Goal: Task Accomplishment & Management: Manage account settings

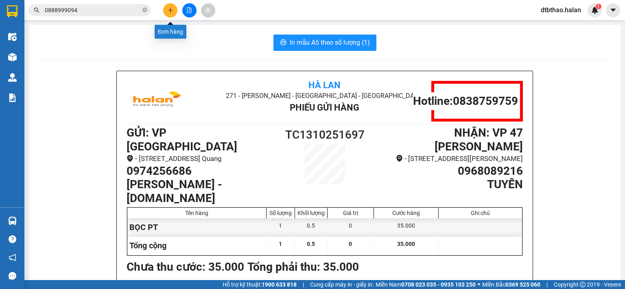
click at [171, 11] on icon "plus" at bounding box center [171, 10] width 6 height 6
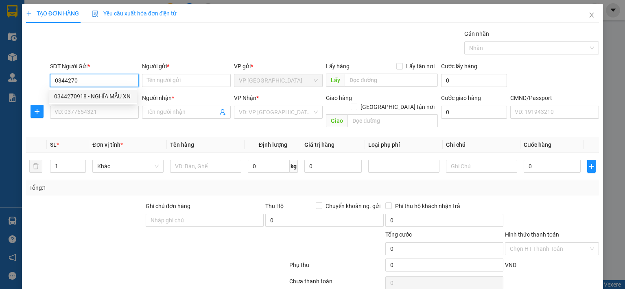
click at [102, 96] on div "0344270918 - NGHĨA MẪU XN" at bounding box center [93, 96] width 78 height 9
type input "0344270918"
type input "NGHĨA MẪU XN"
type input "0344270918"
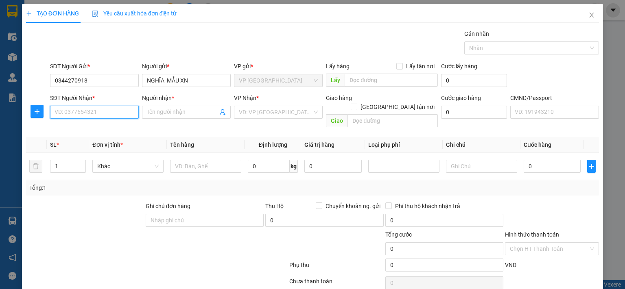
click at [105, 111] on input "SĐT Người Nhận *" at bounding box center [94, 112] width 89 height 13
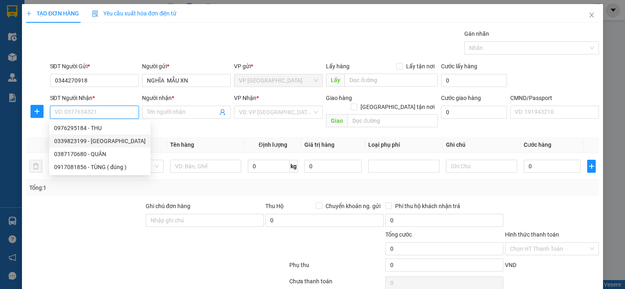
click at [94, 142] on div "0339823199 - HÀ" at bounding box center [100, 141] width 92 height 9
type input "0339823199"
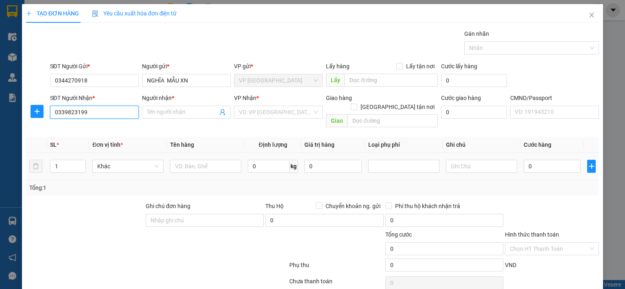
type input "HÀ"
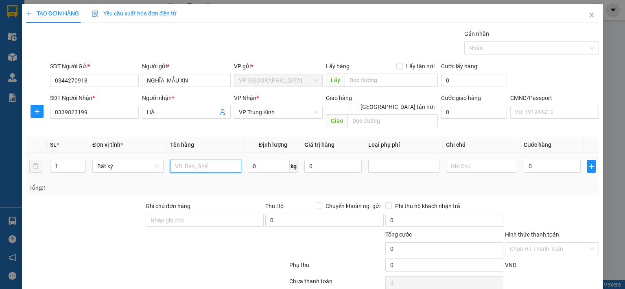
click at [207, 160] on input "text" at bounding box center [205, 166] width 71 height 13
type input "HỘP MXN"
type input "3"
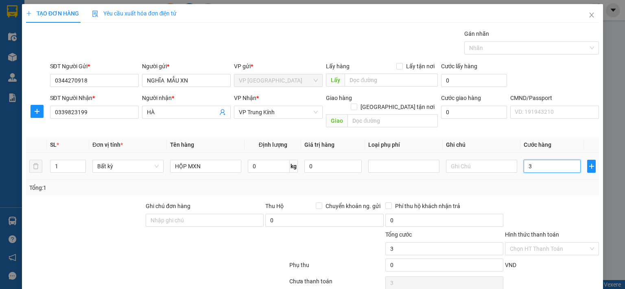
type input "35"
type input "350"
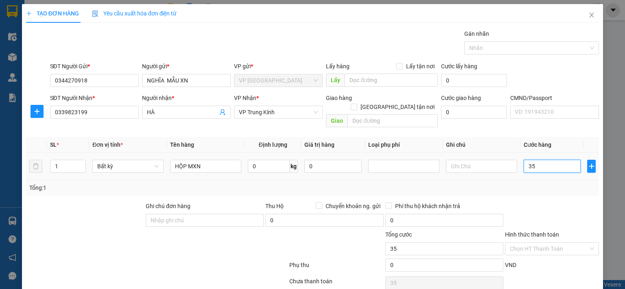
type input "350"
type input "3.500"
type input "35.000"
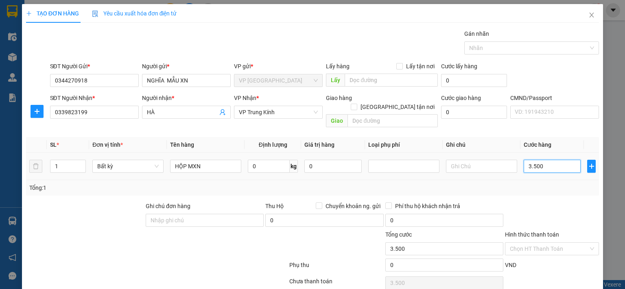
type input "35.000"
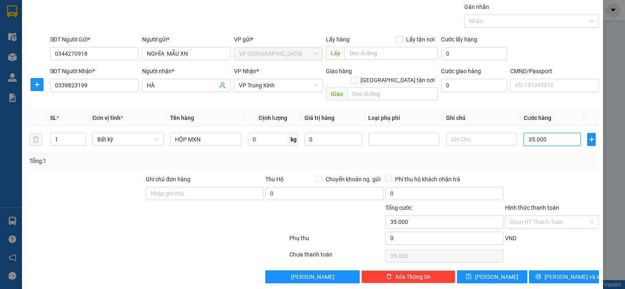
type input "35.000"
click at [555, 273] on span "[PERSON_NAME] và In" at bounding box center [573, 277] width 57 height 9
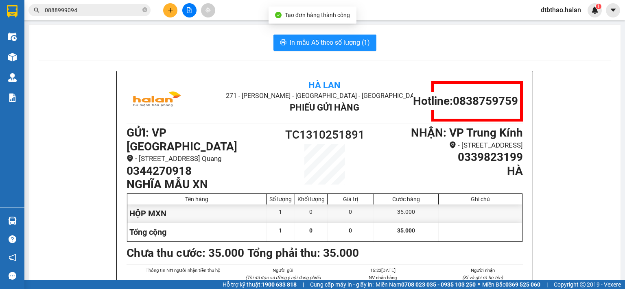
scroll to position [41, 0]
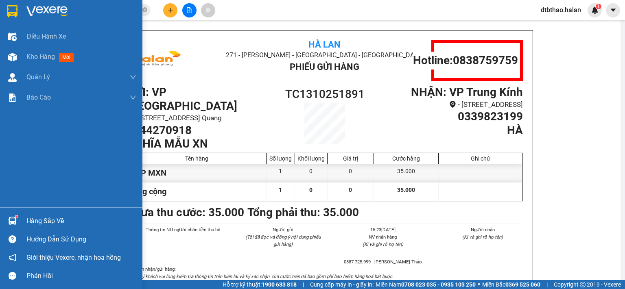
click at [33, 219] on div "Hàng sắp về" at bounding box center [81, 221] width 110 height 12
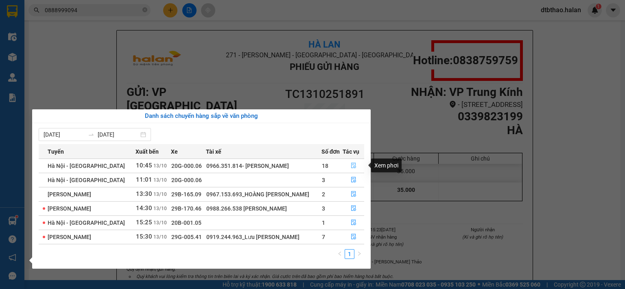
click at [351, 164] on icon "file-done" at bounding box center [353, 166] width 5 height 6
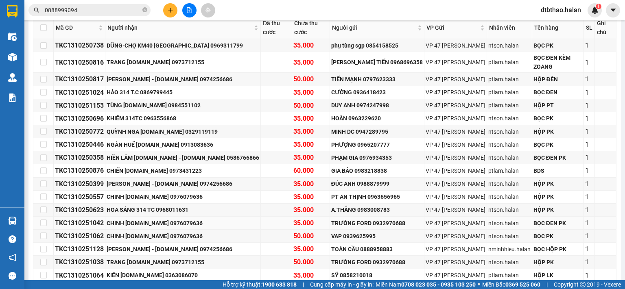
scroll to position [197, 0]
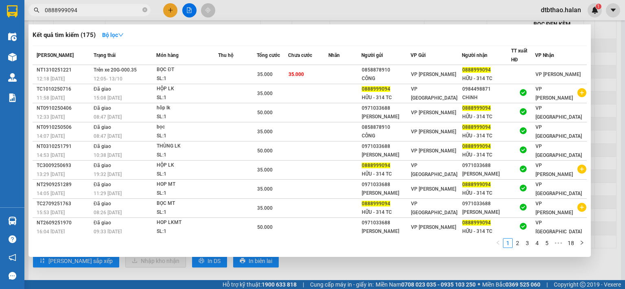
drag, startPoint x: 87, startPoint y: 8, endPoint x: 26, endPoint y: 13, distance: 60.8
click at [26, 13] on div "0888999094" at bounding box center [79, 10] width 159 height 12
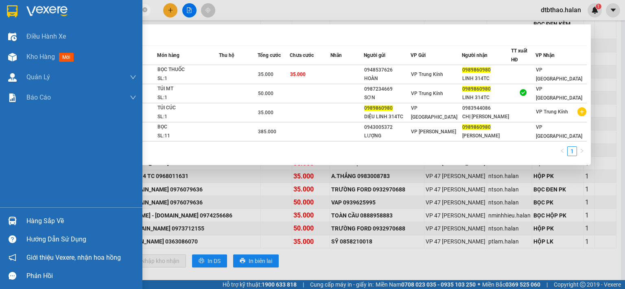
type input "0989860980"
click at [24, 199] on div "Điều hành xe Kho hàng mới Quản Lý Quản lý chuyến Quản lý kiểm kho Báo cáo 12. T…" at bounding box center [71, 116] width 142 height 181
click at [44, 223] on div "Hàng sắp về" at bounding box center [81, 221] width 110 height 12
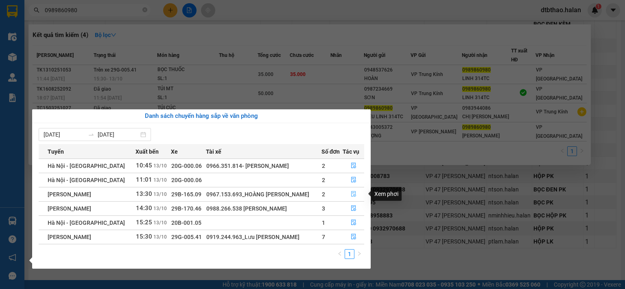
click at [349, 194] on button "button" at bounding box center [353, 194] width 21 height 13
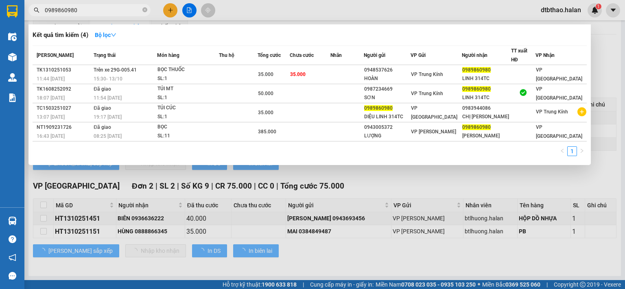
scroll to position [89, 0]
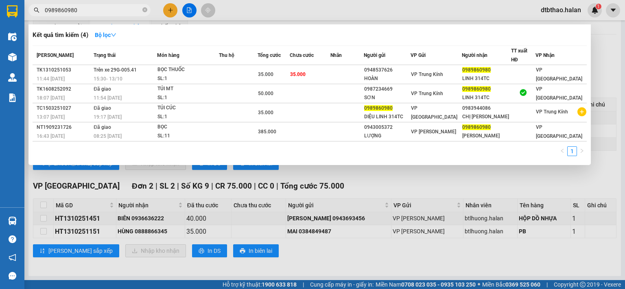
click at [275, 248] on div at bounding box center [312, 144] width 625 height 289
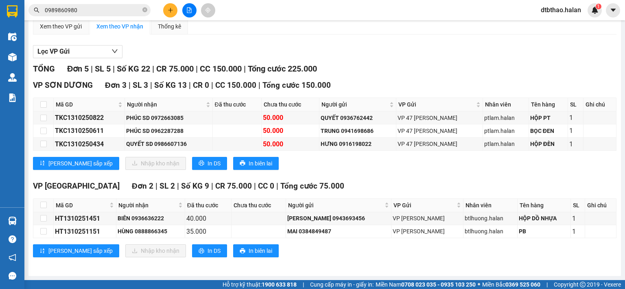
scroll to position [0, 0]
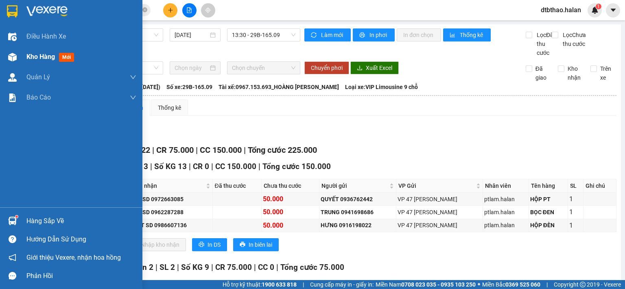
click at [48, 55] on span "Kho hàng" at bounding box center [40, 57] width 28 height 8
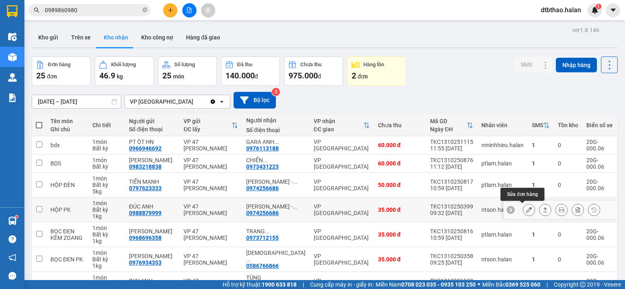
click at [526, 211] on icon at bounding box center [529, 210] width 6 height 6
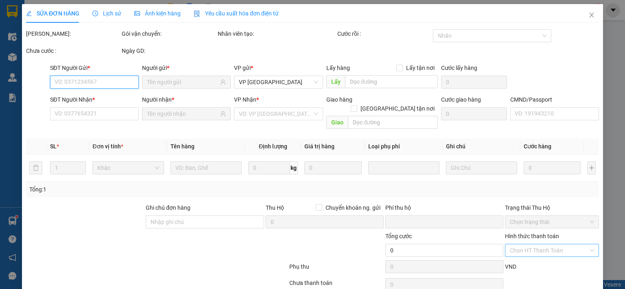
type input "0988879999"
type input "ĐÚC ANH"
type input "0974256686"
type input "[PERSON_NAME] - [DOMAIN_NAME]"
type input "008084001055"
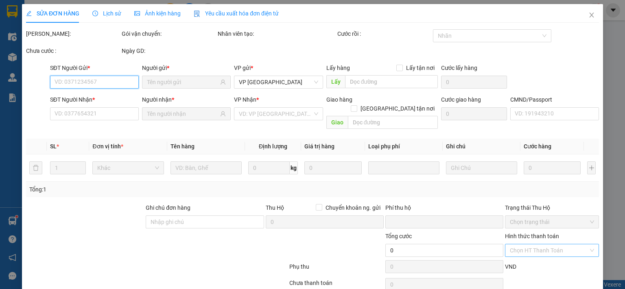
type input "0"
type input "35.000"
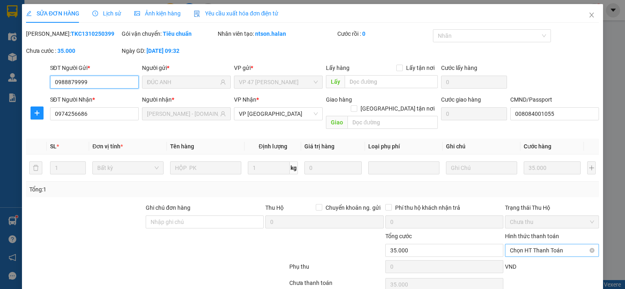
scroll to position [28, 0]
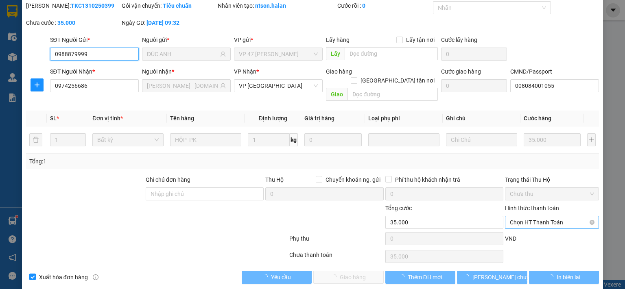
click at [536, 217] on span "Chọn HT Thanh Toán" at bounding box center [552, 223] width 84 height 12
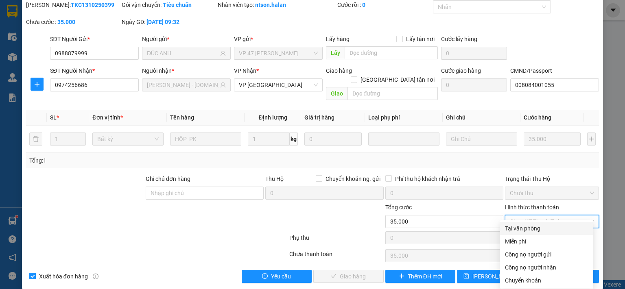
click at [531, 231] on div "Tại văn phòng" at bounding box center [546, 228] width 83 height 9
type input "0"
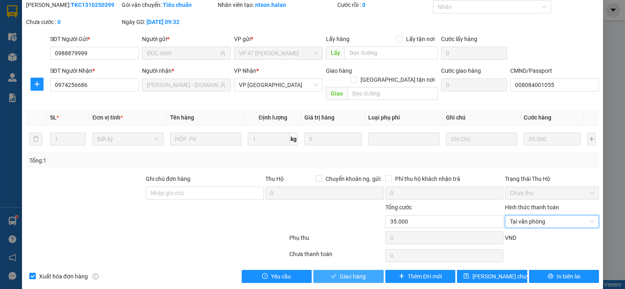
click at [370, 270] on button "Giao hàng" at bounding box center [348, 276] width 70 height 13
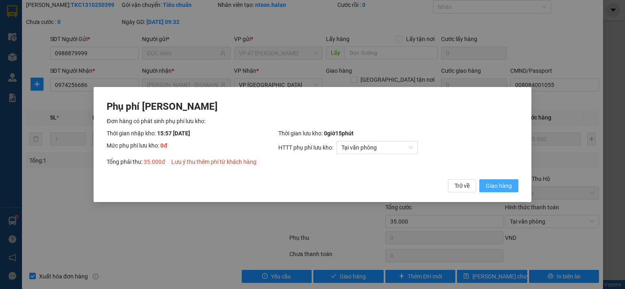
click at [511, 187] on span "Giao hàng" at bounding box center [499, 186] width 26 height 9
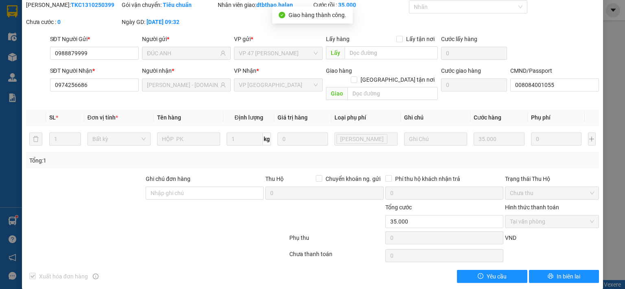
scroll to position [0, 0]
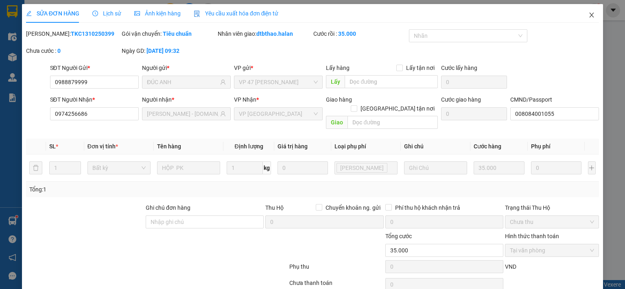
click at [582, 17] on span "Close" at bounding box center [591, 15] width 23 height 23
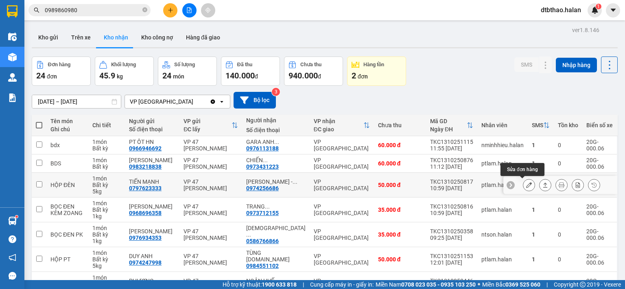
click at [526, 185] on icon at bounding box center [529, 185] width 6 height 6
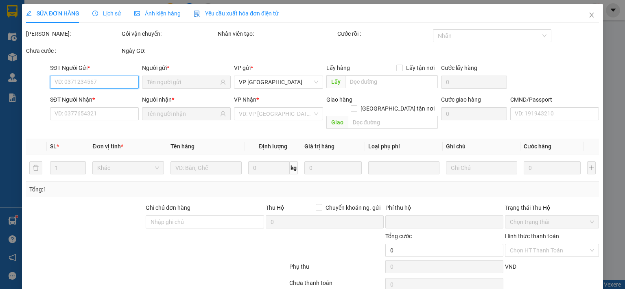
type input "0797623333"
type input "TIẾN MẠNH"
type input "0974256686"
type input "[PERSON_NAME] - [DOMAIN_NAME]"
type input "008084001055"
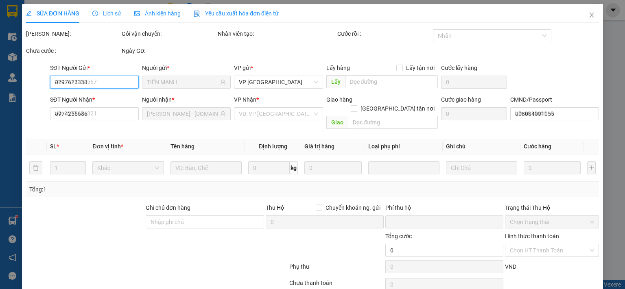
type input "0"
type input "50.000"
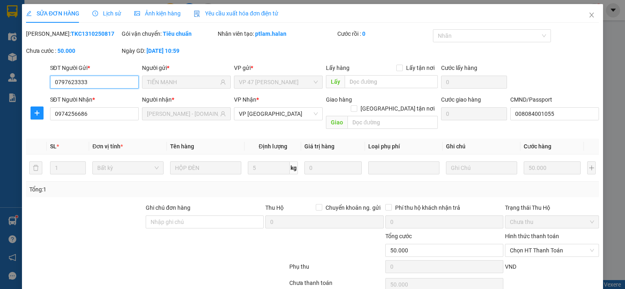
scroll to position [29, 0]
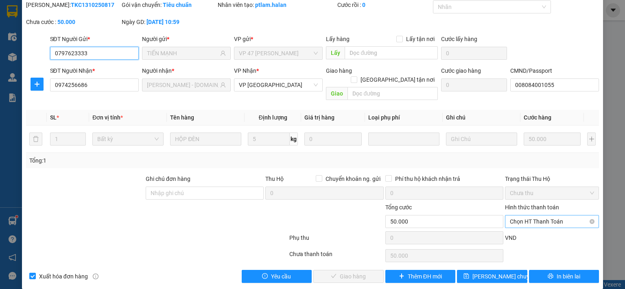
click at [525, 216] on span "Chọn HT Thanh Toán" at bounding box center [552, 222] width 84 height 12
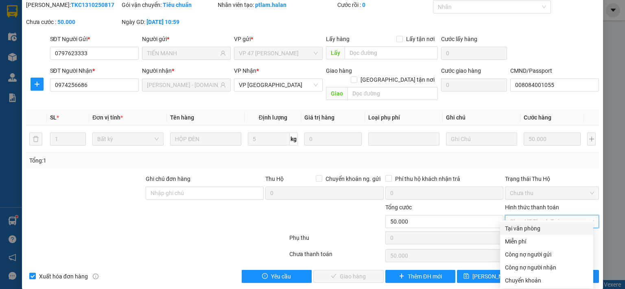
click at [522, 227] on div "Tại văn phòng" at bounding box center [546, 228] width 83 height 9
type input "0"
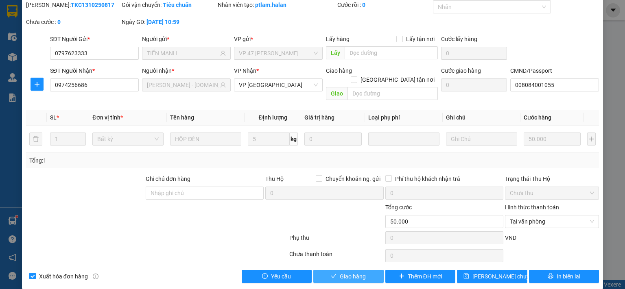
click at [351, 272] on span "Giao hàng" at bounding box center [353, 276] width 26 height 9
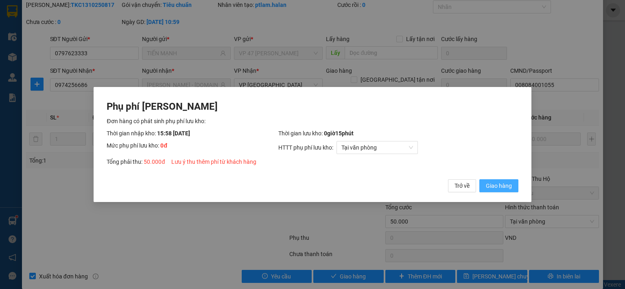
click at [496, 187] on span "Giao hàng" at bounding box center [499, 186] width 26 height 9
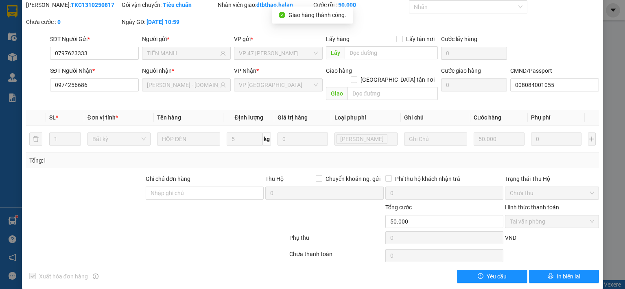
scroll to position [0, 0]
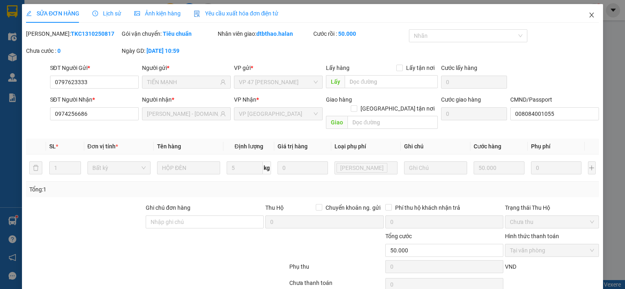
click at [588, 15] on icon "close" at bounding box center [591, 15] width 7 height 7
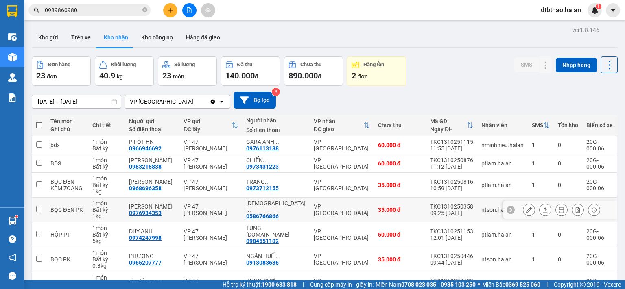
scroll to position [123, 0]
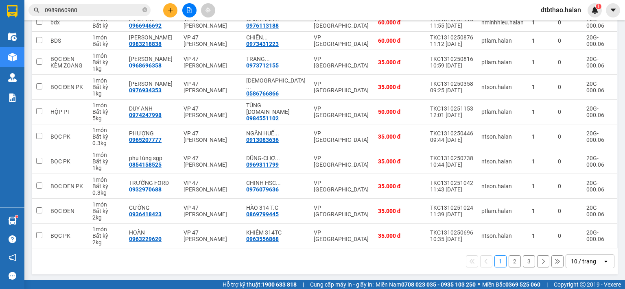
click at [509, 260] on button "2" at bounding box center [515, 262] width 12 height 12
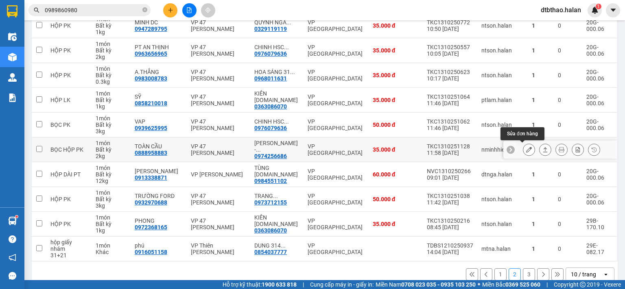
click at [526, 147] on icon at bounding box center [529, 150] width 6 height 6
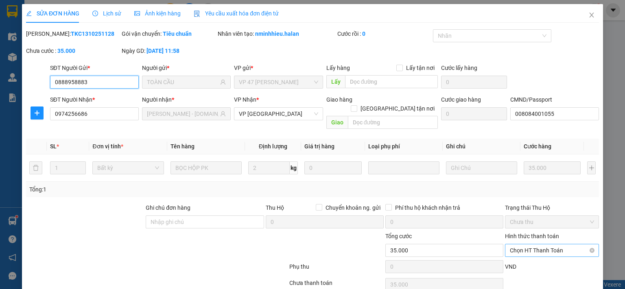
type input "0888958883"
type input "TOÀN CẦU"
type input "0974256686"
type input "[PERSON_NAME] - [DOMAIN_NAME]"
type input "008084001055"
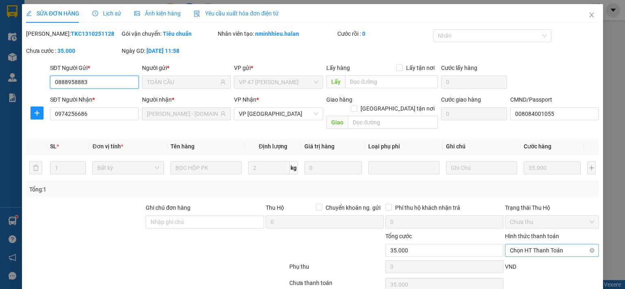
type input "0"
type input "35.000"
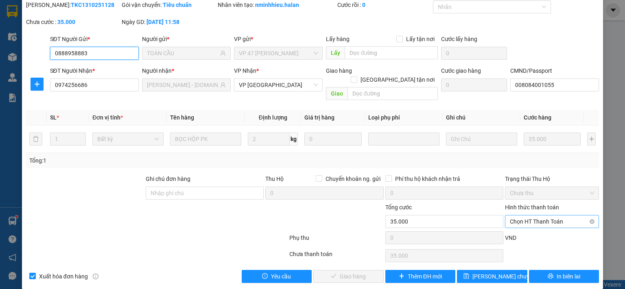
click at [530, 216] on span "Chọn HT Thanh Toán" at bounding box center [552, 222] width 84 height 12
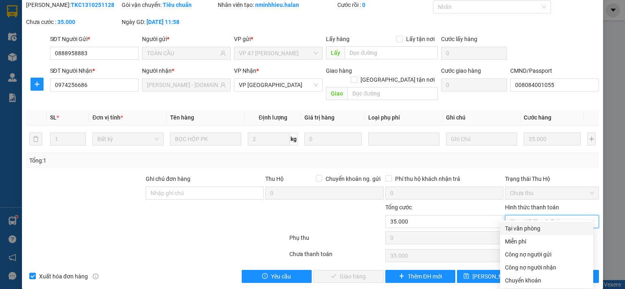
click at [512, 229] on div "Tại văn phòng" at bounding box center [546, 228] width 83 height 9
type input "0"
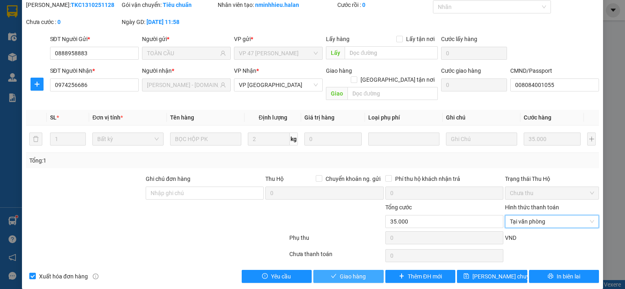
click at [356, 272] on span "Giao hàng" at bounding box center [353, 276] width 26 height 9
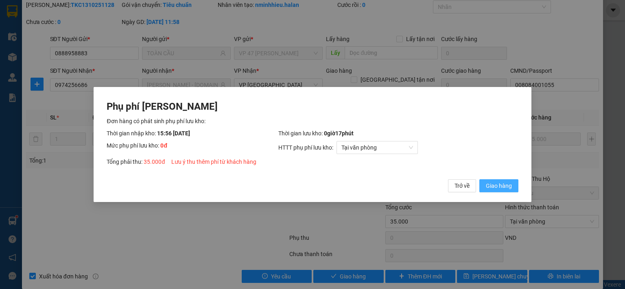
click at [497, 186] on span "Giao hàng" at bounding box center [499, 186] width 26 height 9
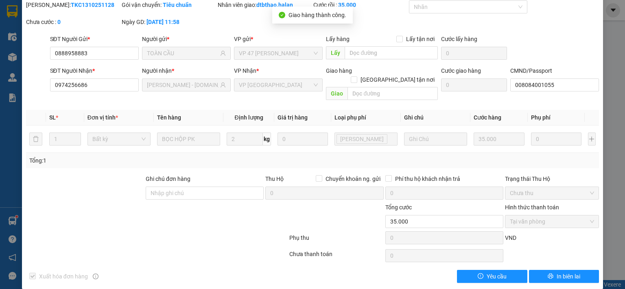
scroll to position [0, 0]
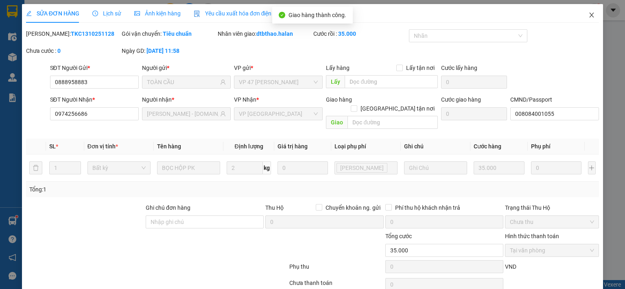
click at [588, 16] on icon "close" at bounding box center [591, 15] width 7 height 7
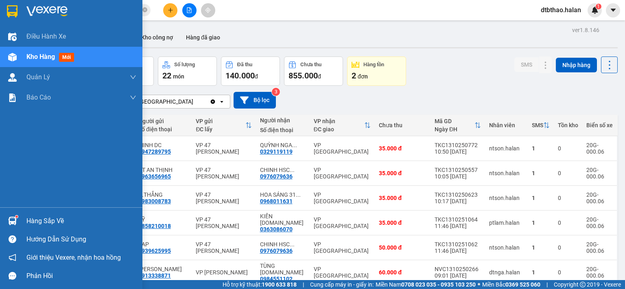
click at [28, 219] on div "Hàng sắp về" at bounding box center [81, 221] width 110 height 12
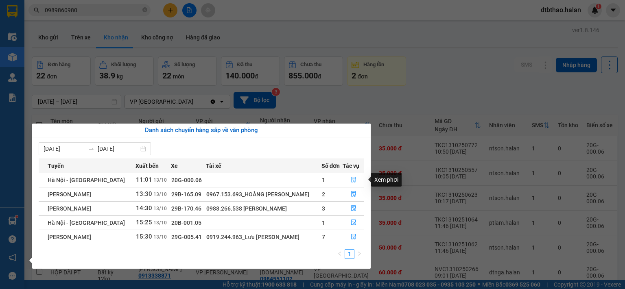
click at [354, 177] on icon "file-done" at bounding box center [353, 180] width 5 height 6
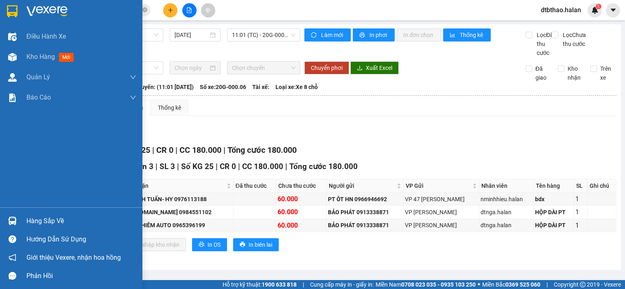
click at [26, 219] on div "Hàng sắp về" at bounding box center [71, 221] width 142 height 18
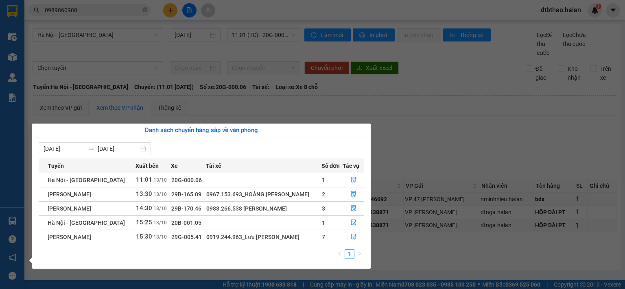
click at [426, 151] on section "Kết quả tìm kiếm ( 4 ) Bộ lọc Mã ĐH Trạng thái Món hàng Thu hộ Tổng cước Chưa c…" at bounding box center [312, 144] width 625 height 289
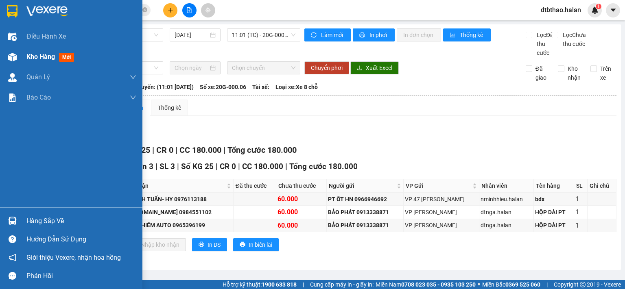
click at [50, 55] on span "Kho hàng" at bounding box center [40, 57] width 28 height 8
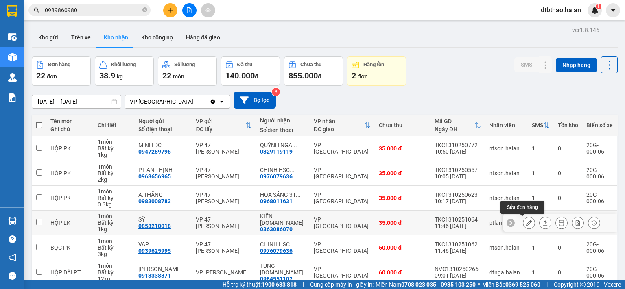
click at [523, 224] on button at bounding box center [528, 223] width 11 height 14
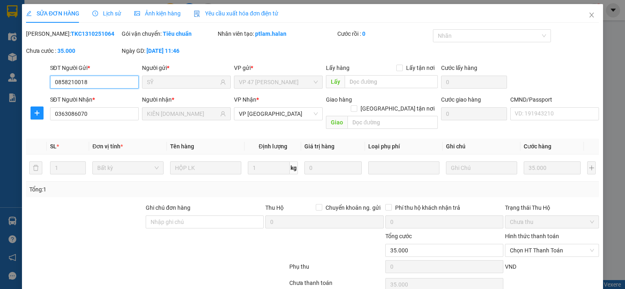
type input "0858210018"
type input "SỸ"
type input "0363086070"
type input "KIÊN [DOMAIN_NAME]"
type input "0"
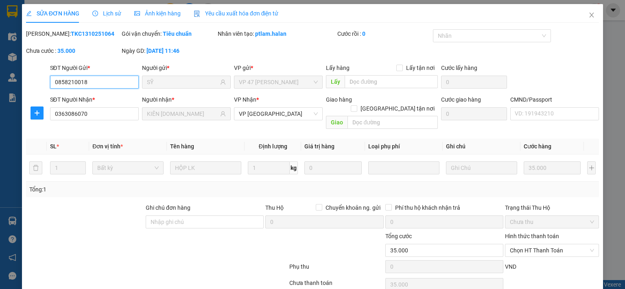
type input "35.000"
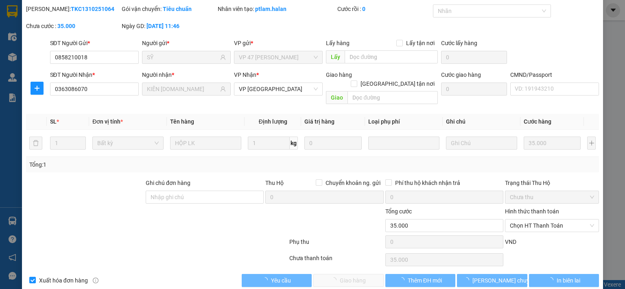
scroll to position [29, 0]
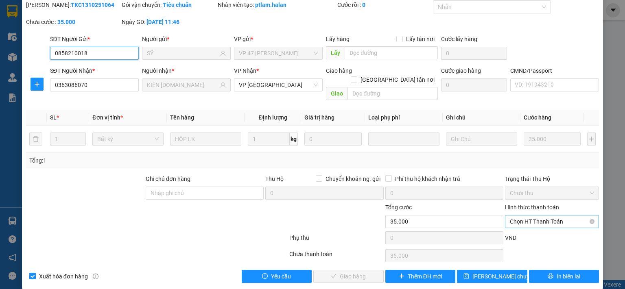
drag, startPoint x: 546, startPoint y: 210, endPoint x: 542, endPoint y: 219, distance: 9.8
click at [547, 216] on span "Chọn HT Thanh Toán" at bounding box center [552, 222] width 84 height 12
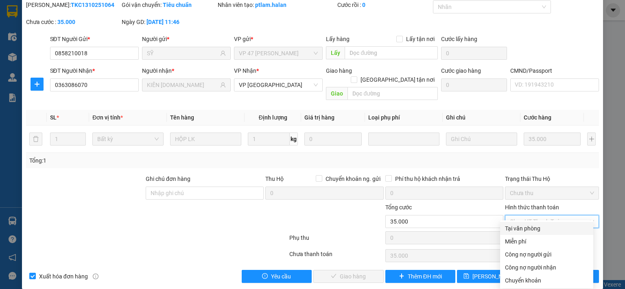
click at [534, 231] on div "Tại văn phòng" at bounding box center [546, 228] width 83 height 9
type input "0"
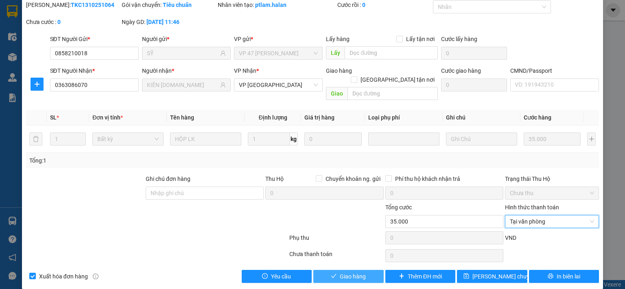
click at [367, 270] on button "Giao hàng" at bounding box center [348, 276] width 70 height 13
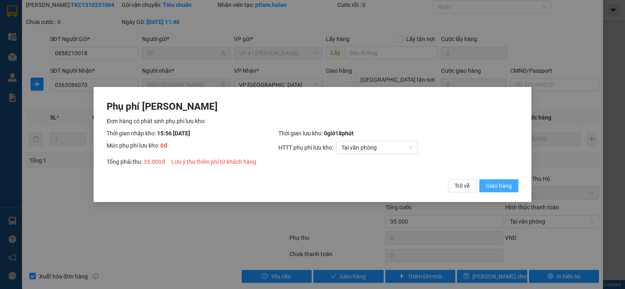
click at [510, 186] on span "Giao hàng" at bounding box center [499, 186] width 26 height 9
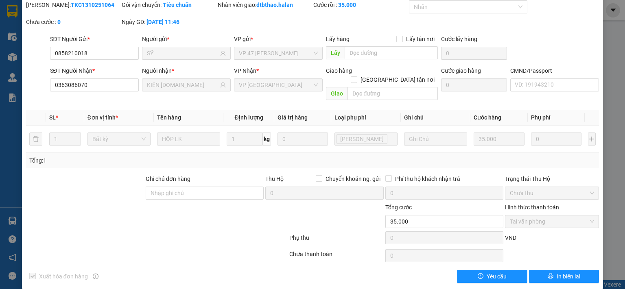
scroll to position [0, 0]
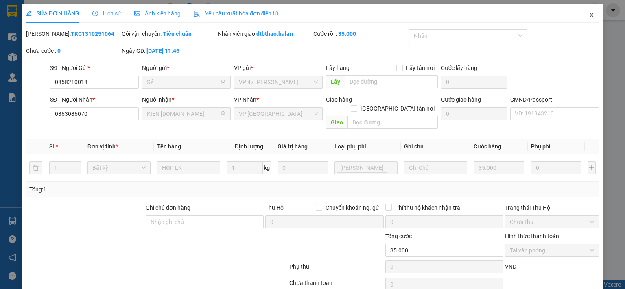
click at [582, 14] on span "Close" at bounding box center [591, 15] width 23 height 23
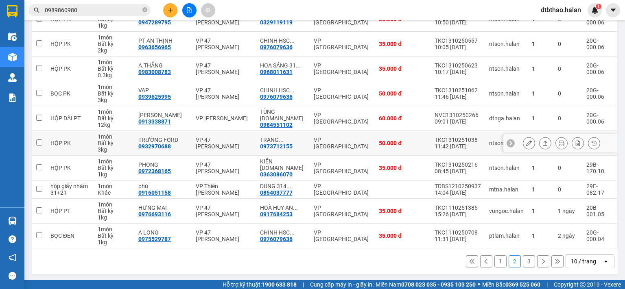
scroll to position [89, 0]
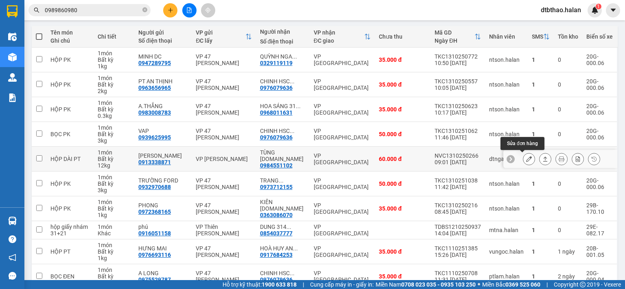
click at [526, 158] on icon at bounding box center [529, 159] width 6 height 6
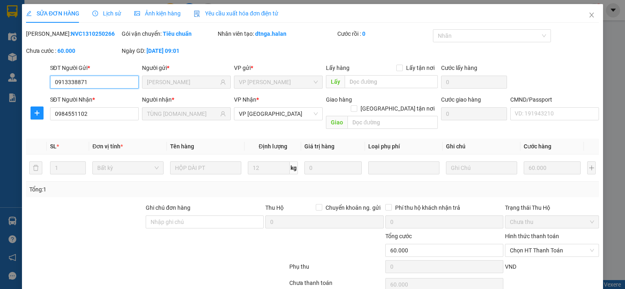
type input "0913338871"
type input "BẢO PHÁT"
type input "0984551102"
type input "TÙNG 314.TC"
type input "0"
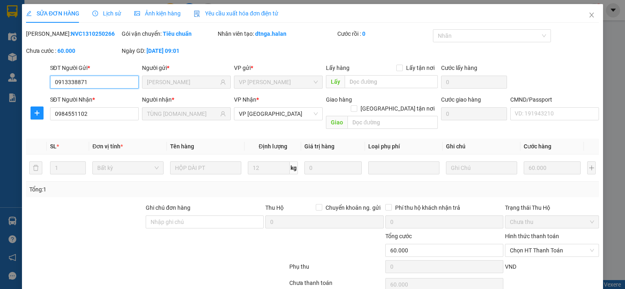
type input "60.000"
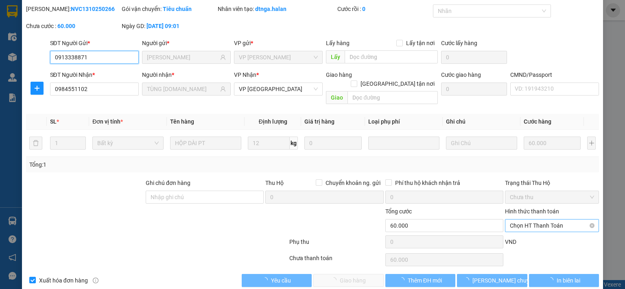
scroll to position [29, 0]
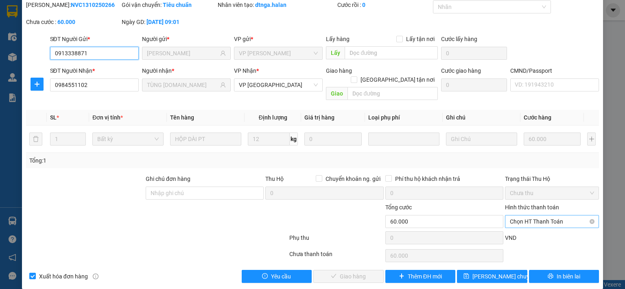
click at [534, 216] on span "Chọn HT Thanh Toán" at bounding box center [552, 222] width 84 height 12
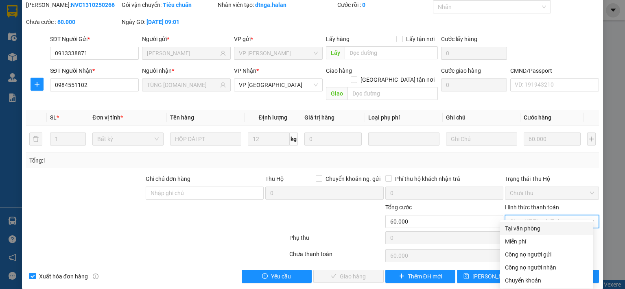
click at [524, 229] on div "Tại văn phòng" at bounding box center [546, 228] width 83 height 9
type input "0"
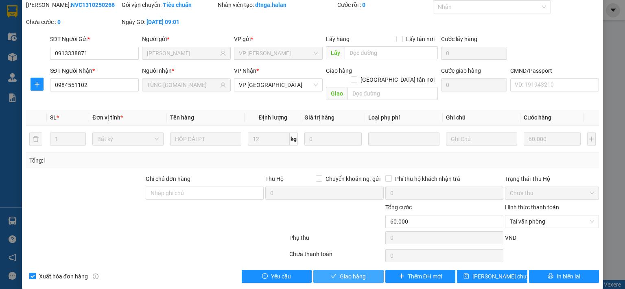
click at [364, 270] on button "Giao hàng" at bounding box center [348, 276] width 70 height 13
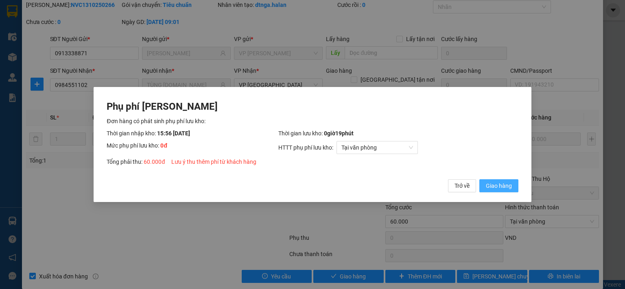
click at [494, 185] on span "Giao hàng" at bounding box center [499, 186] width 26 height 9
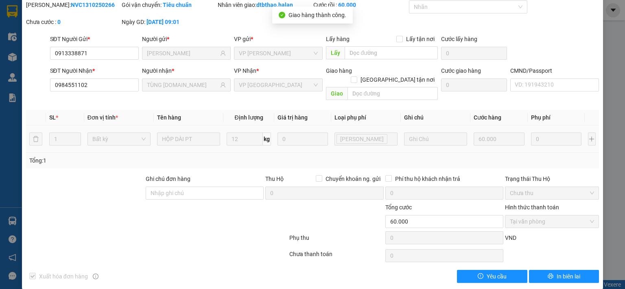
scroll to position [0, 0]
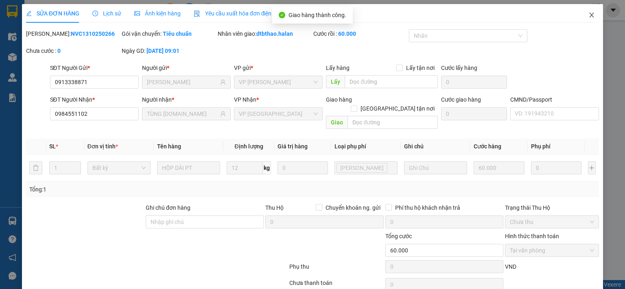
click at [581, 14] on span "Close" at bounding box center [591, 15] width 23 height 23
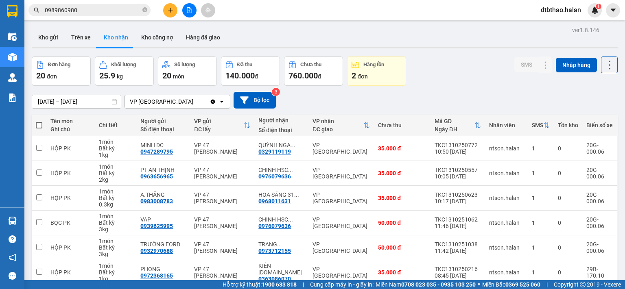
scroll to position [129, 0]
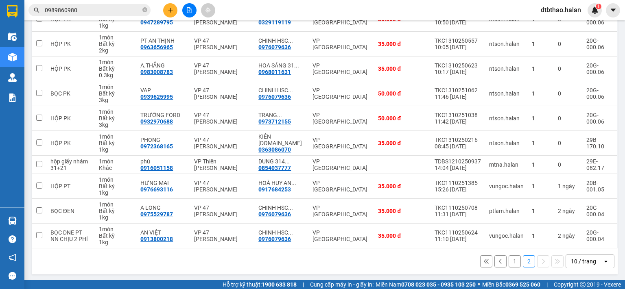
click at [509, 262] on button "1" at bounding box center [515, 262] width 12 height 12
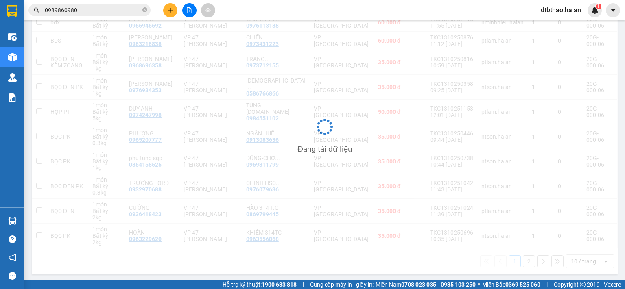
scroll to position [123, 0]
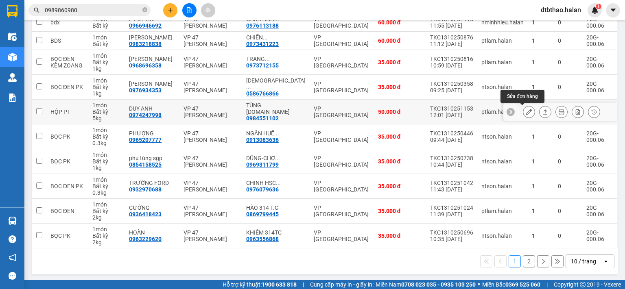
click at [526, 110] on icon at bounding box center [529, 112] width 6 height 6
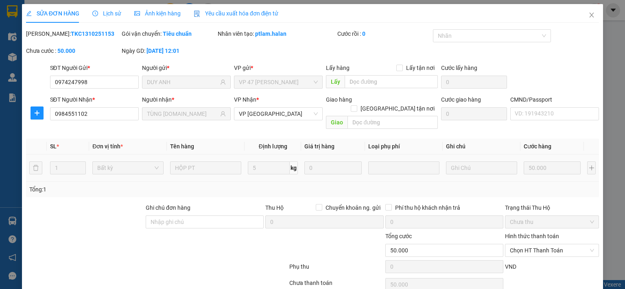
type input "0974247998"
type input "DUY ANH"
type input "0984551102"
type input "TÙNG 314.TC"
type input "0"
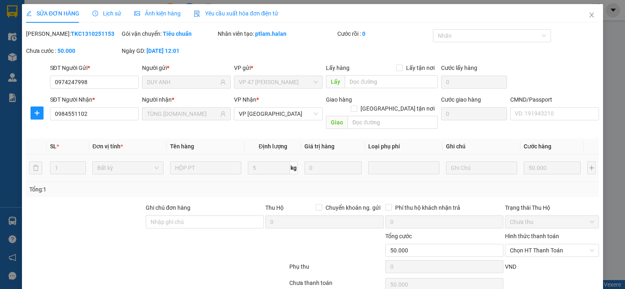
type input "50.000"
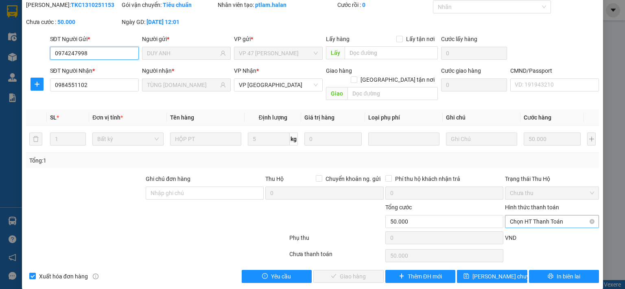
click at [521, 216] on span "Chọn HT Thanh Toán" at bounding box center [552, 222] width 84 height 12
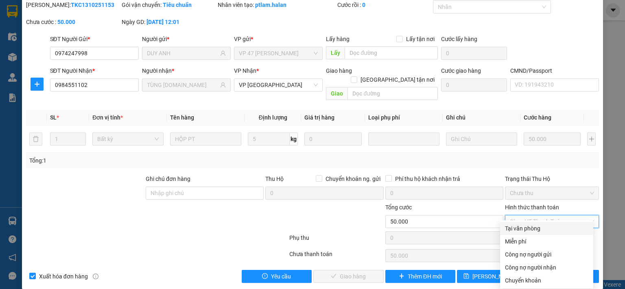
click at [522, 225] on div "Tại văn phòng" at bounding box center [546, 228] width 83 height 9
type input "0"
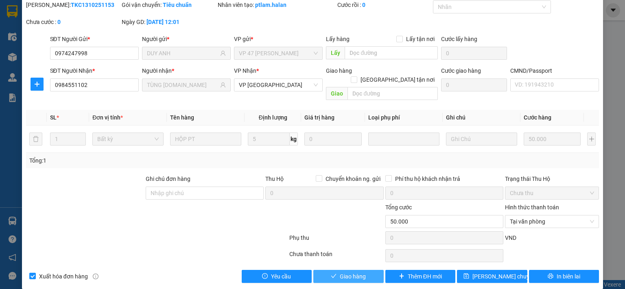
click at [360, 272] on span "Giao hàng" at bounding box center [353, 276] width 26 height 9
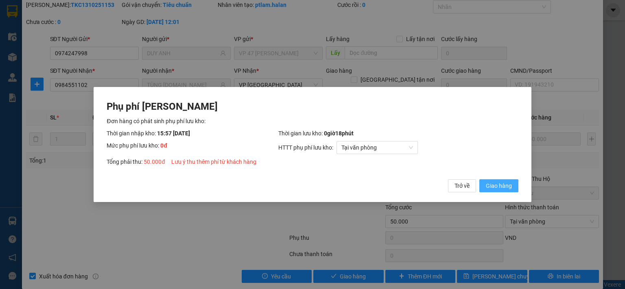
click at [498, 184] on span "Giao hàng" at bounding box center [499, 186] width 26 height 9
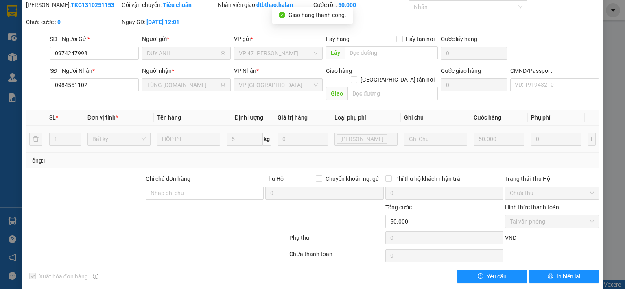
scroll to position [0, 0]
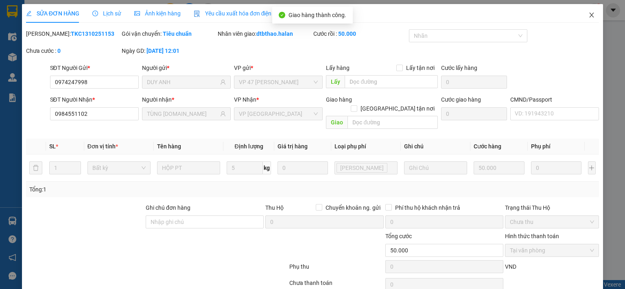
click at [588, 15] on icon "close" at bounding box center [591, 15] width 7 height 7
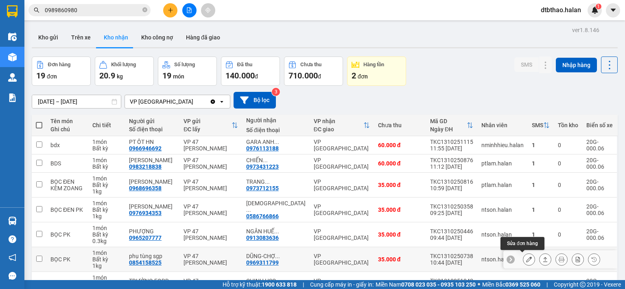
click at [526, 257] on icon at bounding box center [529, 260] width 6 height 6
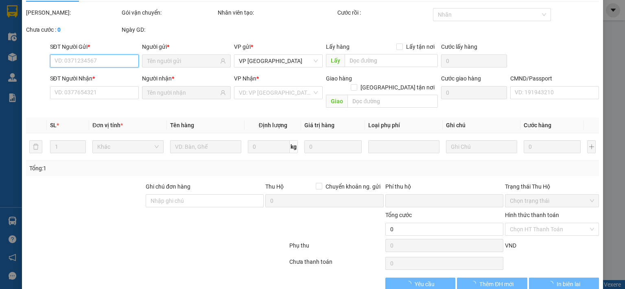
type input "0854158525"
type input "phụ tùng sgp"
type input "0969311799"
type input "DŨNG-CHỢ KM40 YÊN NGUYÊN"
type input "0"
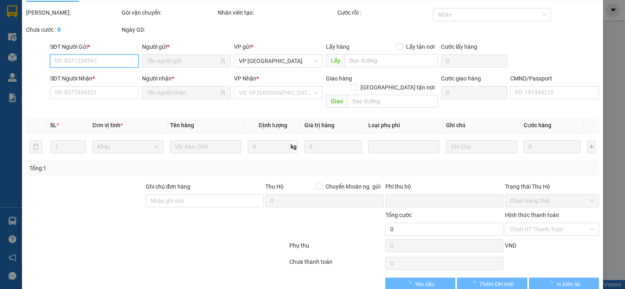
type input "35.000"
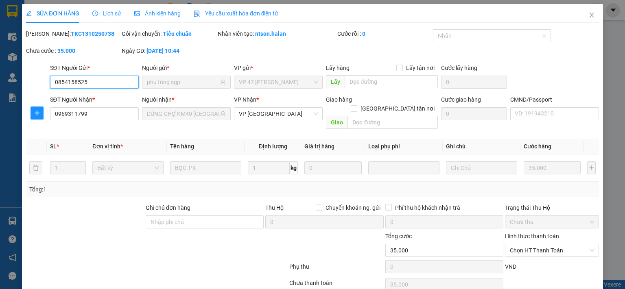
scroll to position [29, 0]
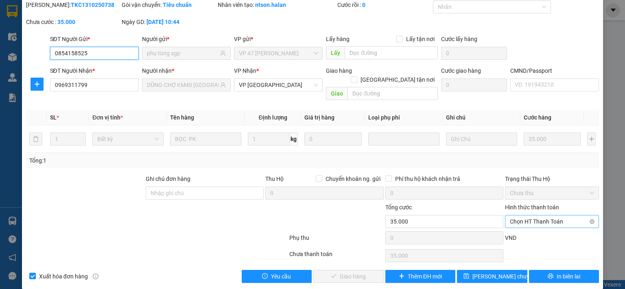
drag, startPoint x: 535, startPoint y: 210, endPoint x: 535, endPoint y: 215, distance: 4.9
click at [535, 216] on span "Chọn HT Thanh Toán" at bounding box center [552, 222] width 84 height 12
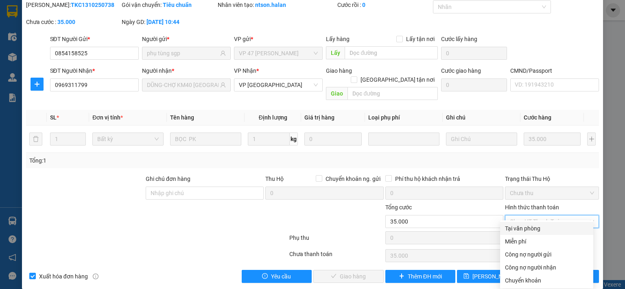
click at [531, 226] on div "Tại văn phòng" at bounding box center [546, 228] width 83 height 9
type input "0"
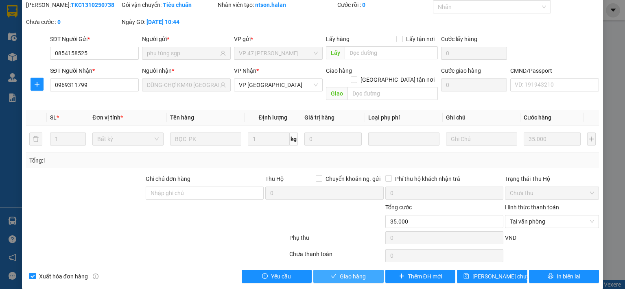
click at [363, 270] on button "Giao hàng" at bounding box center [348, 276] width 70 height 13
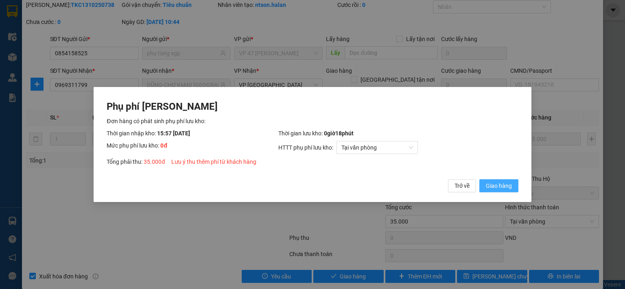
click at [488, 186] on span "Giao hàng" at bounding box center [499, 186] width 26 height 9
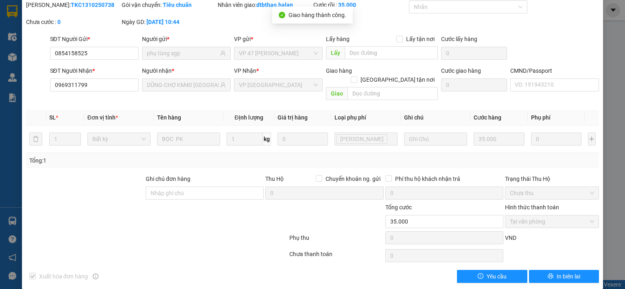
scroll to position [0, 0]
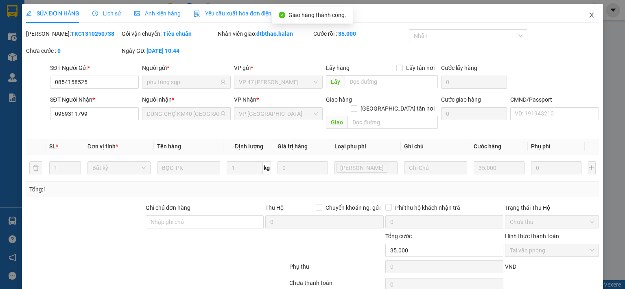
click at [588, 13] on icon "close" at bounding box center [591, 15] width 7 height 7
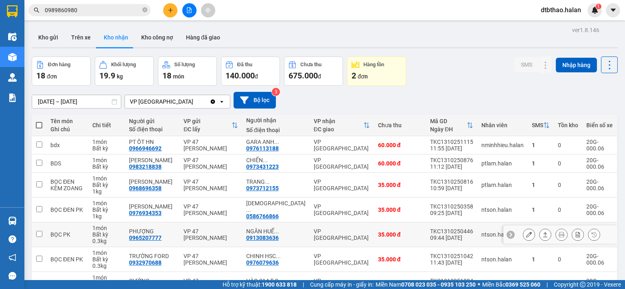
scroll to position [122, 0]
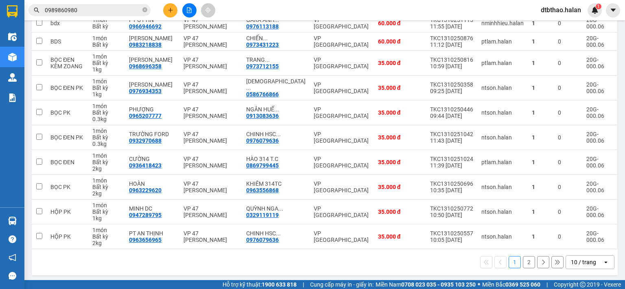
click at [525, 260] on button "2" at bounding box center [529, 262] width 12 height 12
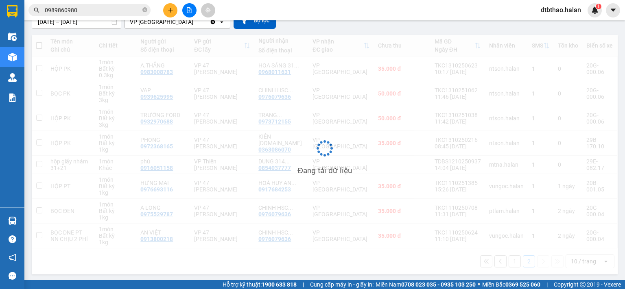
scroll to position [80, 0]
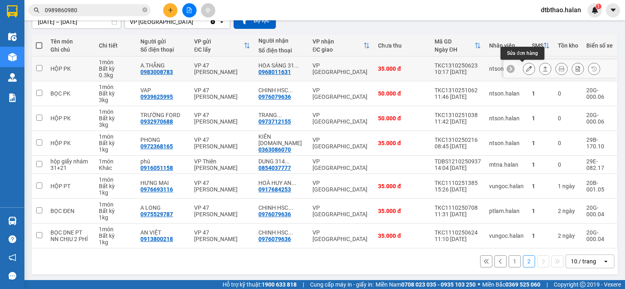
click at [526, 68] on icon at bounding box center [529, 69] width 6 height 6
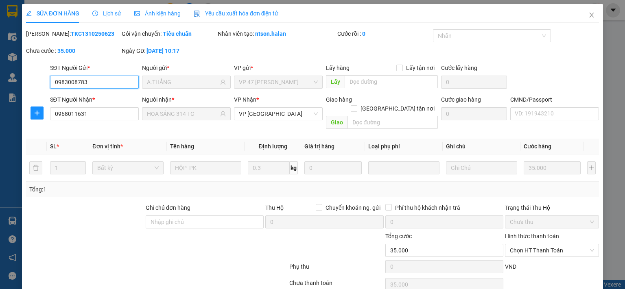
type input "0983008783"
type input "A.THẮNG"
type input "0968011631"
type input "HOA SÁNG 314 TC"
type input "0"
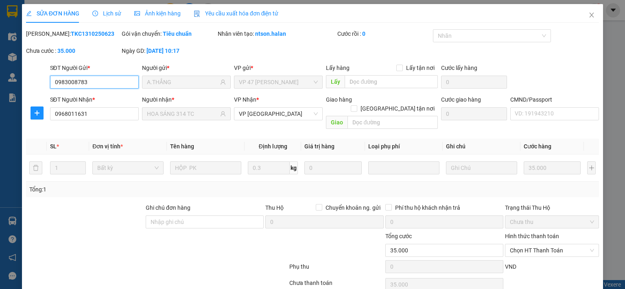
type input "35.000"
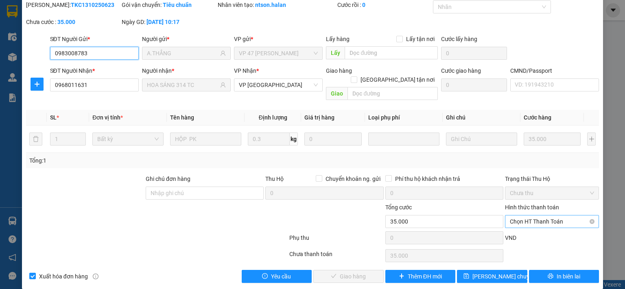
click at [535, 216] on span "Chọn HT Thanh Toán" at bounding box center [552, 222] width 84 height 12
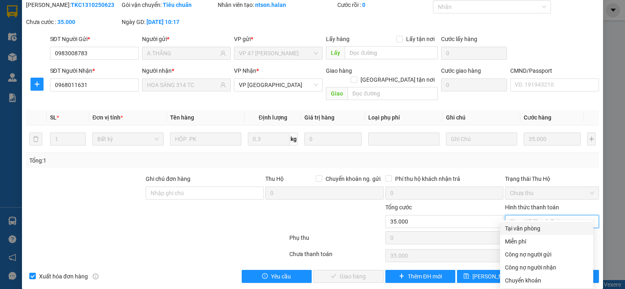
drag, startPoint x: 529, startPoint y: 231, endPoint x: 351, endPoint y: 277, distance: 183.8
click at [529, 231] on div "Tại văn phòng" at bounding box center [546, 228] width 83 height 9
type input "0"
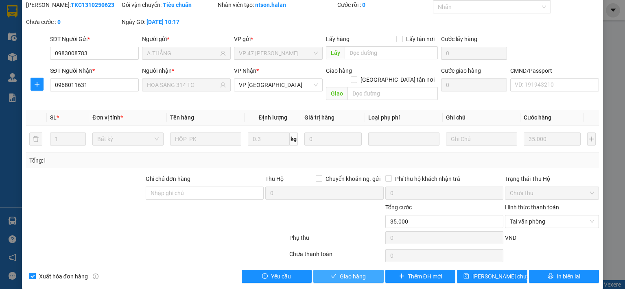
click at [345, 272] on span "Giao hàng" at bounding box center [353, 276] width 26 height 9
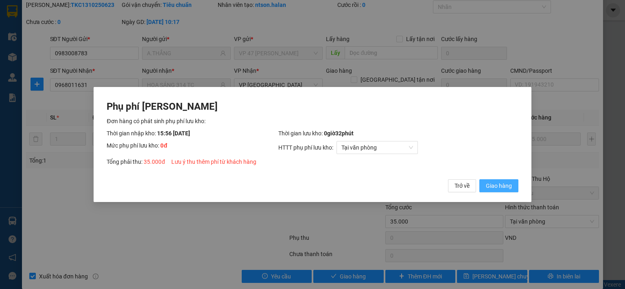
click at [498, 189] on span "Giao hàng" at bounding box center [499, 186] width 26 height 9
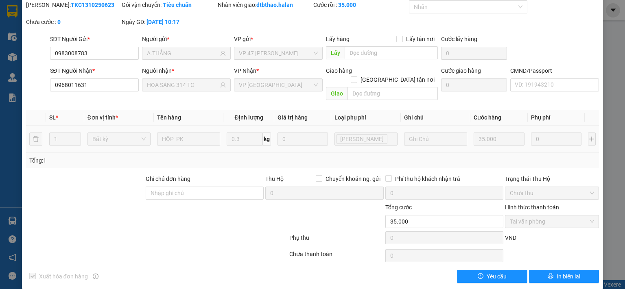
scroll to position [0, 0]
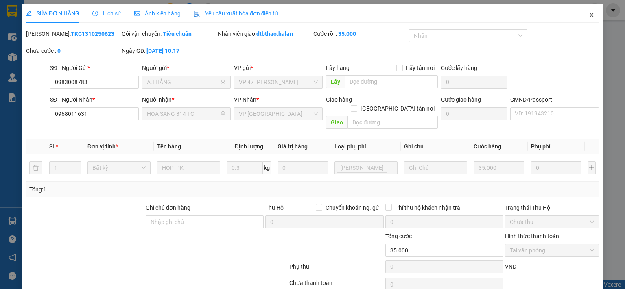
click at [588, 17] on icon "close" at bounding box center [591, 15] width 7 height 7
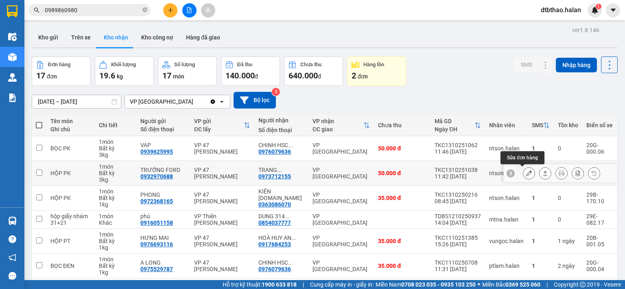
click at [526, 174] on icon at bounding box center [529, 174] width 6 height 6
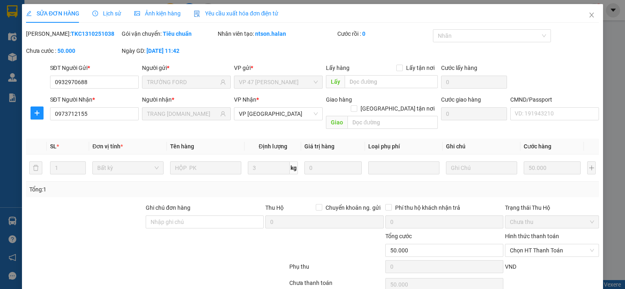
type input "0932970688"
type input "TRƯỜNG FORD"
type input "0973712155"
type input "TRANG M.KỲ-314.TC"
type input "0"
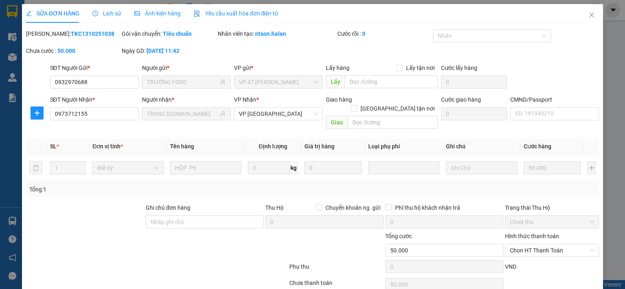
type input "50.000"
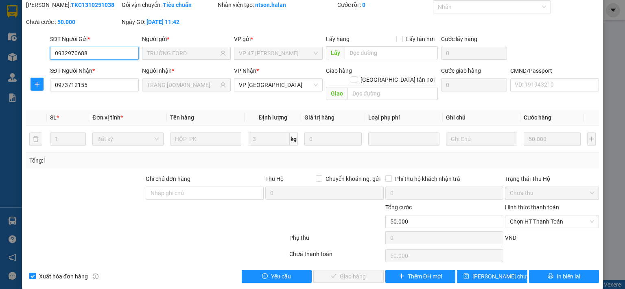
drag, startPoint x: 542, startPoint y: 213, endPoint x: 539, endPoint y: 219, distance: 7.5
click at [543, 216] on span "Chọn HT Thanh Toán" at bounding box center [552, 222] width 84 height 12
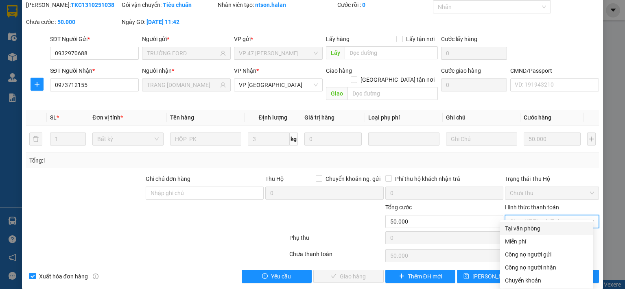
click at [535, 224] on div "Tại văn phòng" at bounding box center [546, 228] width 83 height 9
type input "0"
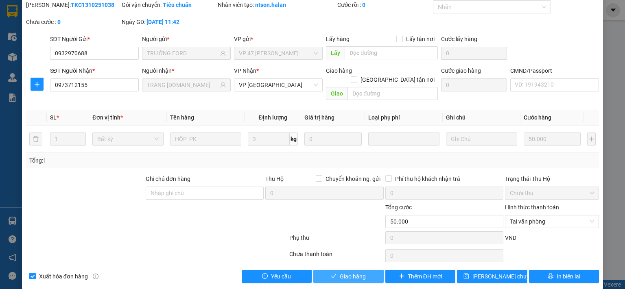
click at [363, 270] on button "Giao hàng" at bounding box center [348, 276] width 70 height 13
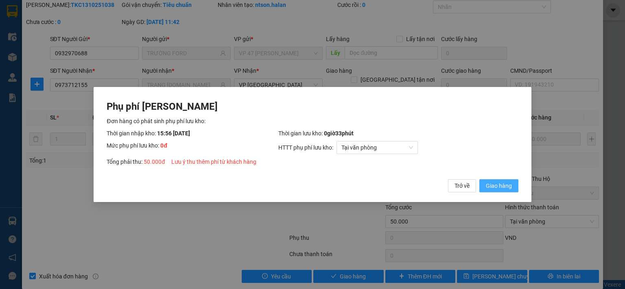
click at [500, 190] on span "Giao hàng" at bounding box center [499, 186] width 26 height 9
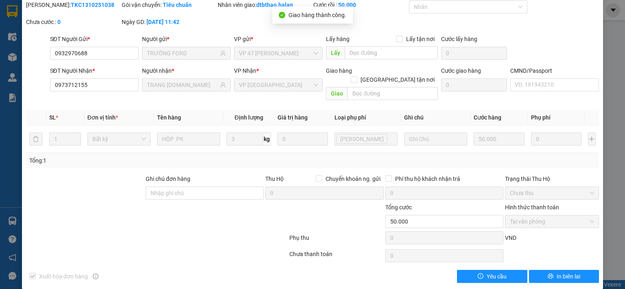
scroll to position [0, 0]
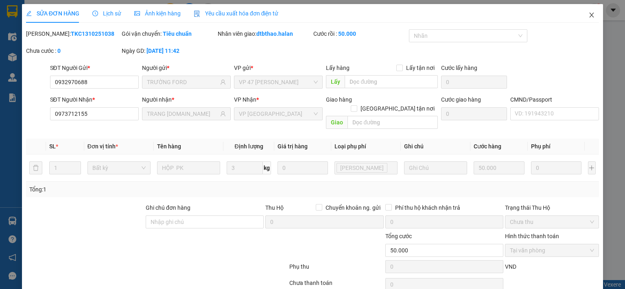
click at [588, 16] on icon "close" at bounding box center [591, 15] width 7 height 7
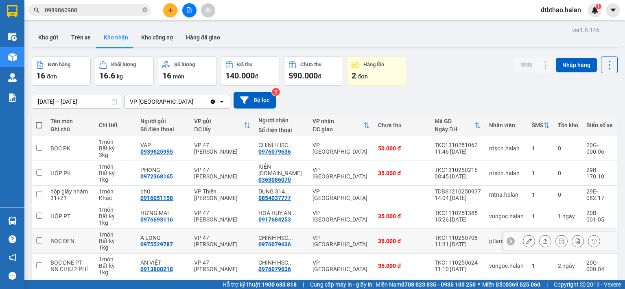
scroll to position [37, 0]
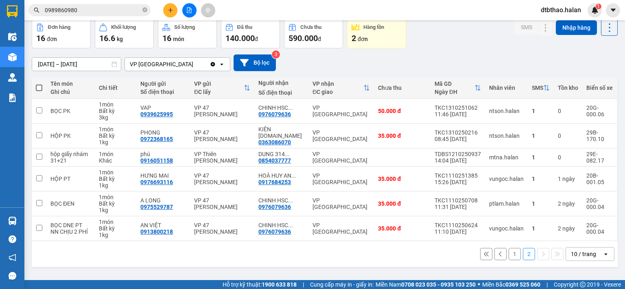
click at [509, 253] on button "1" at bounding box center [515, 254] width 12 height 12
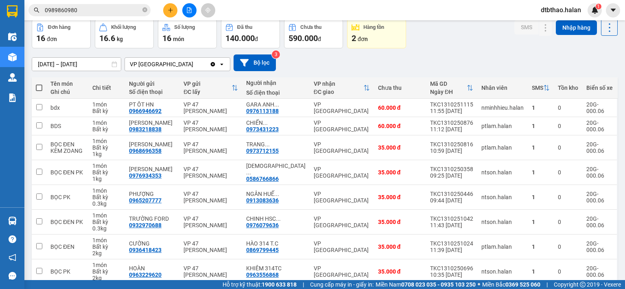
scroll to position [122, 0]
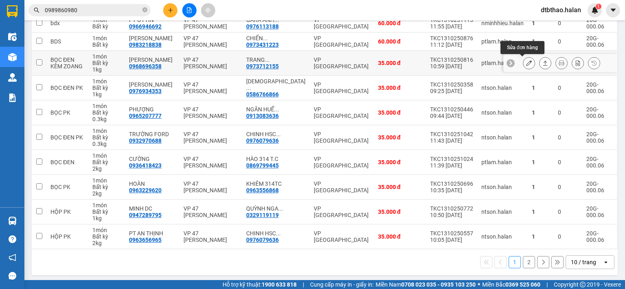
click at [526, 61] on icon at bounding box center [529, 63] width 6 height 6
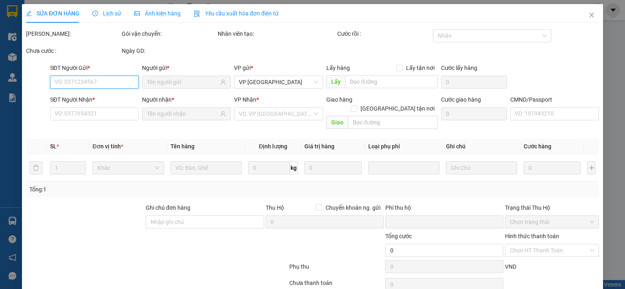
type input "0968696358"
type input "MINH TIẾN"
type input "0973712155"
type input "TRANG M.KỲ-314.TC"
type input "0"
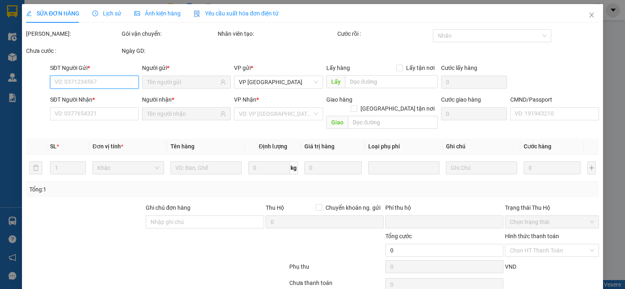
type input "35.000"
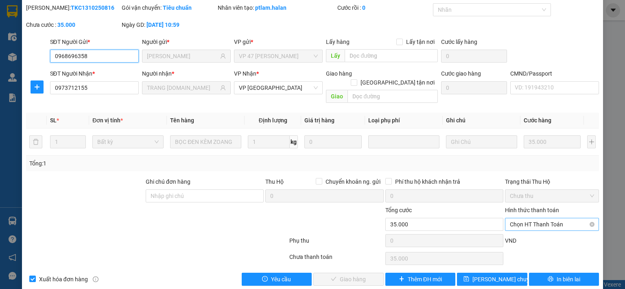
scroll to position [29, 0]
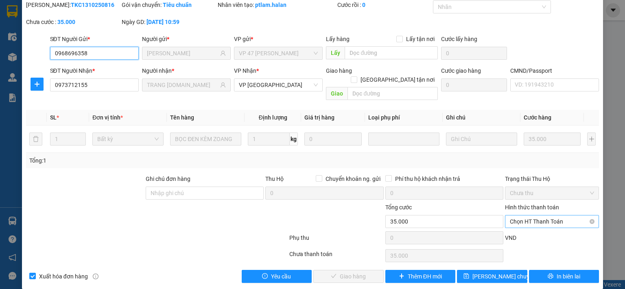
click at [546, 216] on span "Chọn HT Thanh Toán" at bounding box center [552, 222] width 84 height 12
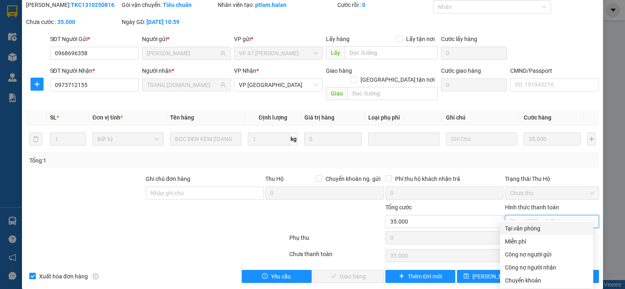
click at [513, 227] on div "Tại văn phòng" at bounding box center [546, 228] width 83 height 9
type input "0"
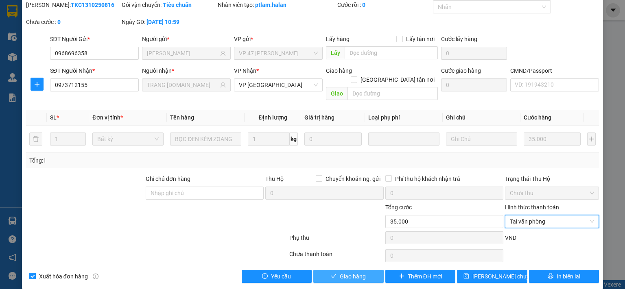
click at [363, 270] on button "Giao hàng" at bounding box center [348, 276] width 70 height 13
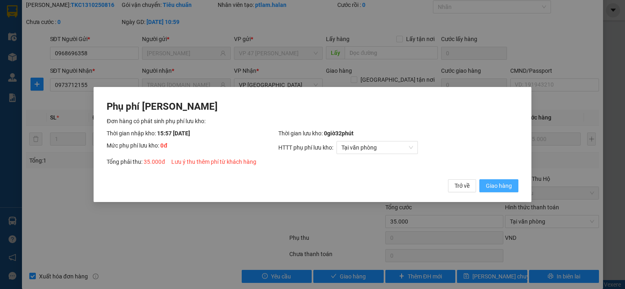
click at [508, 188] on span "Giao hàng" at bounding box center [499, 186] width 26 height 9
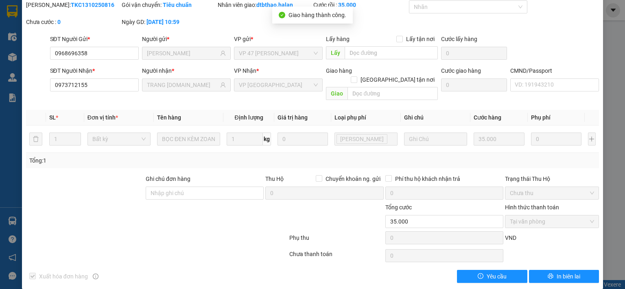
scroll to position [0, 0]
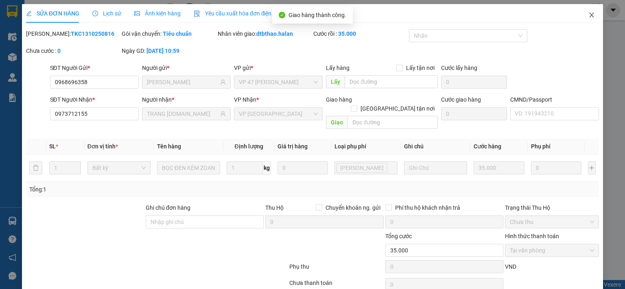
click at [588, 14] on icon "close" at bounding box center [591, 15] width 7 height 7
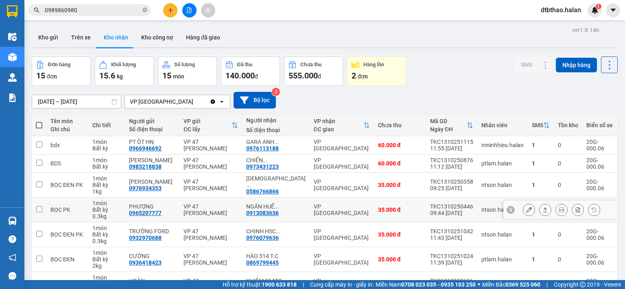
scroll to position [123, 0]
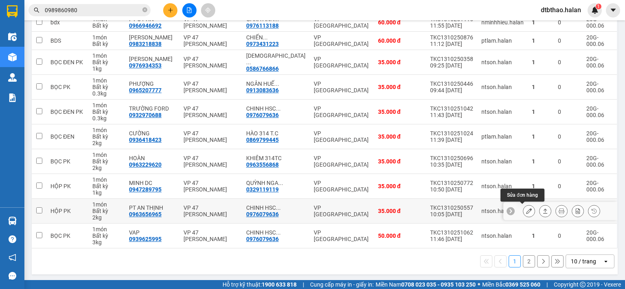
click at [526, 210] on icon at bounding box center [529, 211] width 6 height 6
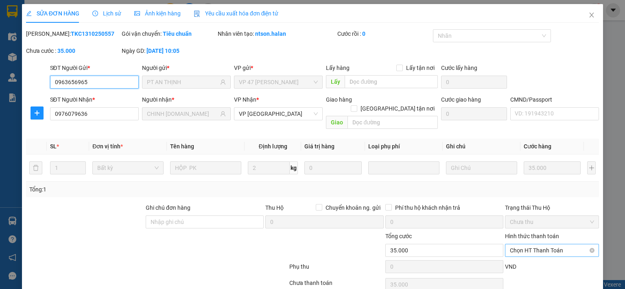
type input "0963656965"
type input "PT AN THỊNH"
type input "0976079636"
type input "CHINH [DOMAIN_NAME]"
type input "0"
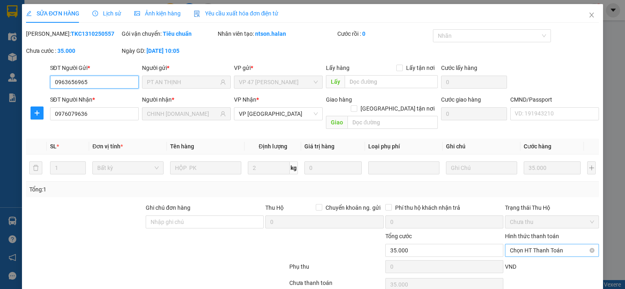
type input "35.000"
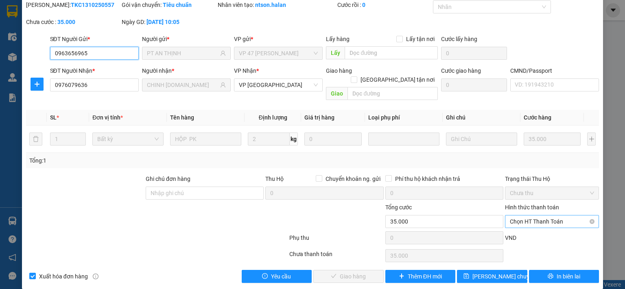
click at [523, 216] on span "Chọn HT Thanh Toán" at bounding box center [552, 222] width 84 height 12
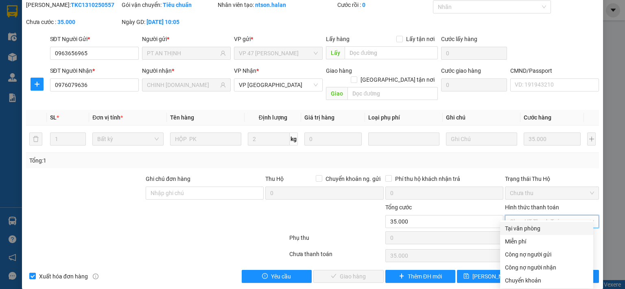
click at [520, 230] on div "Tại văn phòng" at bounding box center [546, 228] width 83 height 9
type input "0"
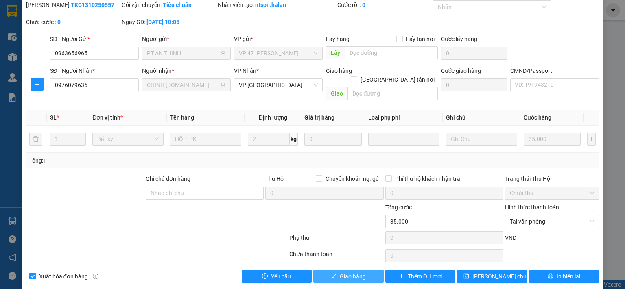
click at [363, 270] on button "Giao hàng" at bounding box center [348, 276] width 70 height 13
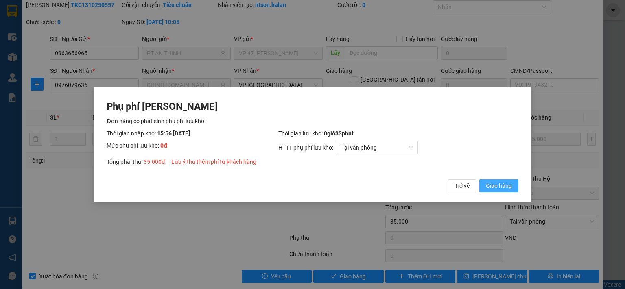
click at [486, 187] on button "Giao hàng" at bounding box center [498, 185] width 39 height 13
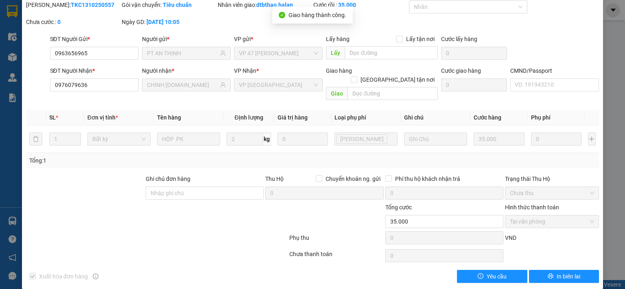
scroll to position [0, 0]
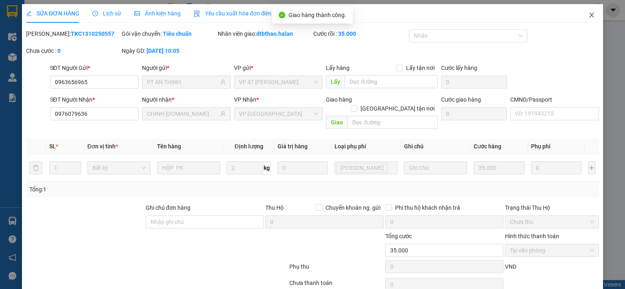
click at [588, 15] on icon "close" at bounding box center [591, 15] width 7 height 7
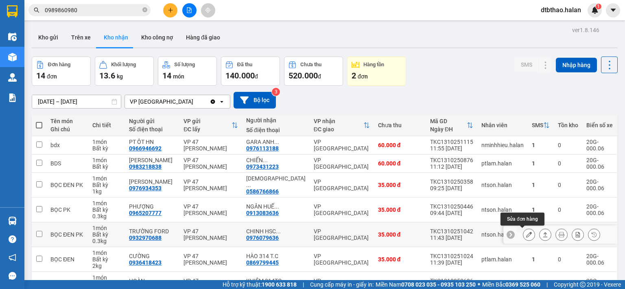
click at [523, 234] on button at bounding box center [528, 235] width 11 height 14
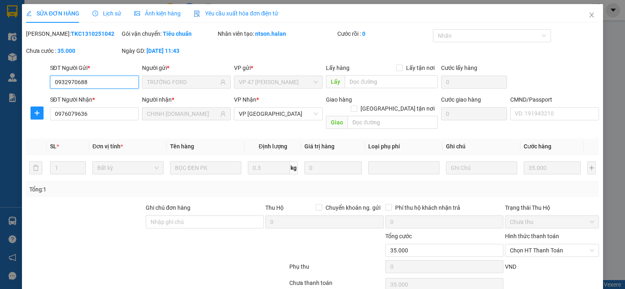
type input "0932970688"
type input "TRƯỜNG FORD"
type input "0976079636"
type input "CHINH [DOMAIN_NAME]"
type input "0"
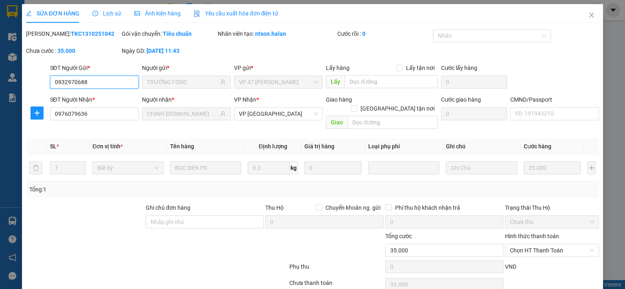
type input "35.000"
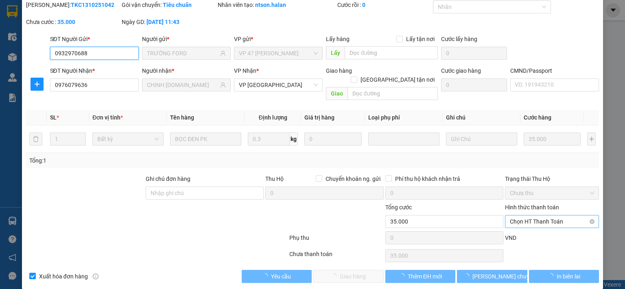
click at [531, 216] on span "Chọn HT Thanh Toán" at bounding box center [552, 222] width 84 height 12
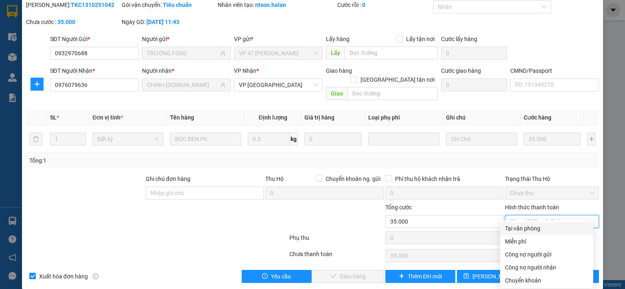
drag, startPoint x: 526, startPoint y: 227, endPoint x: 510, endPoint y: 236, distance: 17.5
click at [526, 227] on div "Tại văn phòng" at bounding box center [546, 228] width 83 height 9
type input "0"
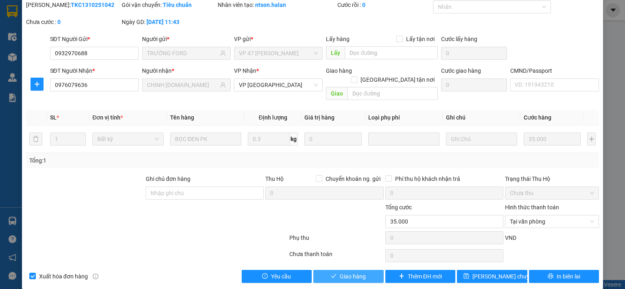
click at [341, 272] on span "Giao hàng" at bounding box center [353, 276] width 26 height 9
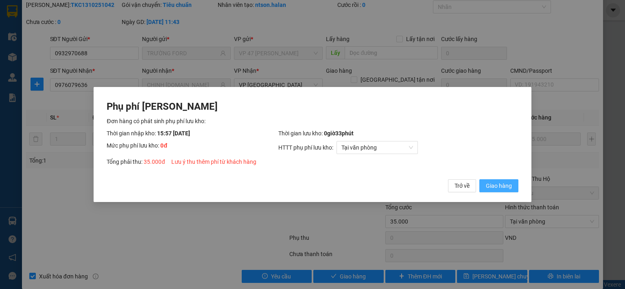
click at [503, 188] on span "Giao hàng" at bounding box center [499, 186] width 26 height 9
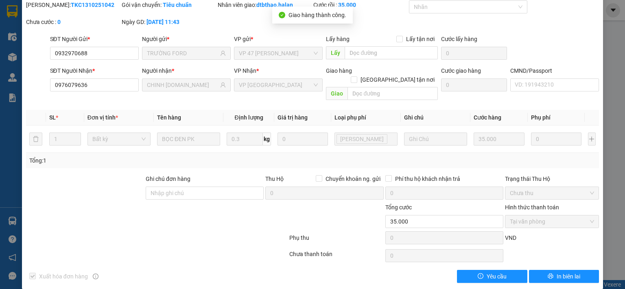
scroll to position [0, 0]
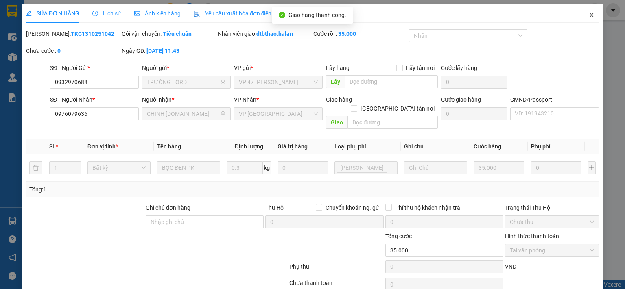
click at [588, 14] on icon "close" at bounding box center [591, 15] width 7 height 7
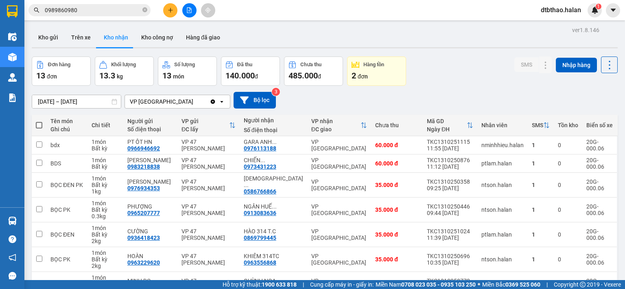
scroll to position [116, 0]
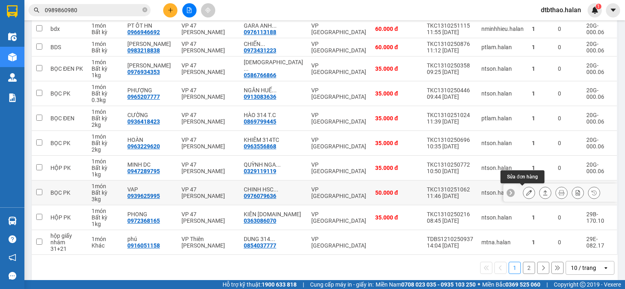
click at [526, 190] on icon at bounding box center [529, 193] width 6 height 6
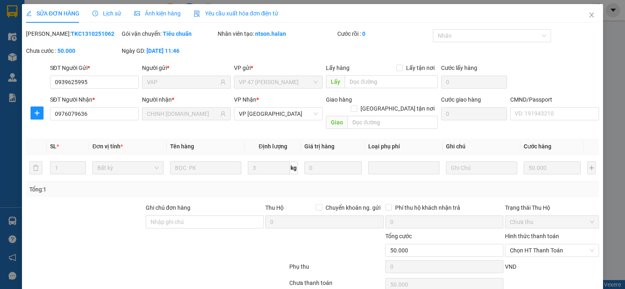
type input "0939625995"
type input "VAP"
type input "0976079636"
type input "CHINH [DOMAIN_NAME]"
type input "0"
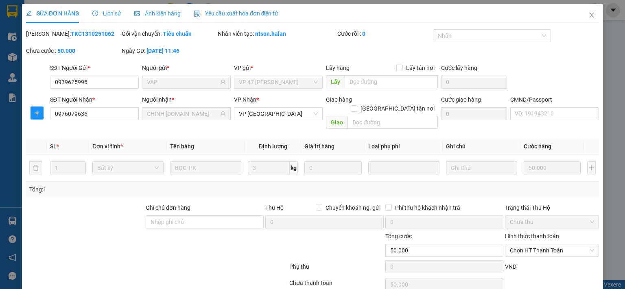
type input "50.000"
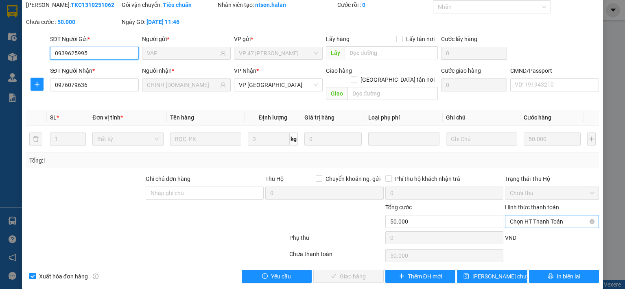
click at [527, 216] on span "Chọn HT Thanh Toán" at bounding box center [552, 222] width 84 height 12
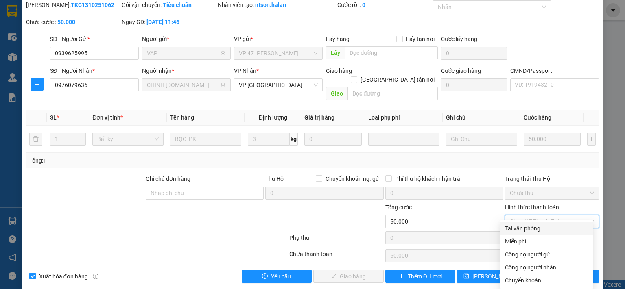
click at [522, 228] on div "Tại văn phòng" at bounding box center [546, 228] width 83 height 9
type input "0"
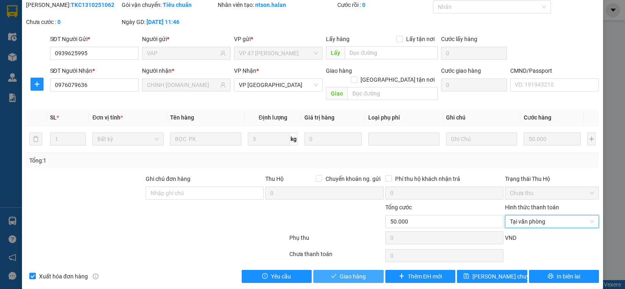
click at [364, 270] on button "Giao hàng" at bounding box center [348, 276] width 70 height 13
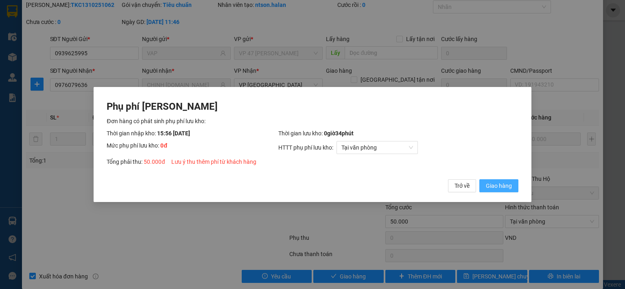
click at [497, 187] on span "Giao hàng" at bounding box center [499, 186] width 26 height 9
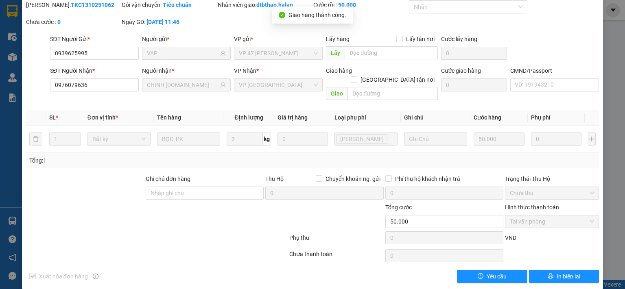
scroll to position [0, 0]
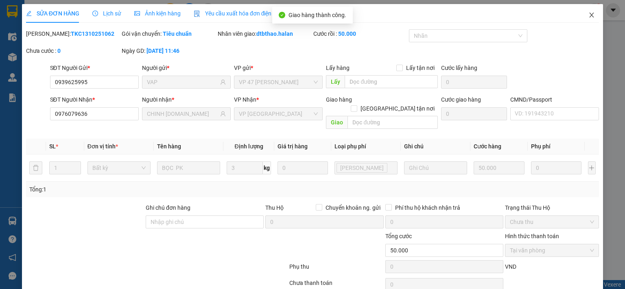
click at [584, 10] on span "Close" at bounding box center [591, 15] width 23 height 23
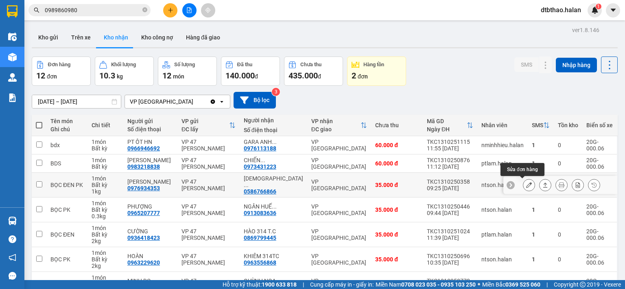
click at [526, 185] on icon at bounding box center [529, 185] width 6 height 6
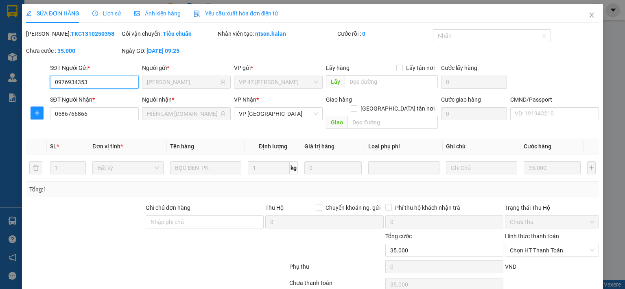
type input "0976934353"
type input "PHẠM GIA"
type input "0586766866"
type input "HIỀN LÂM 314.TC - CH.HOÁ"
type input "0"
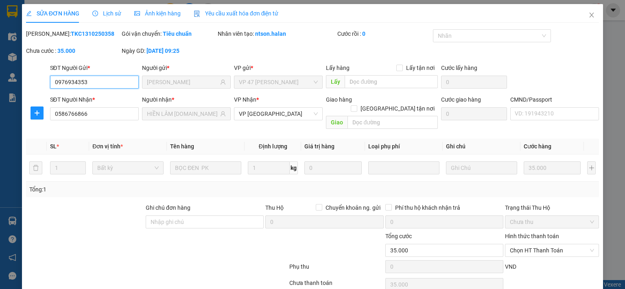
type input "35.000"
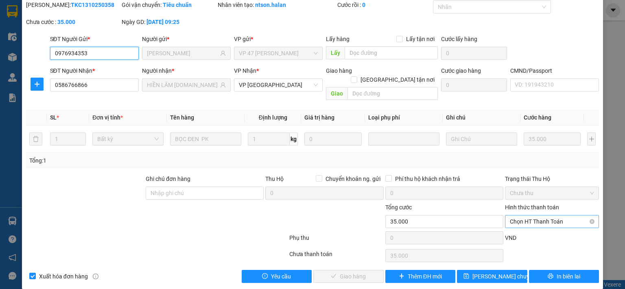
click at [540, 216] on span "Chọn HT Thanh Toán" at bounding box center [552, 222] width 84 height 12
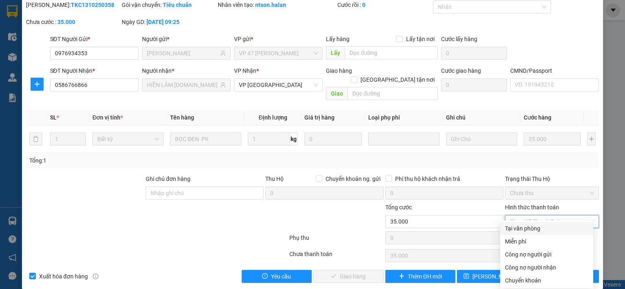
click at [526, 225] on div "Tại văn phòng" at bounding box center [546, 228] width 83 height 9
type input "0"
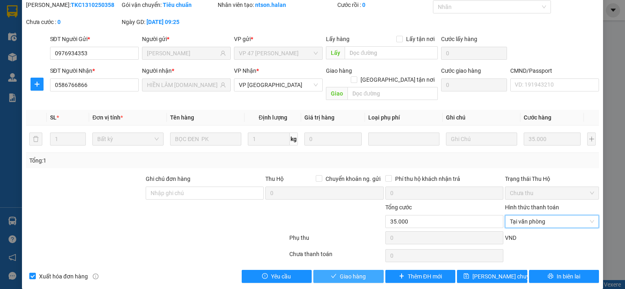
click at [367, 270] on button "Giao hàng" at bounding box center [348, 276] width 70 height 13
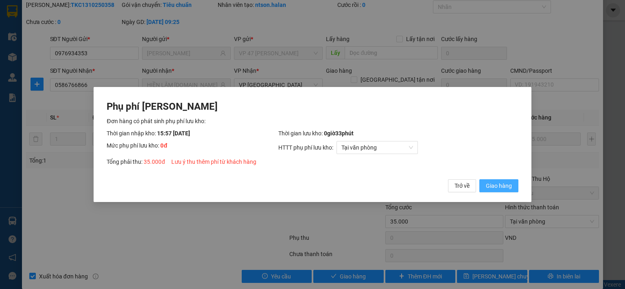
click at [505, 188] on span "Giao hàng" at bounding box center [499, 186] width 26 height 9
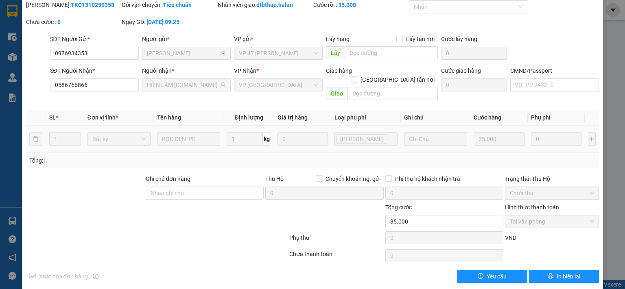
scroll to position [0, 0]
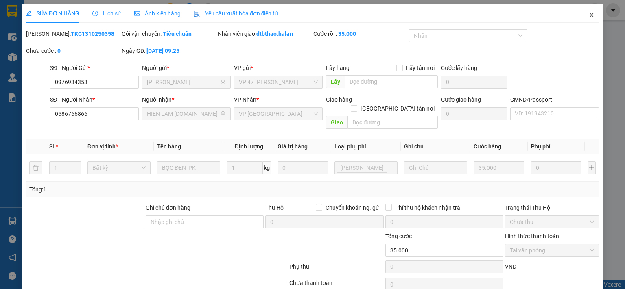
click at [590, 16] on icon "close" at bounding box center [592, 15] width 4 height 5
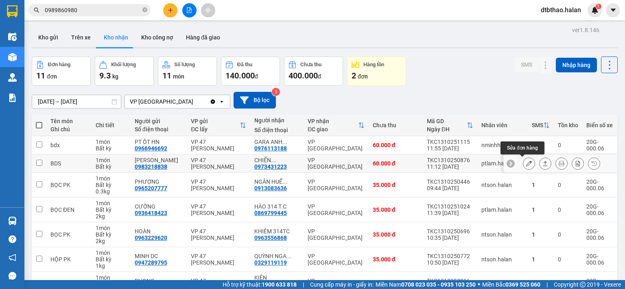
click at [523, 163] on button at bounding box center [528, 164] width 11 height 14
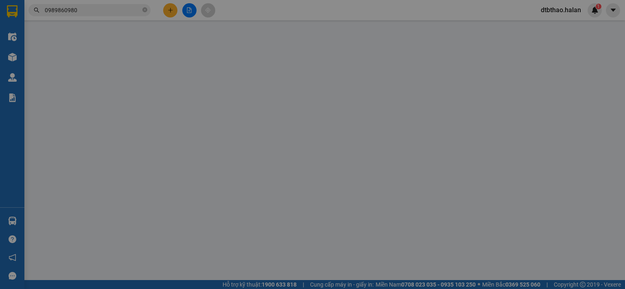
type input "0983218838"
type input "GIA BẢO"
type input "0973431223"
type input "CHIẾN C.HOÁ-314.TC"
type input "0"
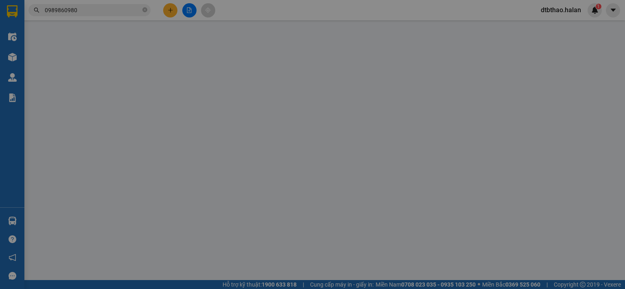
type input "60.000"
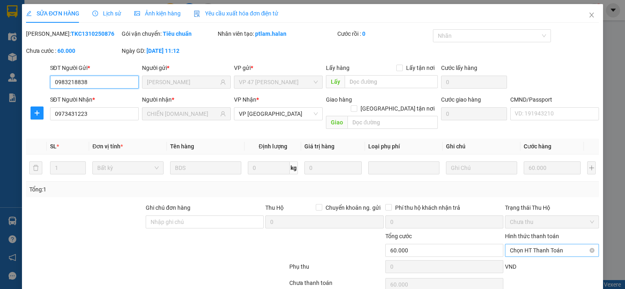
scroll to position [29, 0]
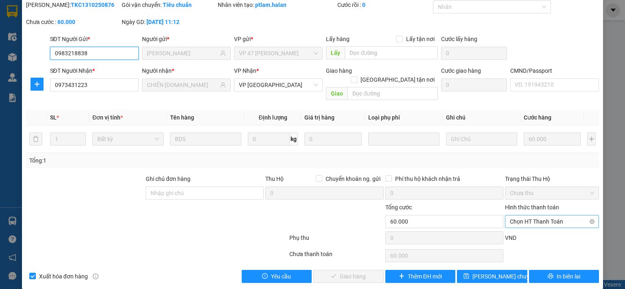
click at [535, 216] on span "Chọn HT Thanh Toán" at bounding box center [552, 222] width 84 height 12
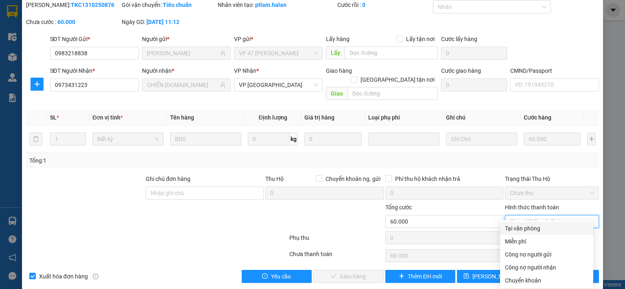
drag, startPoint x: 529, startPoint y: 231, endPoint x: 443, endPoint y: 258, distance: 90.1
click at [527, 231] on div "Tại văn phòng" at bounding box center [546, 228] width 83 height 9
type input "0"
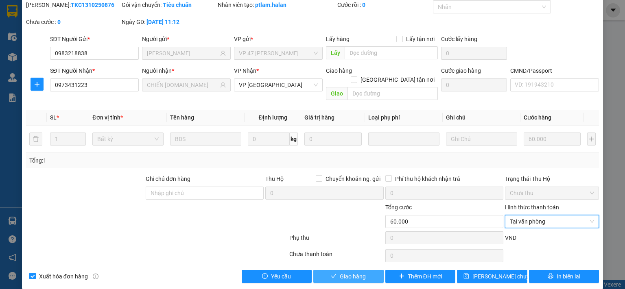
click at [371, 270] on button "Giao hàng" at bounding box center [348, 276] width 70 height 13
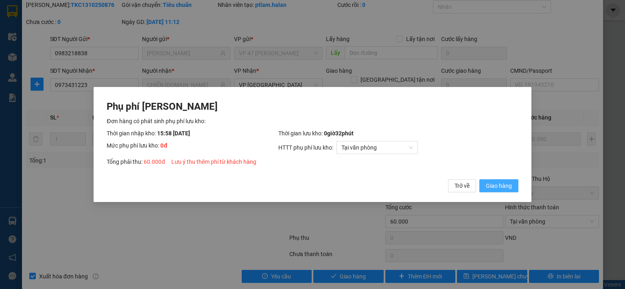
click at [500, 187] on span "Giao hàng" at bounding box center [499, 186] width 26 height 9
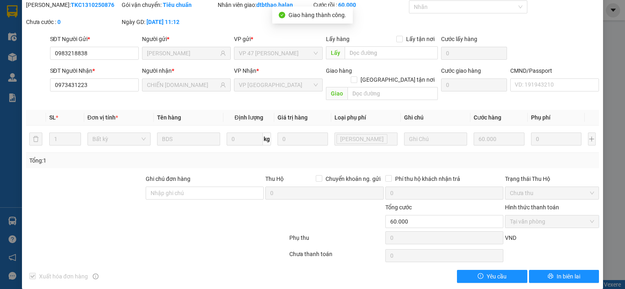
scroll to position [0, 0]
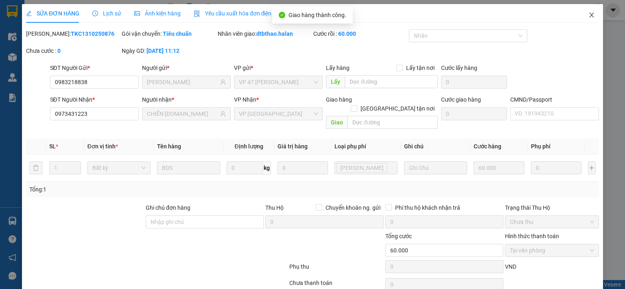
click at [583, 11] on span "Close" at bounding box center [591, 15] width 23 height 23
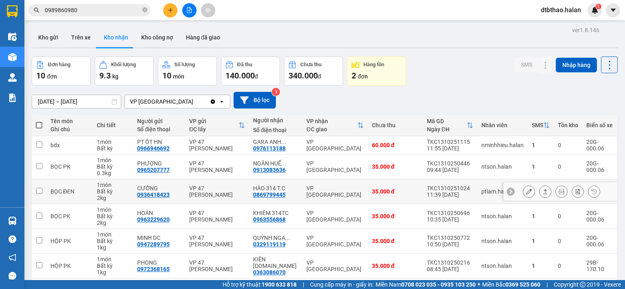
scroll to position [123, 0]
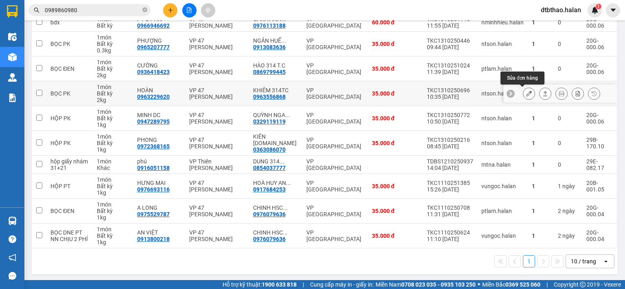
click at [526, 93] on icon at bounding box center [529, 94] width 6 height 6
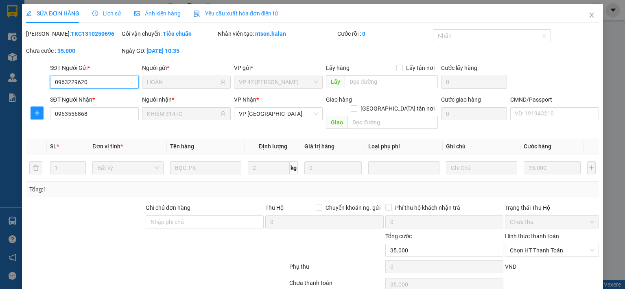
type input "0963229620"
type input "HOÀN"
type input "0963556868"
type input "KHIÊM 314TC"
type input "0"
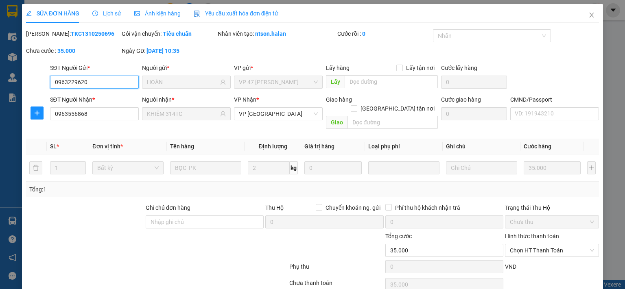
type input "35.000"
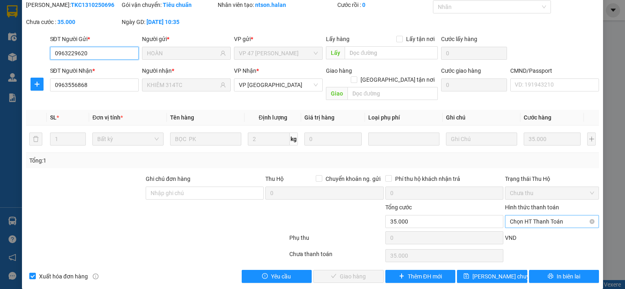
click at [542, 216] on span "Chọn HT Thanh Toán" at bounding box center [552, 222] width 84 height 12
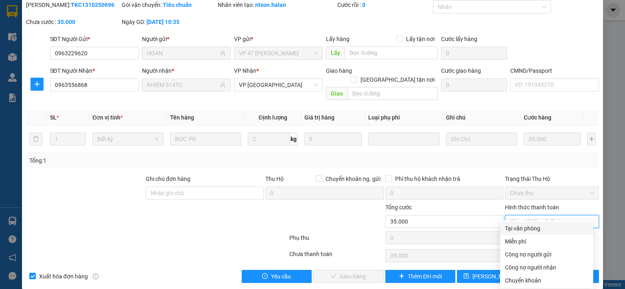
click at [535, 229] on div "Tại văn phòng" at bounding box center [546, 228] width 83 height 9
type input "0"
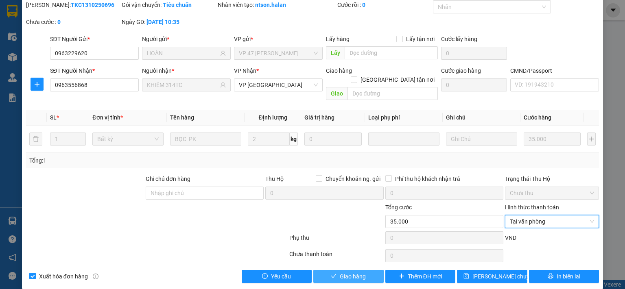
click at [365, 270] on button "Giao hàng" at bounding box center [348, 276] width 70 height 13
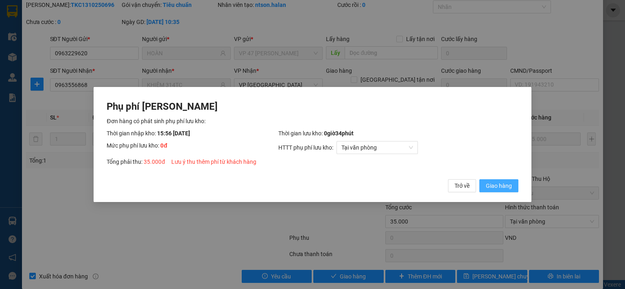
click at [492, 184] on span "Giao hàng" at bounding box center [499, 186] width 26 height 9
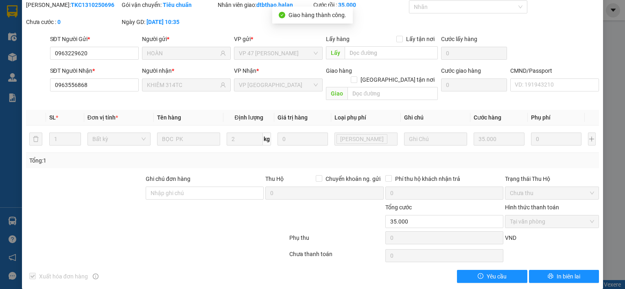
scroll to position [0, 0]
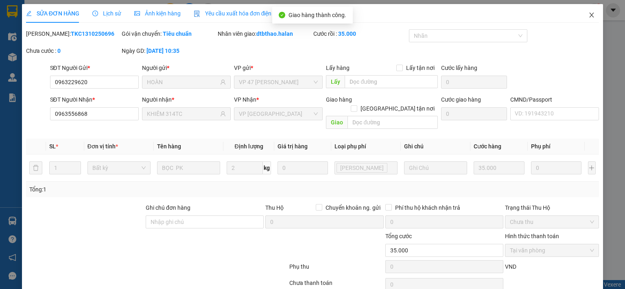
click at [588, 14] on icon "close" at bounding box center [591, 15] width 7 height 7
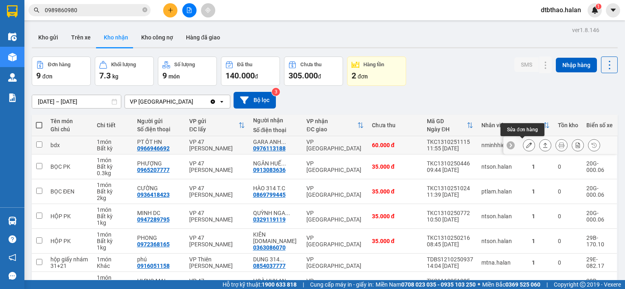
click at [526, 144] on icon at bounding box center [529, 145] width 6 height 6
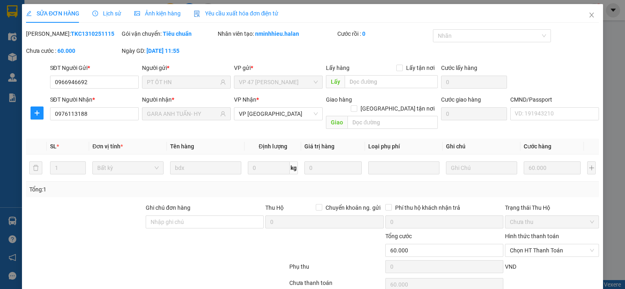
type input "0966946692"
type input "PT ÔT HN"
type input "0976113188"
type input "GARA ANH TUẤN- HY"
type input "0"
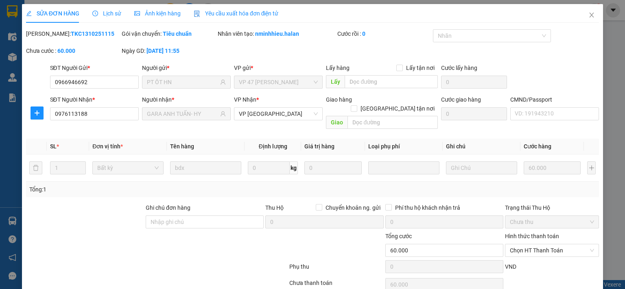
type input "60.000"
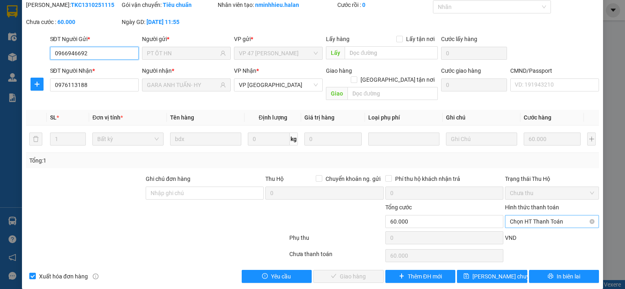
click at [530, 216] on span "Chọn HT Thanh Toán" at bounding box center [552, 222] width 84 height 12
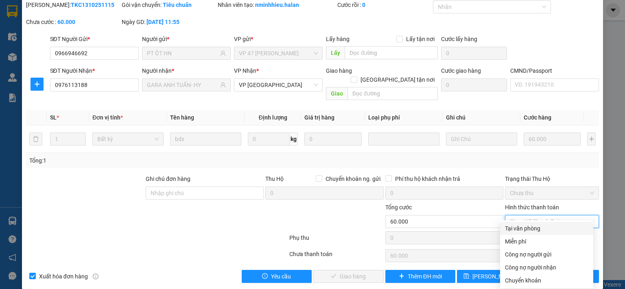
click at [526, 227] on div "Tại văn phòng" at bounding box center [546, 228] width 83 height 9
type input "0"
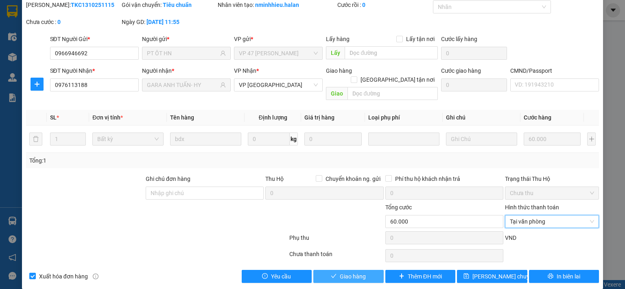
click at [366, 270] on button "Giao hàng" at bounding box center [348, 276] width 70 height 13
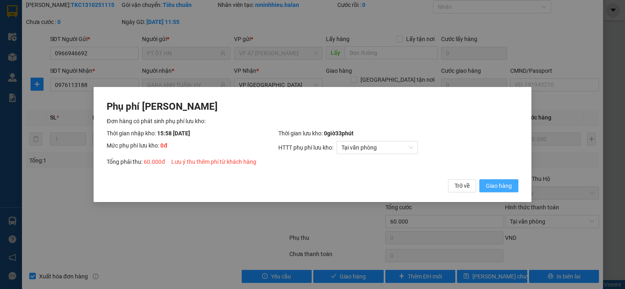
click at [505, 186] on span "Giao hàng" at bounding box center [499, 186] width 26 height 9
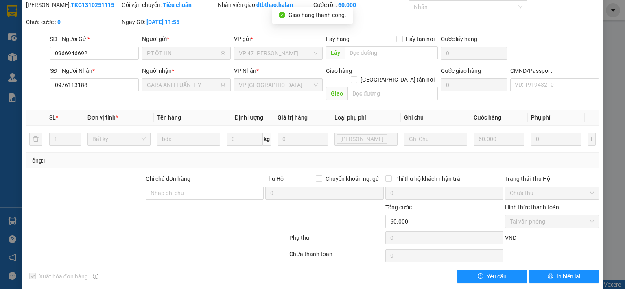
scroll to position [0, 0]
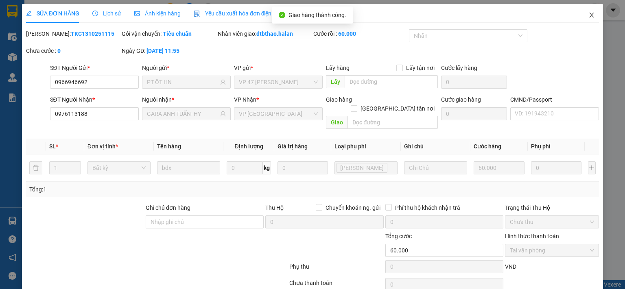
click at [588, 16] on icon "close" at bounding box center [591, 15] width 7 height 7
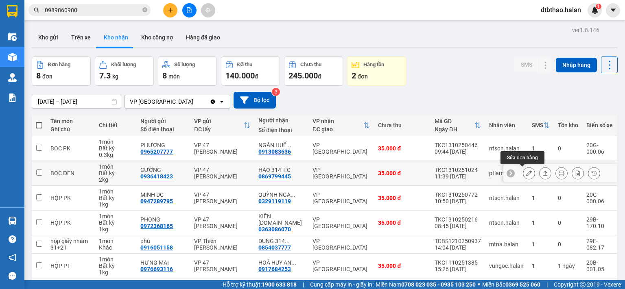
click at [526, 174] on icon at bounding box center [529, 174] width 6 height 6
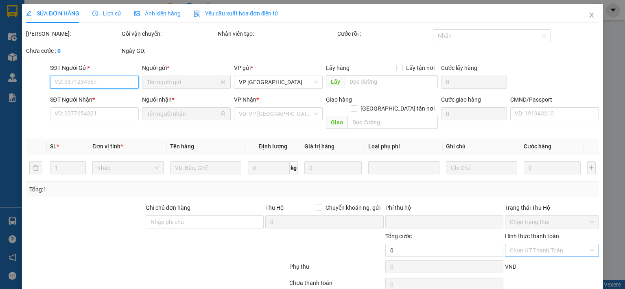
type input "0936418423"
type input "CƯỜNG"
type input "0869799445"
type input "HÀO 314 T.C"
type input "0"
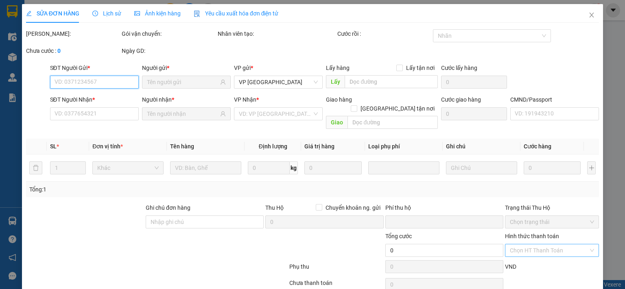
type input "35.000"
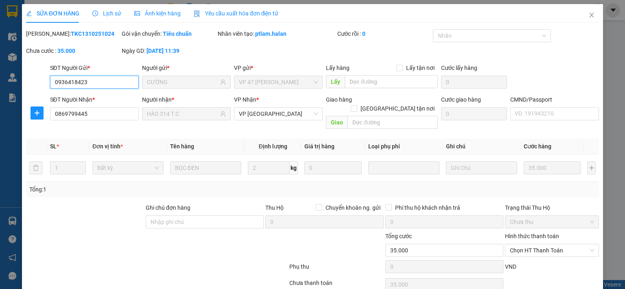
scroll to position [29, 0]
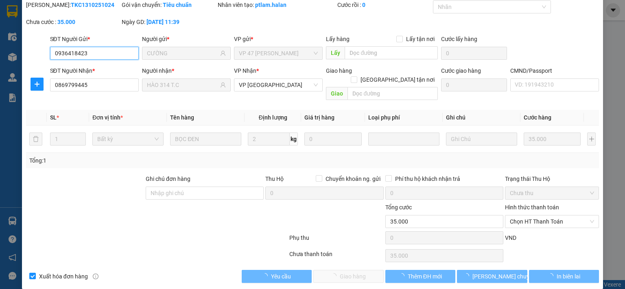
click at [530, 216] on span "Chọn HT Thanh Toán" at bounding box center [552, 222] width 84 height 12
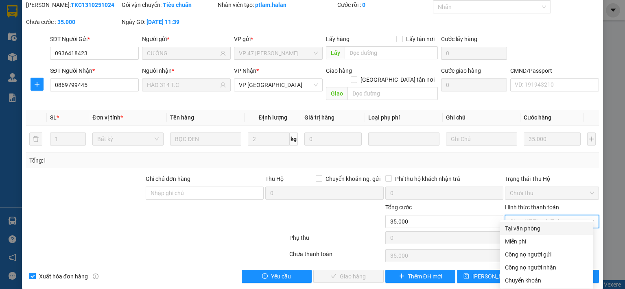
drag, startPoint x: 526, startPoint y: 227, endPoint x: 459, endPoint y: 252, distance: 71.2
click at [526, 228] on div "Tại văn phòng" at bounding box center [546, 228] width 83 height 9
type input "0"
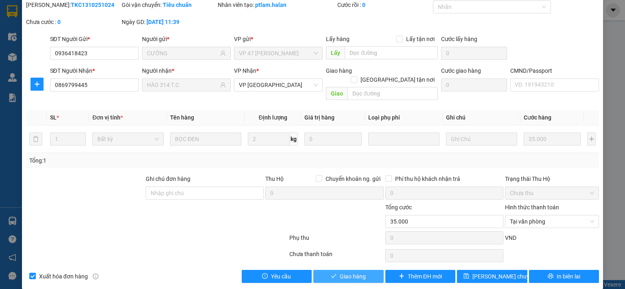
click at [347, 272] on span "Giao hàng" at bounding box center [353, 276] width 26 height 9
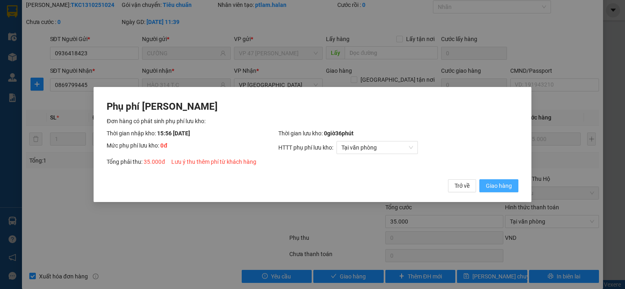
click at [510, 185] on span "Giao hàng" at bounding box center [499, 186] width 26 height 9
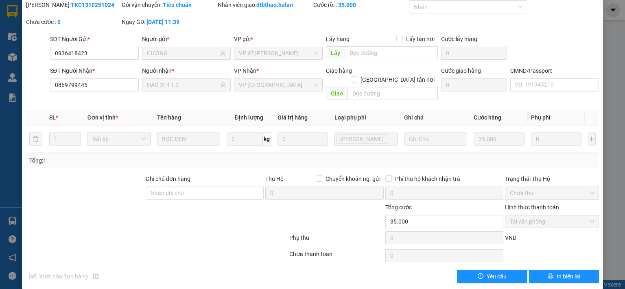
scroll to position [0, 0]
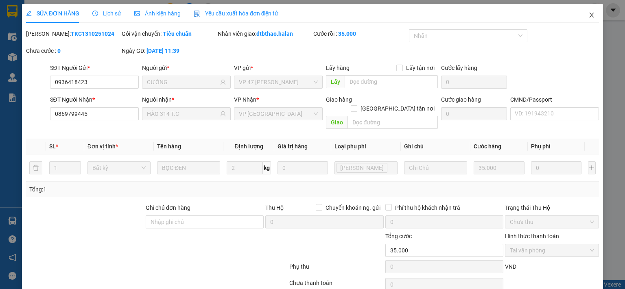
click at [588, 14] on icon "close" at bounding box center [591, 15] width 7 height 7
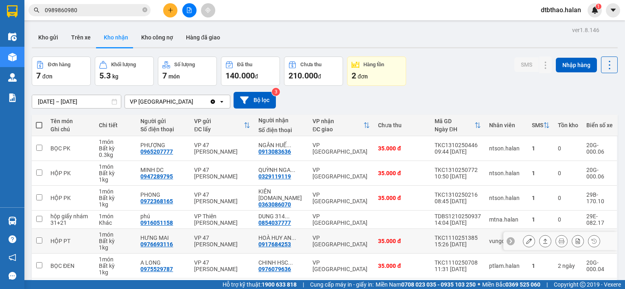
scroll to position [55, 0]
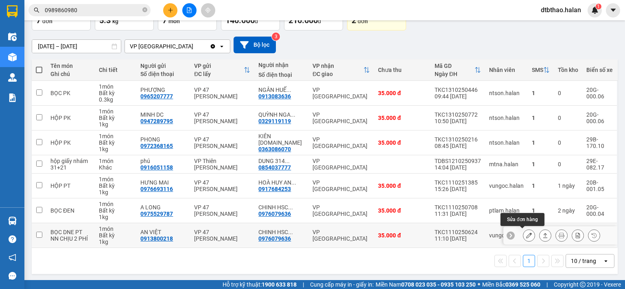
click at [526, 235] on icon at bounding box center [529, 236] width 6 height 6
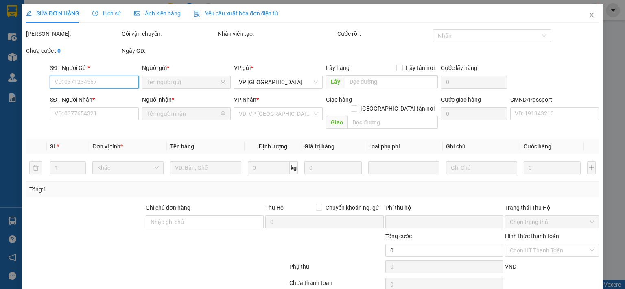
type input "0913800218"
type input "AN VIỆT"
type input "0976079636"
type input "CHINH [DOMAIN_NAME]"
checkbox input "true"
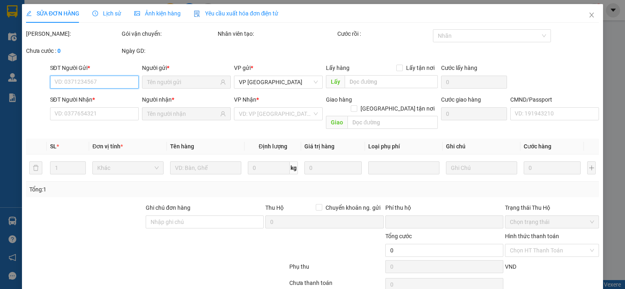
type input "2.130.000"
type input "40.000"
type input "35.000"
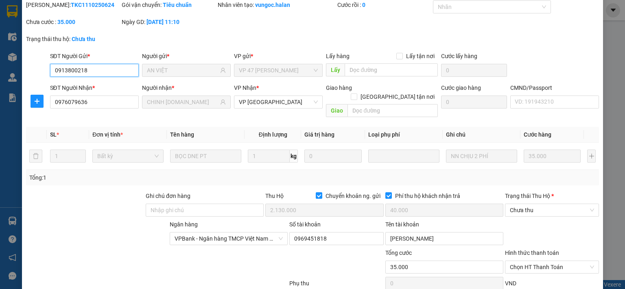
scroll to position [74, 0]
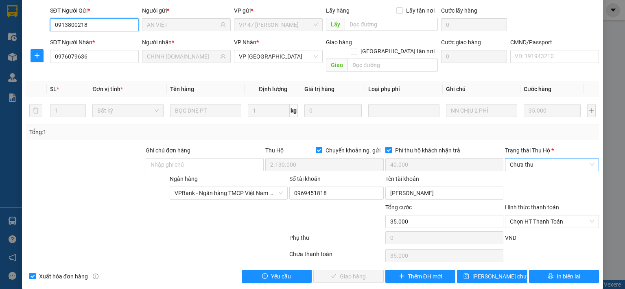
click at [529, 159] on span "Chưa thu" at bounding box center [552, 165] width 84 height 12
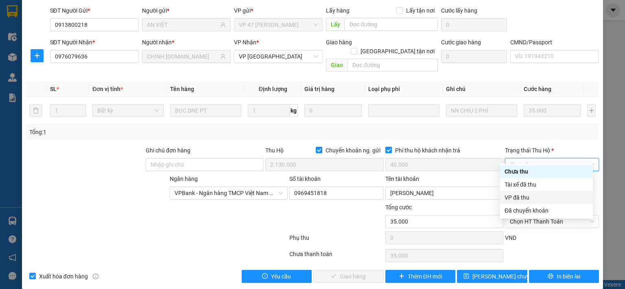
click at [521, 200] on div "VP đã thu" at bounding box center [546, 197] width 83 height 9
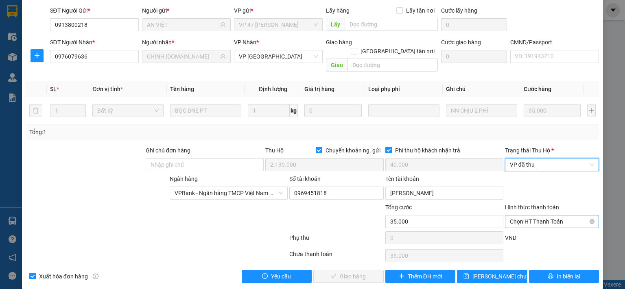
click at [527, 216] on span "Chọn HT Thanh Toán" at bounding box center [552, 222] width 84 height 12
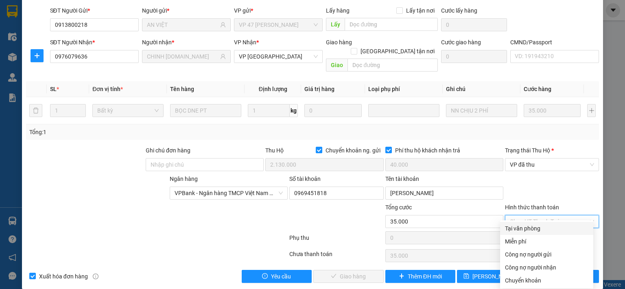
click at [517, 228] on div "Tại văn phòng" at bounding box center [546, 228] width 83 height 9
type input "0"
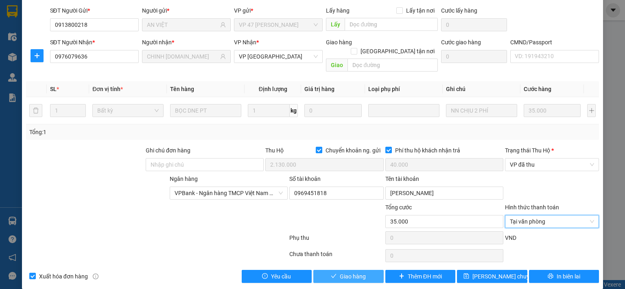
click at [333, 270] on button "Giao hàng" at bounding box center [348, 276] width 70 height 13
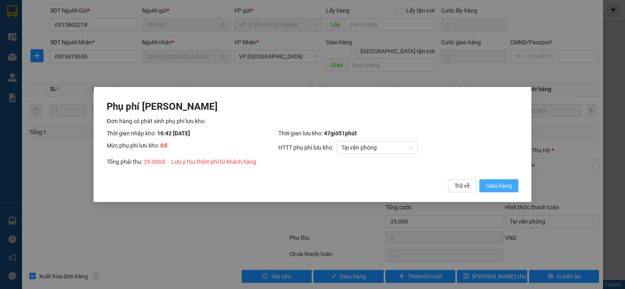
click at [490, 188] on span "Giao hàng" at bounding box center [499, 186] width 26 height 9
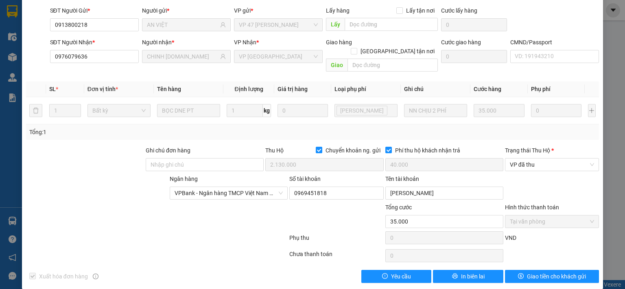
scroll to position [0, 0]
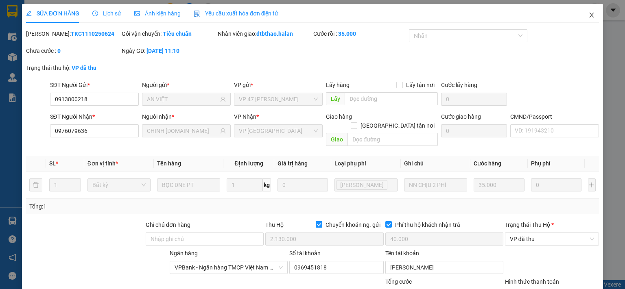
click at [588, 13] on icon "close" at bounding box center [591, 15] width 7 height 7
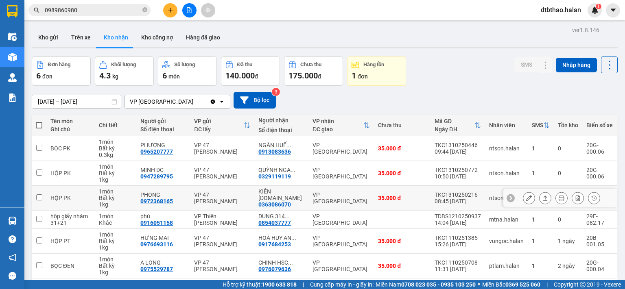
scroll to position [37, 0]
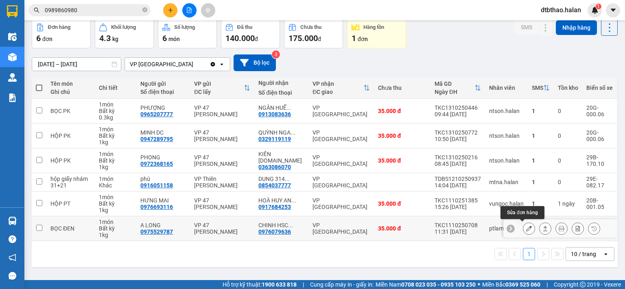
click at [526, 228] on icon at bounding box center [529, 229] width 6 height 6
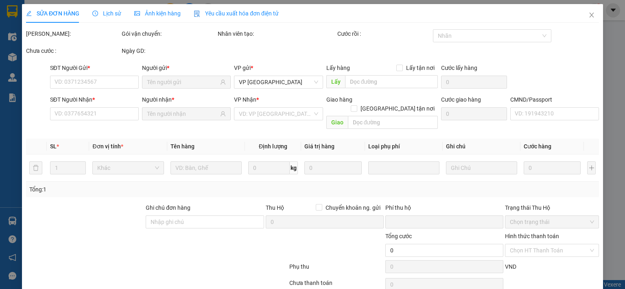
type input "0975529787"
type input "A LONG"
type input "0976079636"
type input "CHINH [DOMAIN_NAME]"
type input "0"
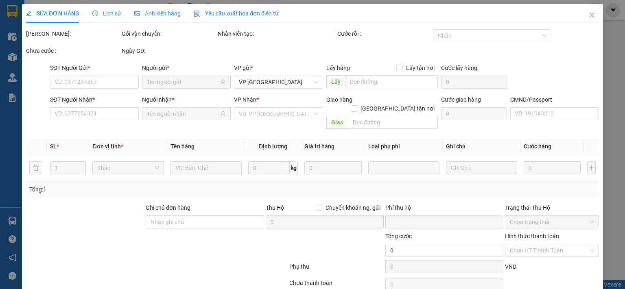
type input "35.000"
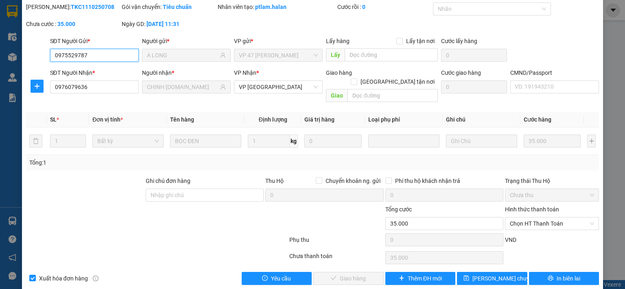
scroll to position [29, 0]
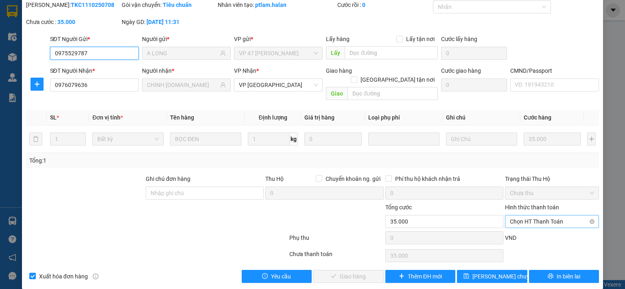
drag, startPoint x: 533, startPoint y: 211, endPoint x: 530, endPoint y: 217, distance: 6.4
click at [532, 216] on span "Chọn HT Thanh Toán" at bounding box center [552, 222] width 84 height 12
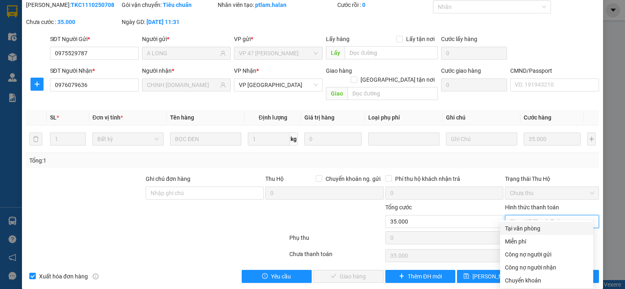
click at [527, 227] on div "Tại văn phòng" at bounding box center [546, 228] width 83 height 9
type input "0"
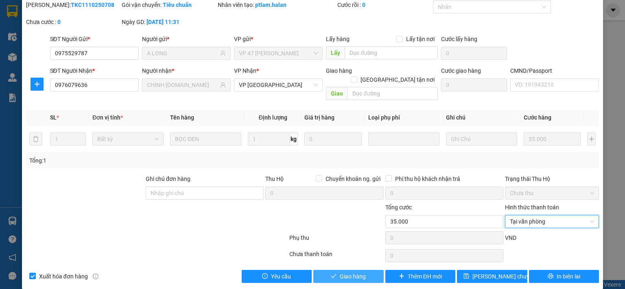
click at [340, 272] on span "Giao hàng" at bounding box center [353, 276] width 26 height 9
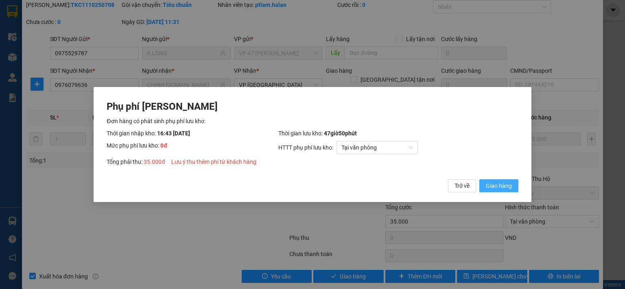
click at [511, 183] on span "Giao hàng" at bounding box center [499, 186] width 26 height 9
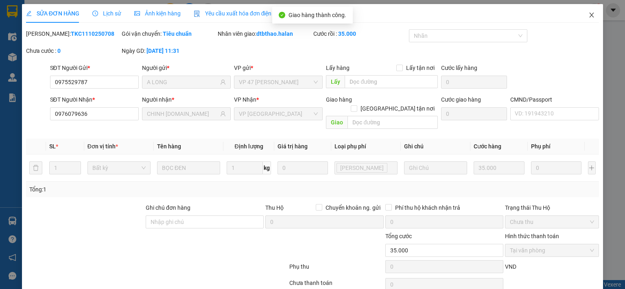
click at [588, 12] on icon "close" at bounding box center [591, 15] width 7 height 7
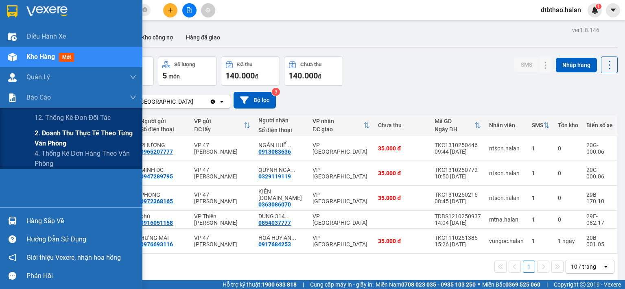
click at [52, 138] on span "2. Doanh thu thực tế theo từng văn phòng" at bounding box center [86, 138] width 102 height 20
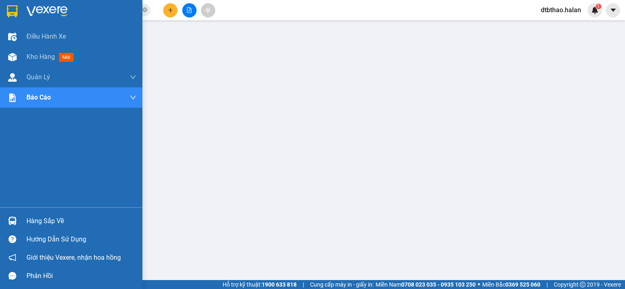
click at [30, 219] on div "Hàng sắp về" at bounding box center [81, 221] width 110 height 12
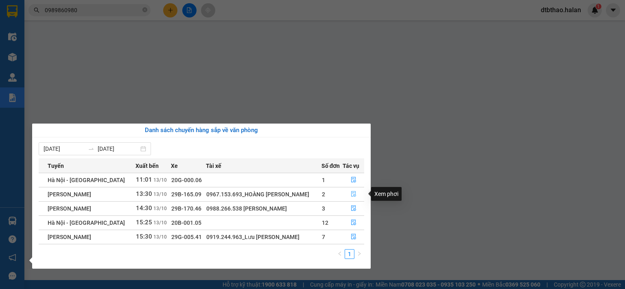
click at [353, 194] on icon "file-done" at bounding box center [354, 194] width 6 height 6
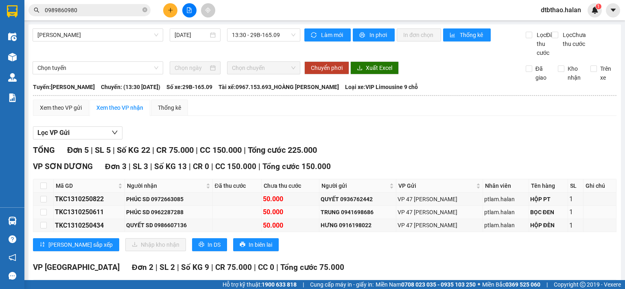
scroll to position [89, 0]
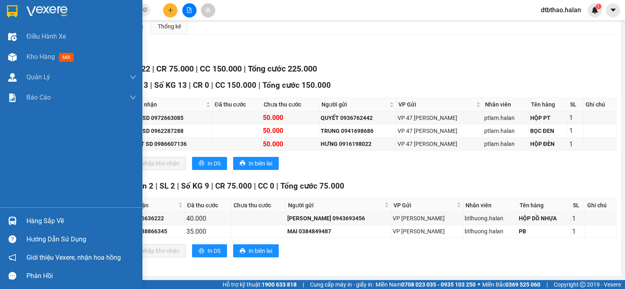
click at [52, 222] on div "Hàng sắp về" at bounding box center [81, 221] width 110 height 12
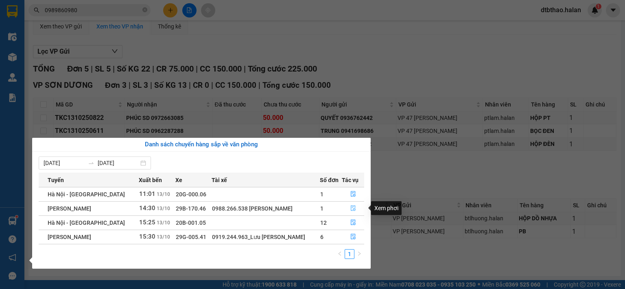
click at [353, 208] on icon "file-done" at bounding box center [353, 209] width 6 height 6
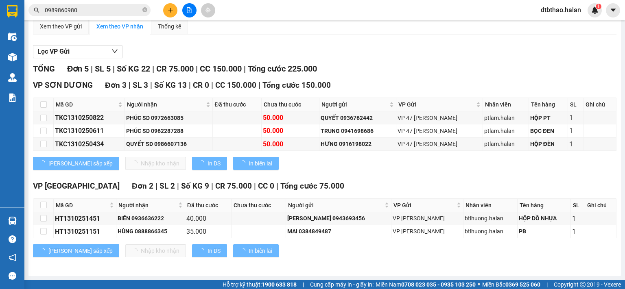
scroll to position [76, 0]
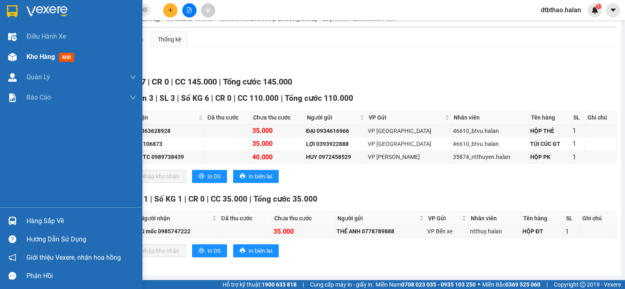
click at [42, 60] on span "Kho hàng" at bounding box center [40, 57] width 28 height 8
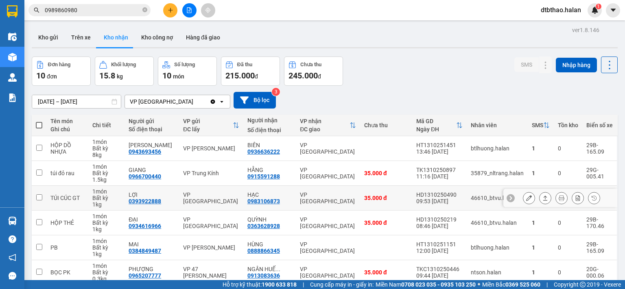
scroll to position [136, 0]
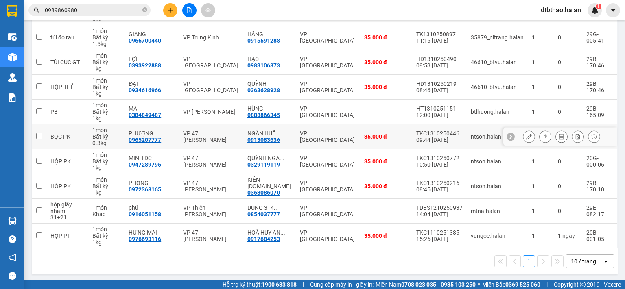
click at [526, 136] on icon at bounding box center [529, 137] width 6 height 6
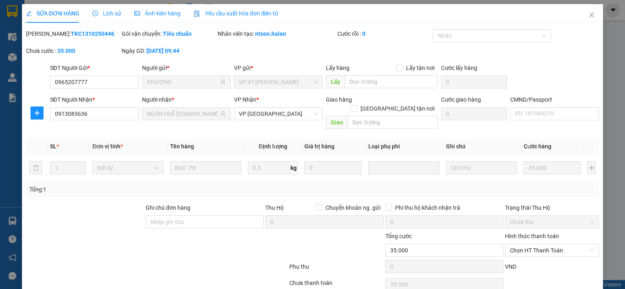
type input "0965207777"
type input "PHƯỢNG"
type input "0913083636"
type input "NGÂN HUẾ [DOMAIN_NAME]"
type input "0"
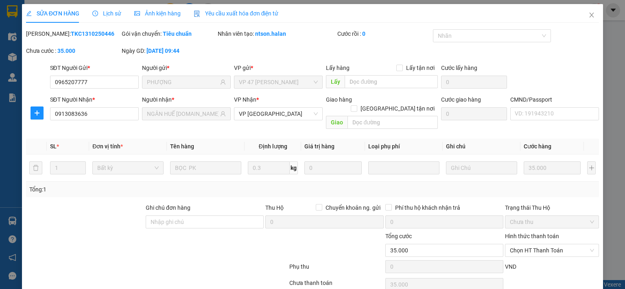
type input "35.000"
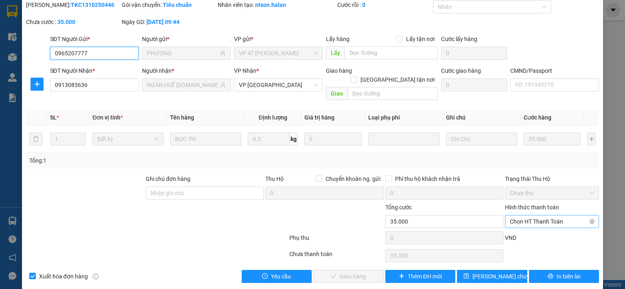
click at [536, 216] on span "Chọn HT Thanh Toán" at bounding box center [552, 222] width 84 height 12
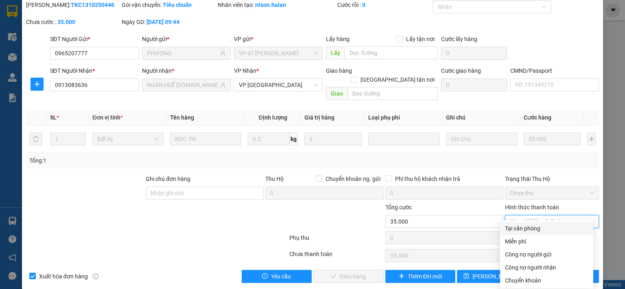
drag, startPoint x: 531, startPoint y: 229, endPoint x: 508, endPoint y: 236, distance: 24.1
click at [528, 231] on div "Tại văn phòng" at bounding box center [546, 228] width 83 height 9
type input "0"
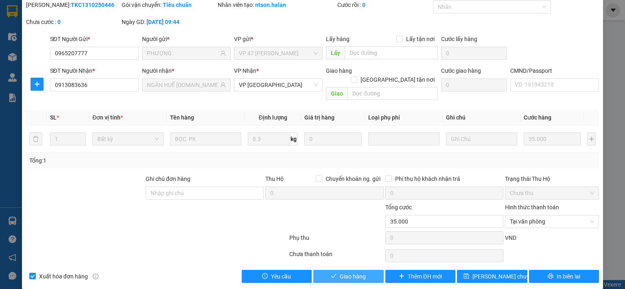
click at [358, 272] on span "Giao hàng" at bounding box center [353, 276] width 26 height 9
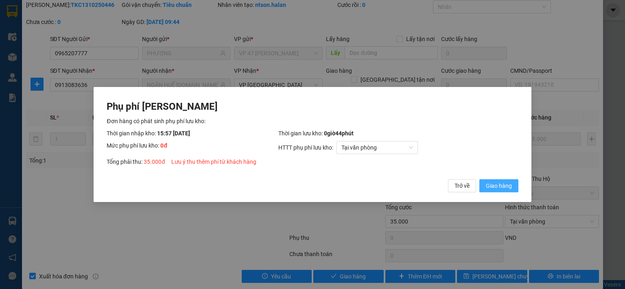
click at [510, 185] on span "Giao hàng" at bounding box center [499, 186] width 26 height 9
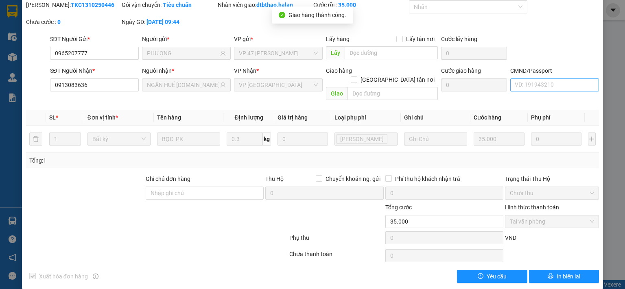
scroll to position [0, 0]
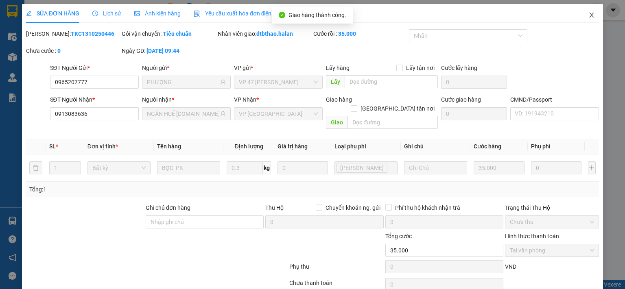
click at [588, 13] on icon "close" at bounding box center [591, 15] width 7 height 7
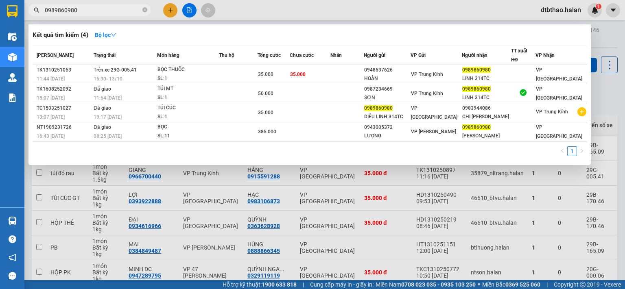
drag, startPoint x: 81, startPoint y: 11, endPoint x: 35, endPoint y: 13, distance: 46.8
click at [35, 13] on div "0989860980" at bounding box center [79, 10] width 159 height 12
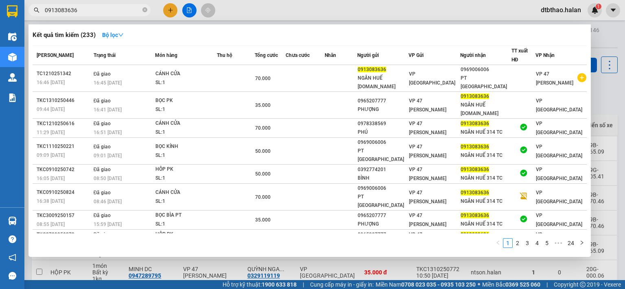
type input "0913083636"
click at [319, 274] on div at bounding box center [312, 144] width 625 height 289
click at [102, 9] on input "0913083636" at bounding box center [93, 10] width 96 height 9
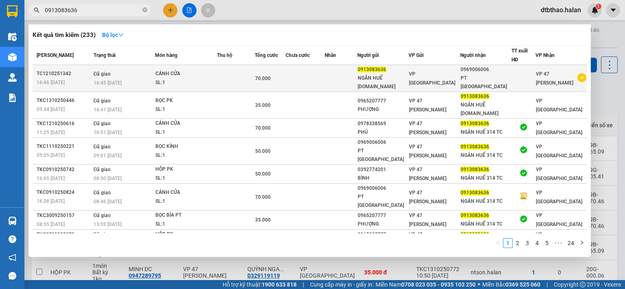
click at [389, 74] on div "NGÂN HUẾ [DOMAIN_NAME]" at bounding box center [383, 82] width 50 height 17
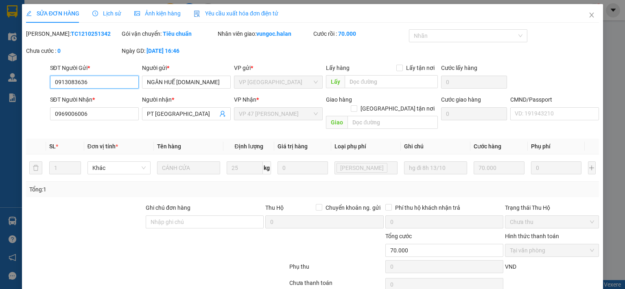
type input "0913083636"
type input "0969006006"
type input "0"
type input "70.000"
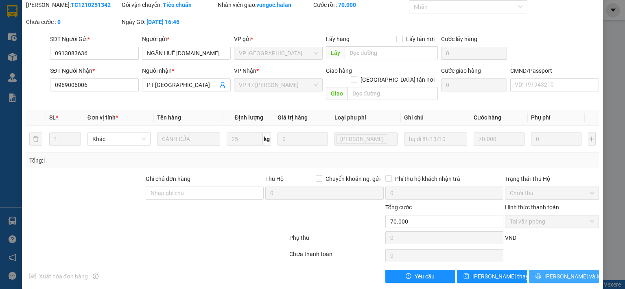
click at [552, 272] on span "[PERSON_NAME] và In" at bounding box center [573, 276] width 57 height 9
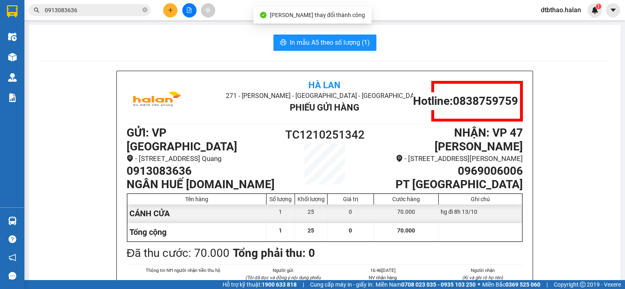
scroll to position [41, 0]
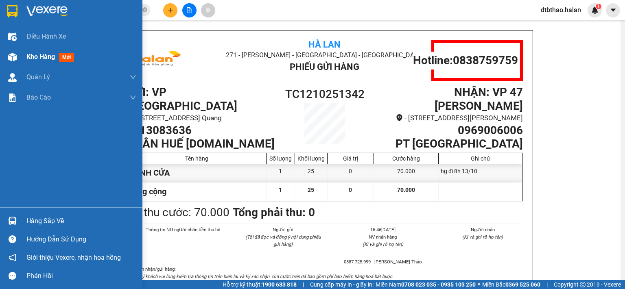
click at [37, 55] on span "Kho hàng" at bounding box center [40, 57] width 28 height 8
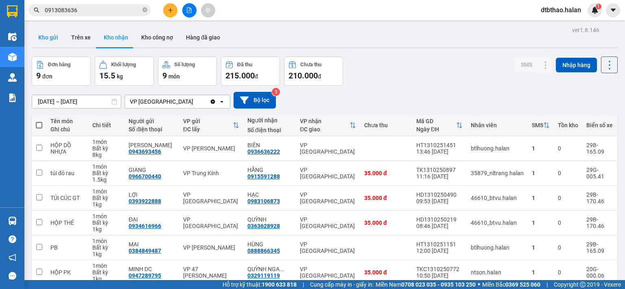
click at [53, 35] on button "Kho gửi" at bounding box center [48, 38] width 33 height 20
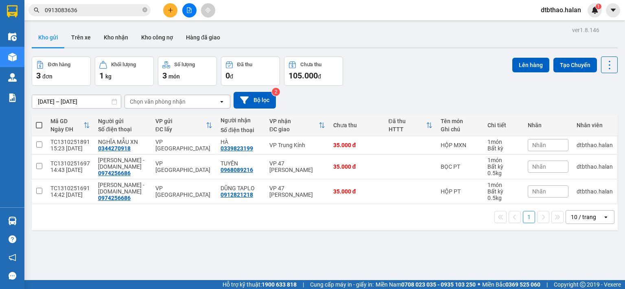
click at [37, 124] on span at bounding box center [39, 125] width 7 height 7
click at [39, 121] on input "checkbox" at bounding box center [39, 121] width 0 height 0
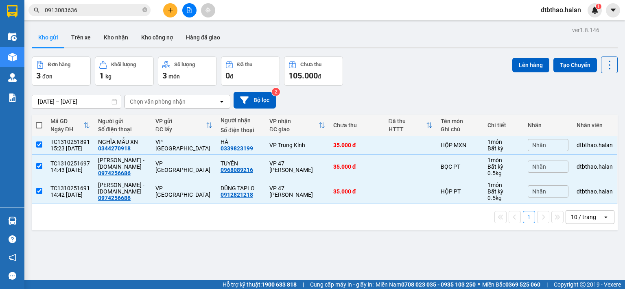
checkbox input "true"
click at [521, 65] on button "Lên hàng" at bounding box center [530, 65] width 37 height 15
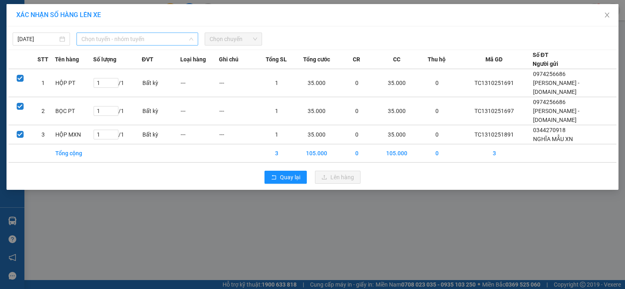
click at [129, 36] on span "Chọn tuyến - nhóm tuyến" at bounding box center [137, 39] width 112 height 12
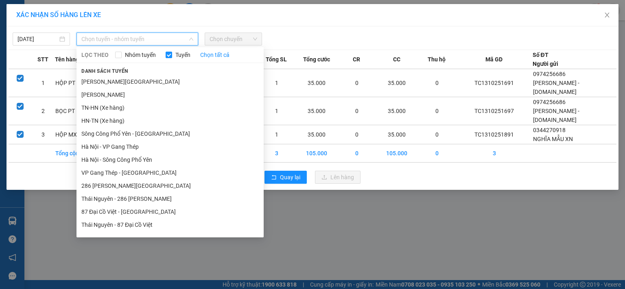
scroll to position [75, 0]
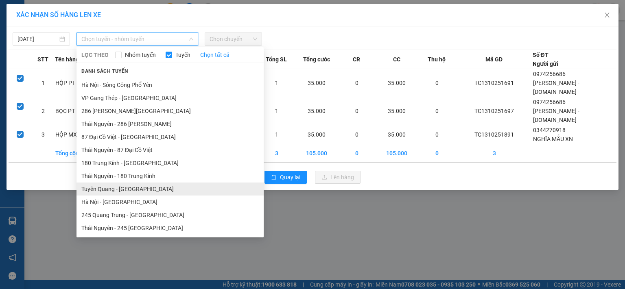
click at [138, 188] on li "Tuyên Quang - [GEOGRAPHIC_DATA]" at bounding box center [170, 189] width 187 height 13
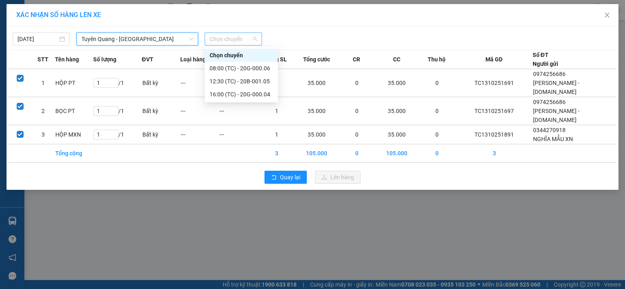
click at [243, 37] on span "Chọn chuyến" at bounding box center [234, 39] width 48 height 12
click at [247, 93] on div "16:00 (TC) - 20G-000.04" at bounding box center [241, 94] width 63 height 9
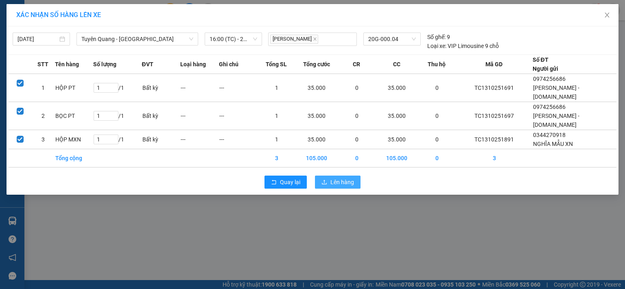
click at [346, 178] on span "Lên hàng" at bounding box center [342, 182] width 24 height 9
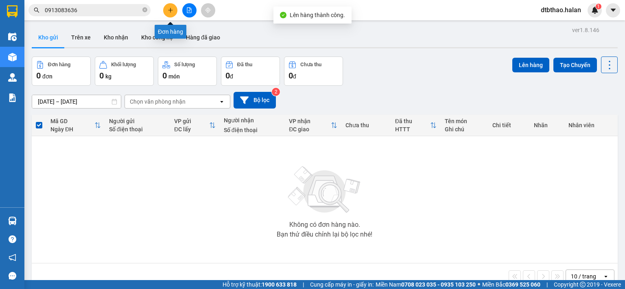
click at [171, 9] on icon "plus" at bounding box center [171, 10] width 6 height 6
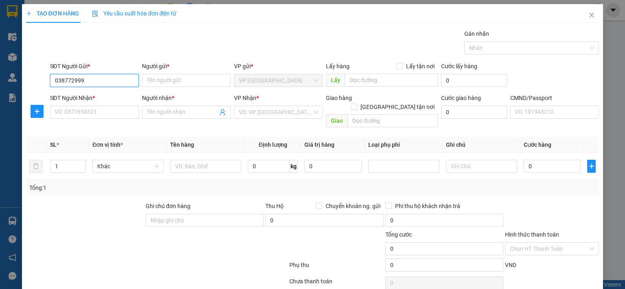
click at [73, 81] on input "038772999" at bounding box center [94, 80] width 89 height 13
type input "0387725999"
click at [93, 95] on div "0387725999 - THẢO [DOMAIN_NAME]" at bounding box center [102, 96] width 96 height 9
type input "THẢO [DOMAIN_NAME]"
type input "0387725999"
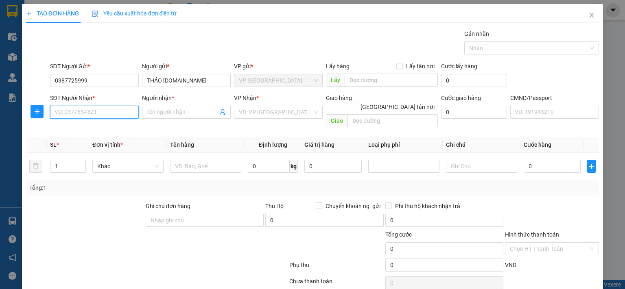
click at [106, 116] on input "SĐT Người Nhận *" at bounding box center [94, 112] width 89 height 13
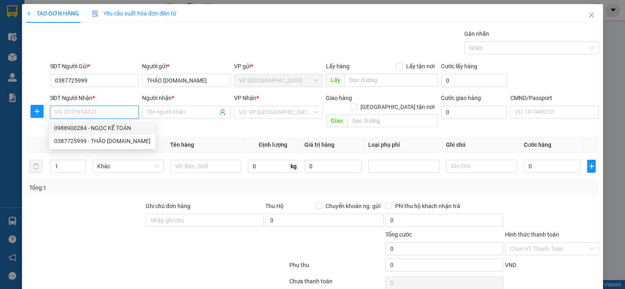
drag, startPoint x: 124, startPoint y: 127, endPoint x: 59, endPoint y: 132, distance: 64.5
click at [124, 128] on div "0988900284 - NGỌC KẾ TOÁN" at bounding box center [102, 128] width 96 height 9
type input "0988900284"
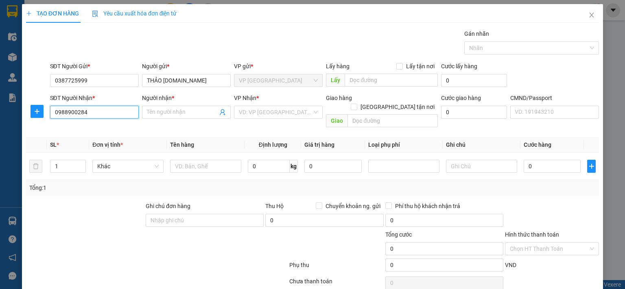
type input "NGỌC KẾ TOÁN"
click at [35, 111] on icon "plus" at bounding box center [37, 111] width 5 height 0
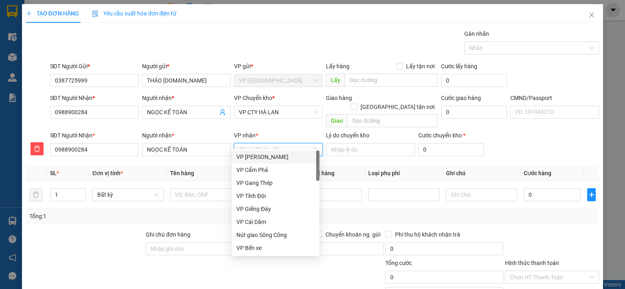
click at [247, 144] on input "VP nhận *" at bounding box center [275, 150] width 73 height 12
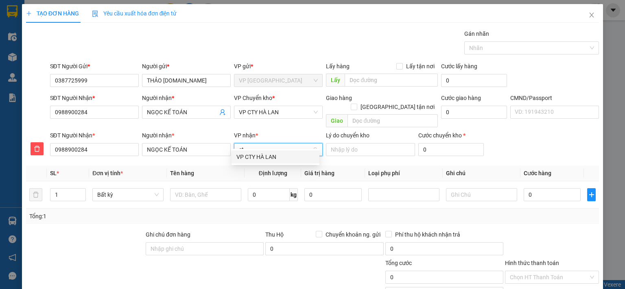
type input "cty"
click at [258, 154] on div "VP CTY HÀ LAN" at bounding box center [275, 157] width 78 height 9
click at [266, 112] on span "VP CTY HÀ LAN" at bounding box center [278, 112] width 79 height 12
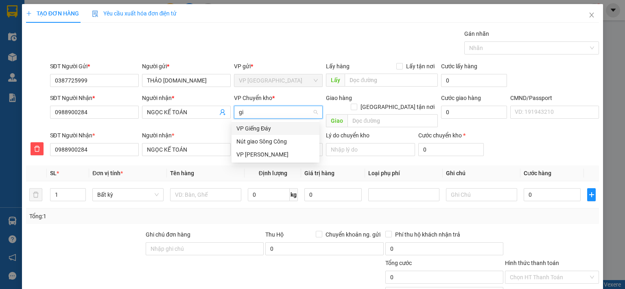
type input "gia"
click at [269, 142] on div "VP [PERSON_NAME]" at bounding box center [275, 141] width 78 height 9
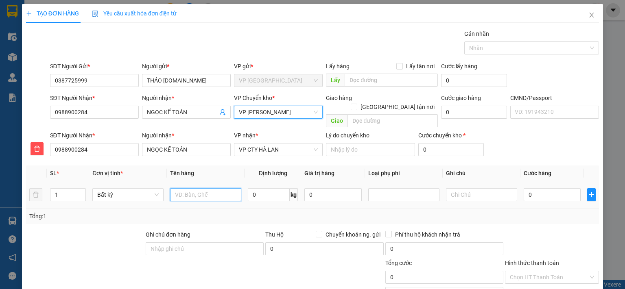
click at [224, 188] on input "text" at bounding box center [205, 194] width 71 height 13
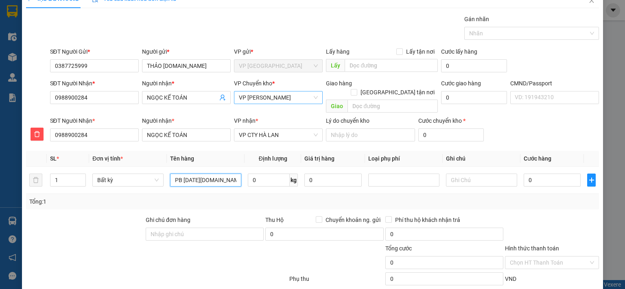
scroll to position [55, 0]
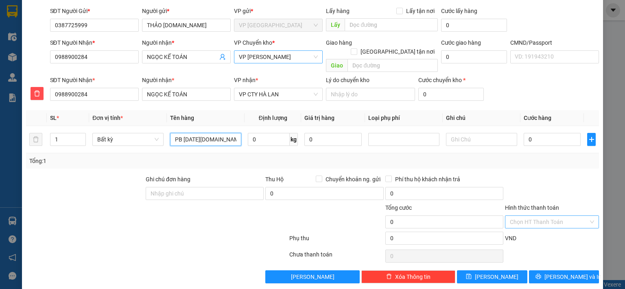
type input "PB [DATE][DOMAIN_NAME] 13/10"
click at [552, 216] on input "Hình thức thanh toán" at bounding box center [549, 222] width 79 height 12
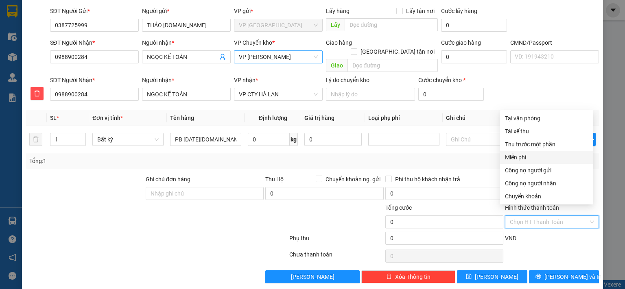
click at [520, 159] on div "Miễn phí" at bounding box center [546, 157] width 83 height 9
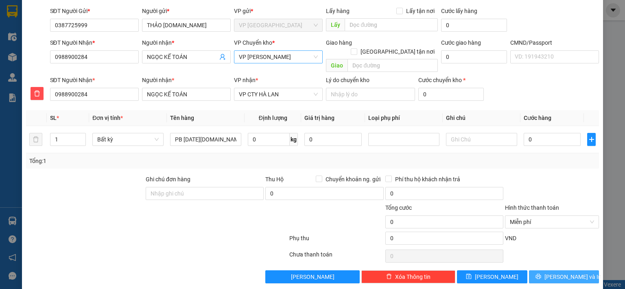
click at [563, 273] on span "[PERSON_NAME] và In" at bounding box center [573, 277] width 57 height 9
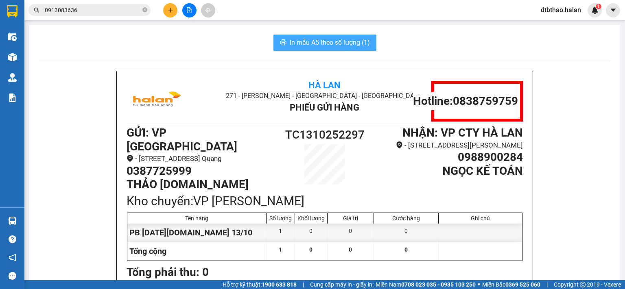
click at [343, 43] on span "In mẫu A5 theo số lượng (1)" at bounding box center [330, 42] width 80 height 10
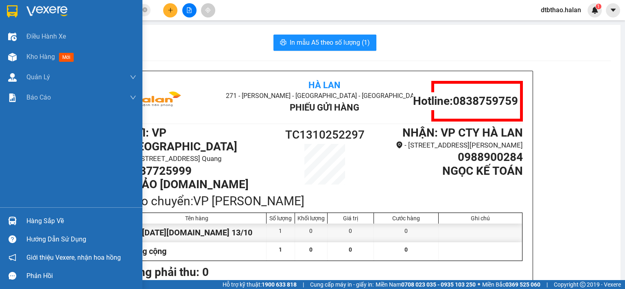
click at [26, 224] on div "Hàng sắp về" at bounding box center [71, 221] width 142 height 18
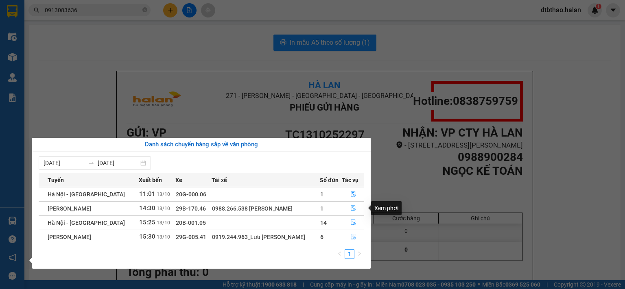
click at [352, 211] on icon "file-done" at bounding box center [353, 209] width 6 height 6
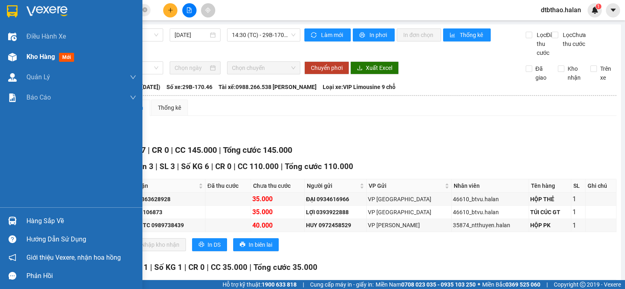
click at [47, 57] on span "Kho hàng" at bounding box center [40, 57] width 28 height 8
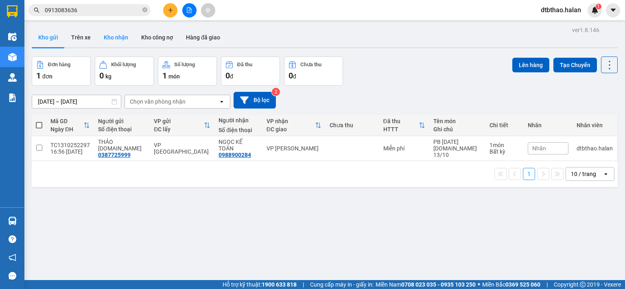
click at [112, 38] on button "Kho nhận" at bounding box center [115, 38] width 37 height 20
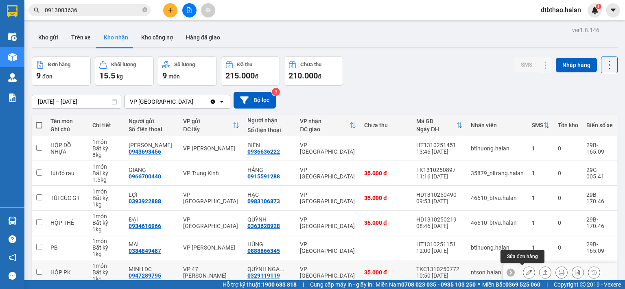
click at [526, 270] on icon at bounding box center [529, 273] width 6 height 6
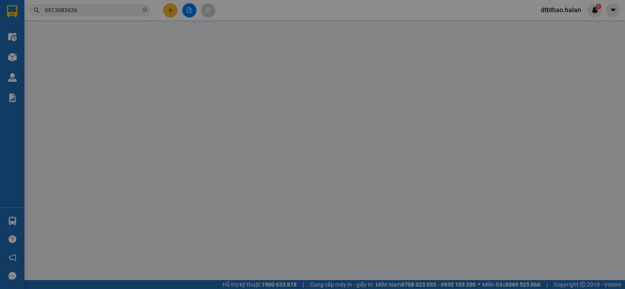
type input "0947289795"
type input "MINH DC"
type input "0329119119"
type input "QUỲNH NGA [DOMAIN_NAME]"
type input "0"
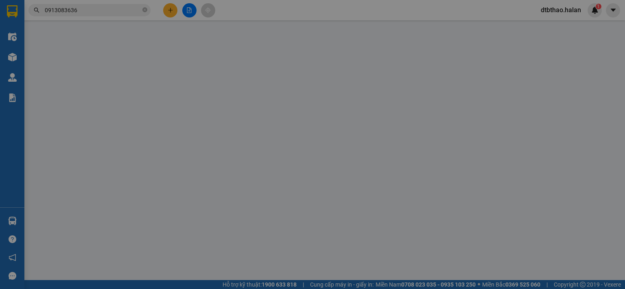
type input "35.000"
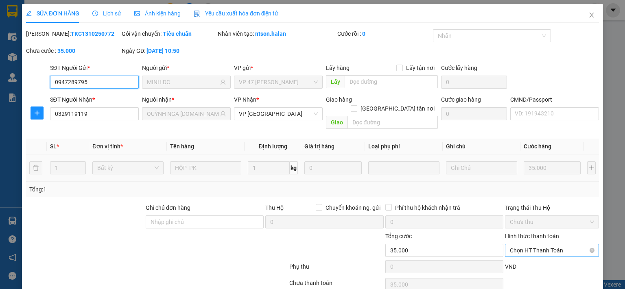
click at [536, 245] on span "Chọn HT Thanh Toán" at bounding box center [552, 251] width 84 height 12
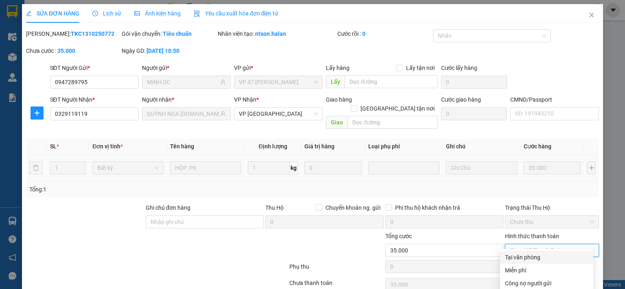
click at [529, 253] on div "Tại văn phòng" at bounding box center [546, 257] width 83 height 9
type input "0"
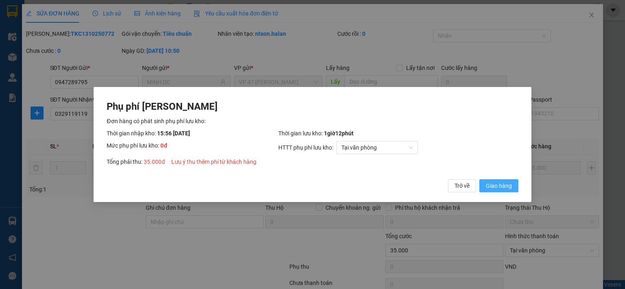
click at [492, 188] on span "Giao hàng" at bounding box center [499, 186] width 26 height 9
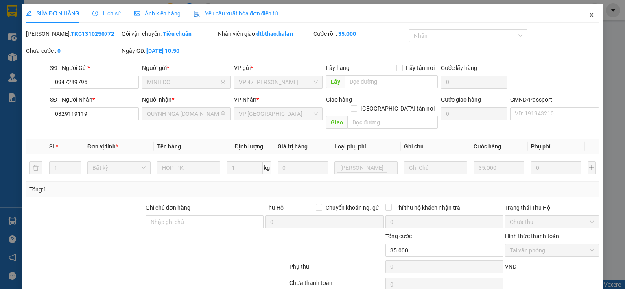
click at [590, 15] on icon "close" at bounding box center [592, 15] width 4 height 5
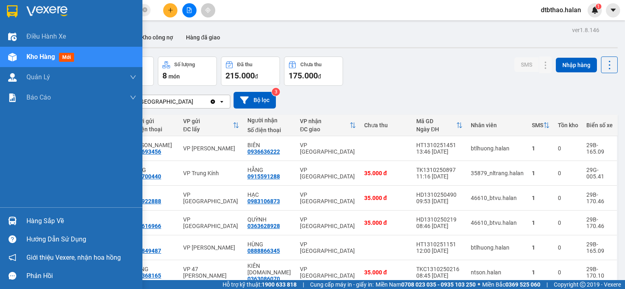
click at [57, 219] on div "Hàng sắp về" at bounding box center [81, 221] width 110 height 12
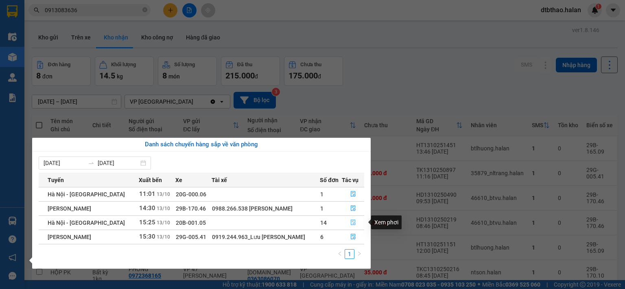
click at [351, 223] on icon "file-done" at bounding box center [353, 223] width 6 height 6
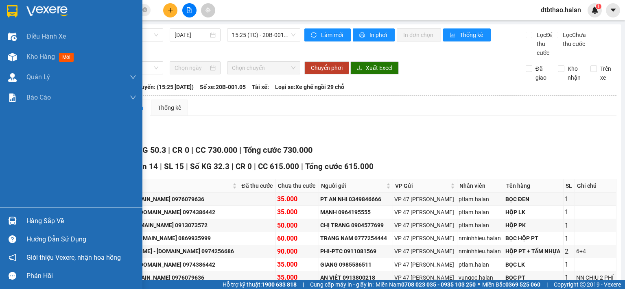
click at [26, 223] on div "Hàng sắp về" at bounding box center [71, 221] width 142 height 18
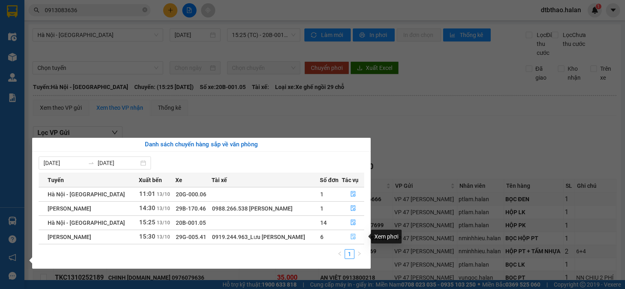
click at [351, 240] on icon "file-done" at bounding box center [353, 237] width 6 height 6
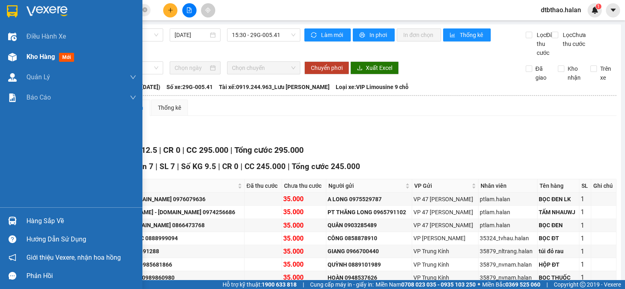
click at [47, 54] on span "Kho hàng" at bounding box center [40, 57] width 28 height 8
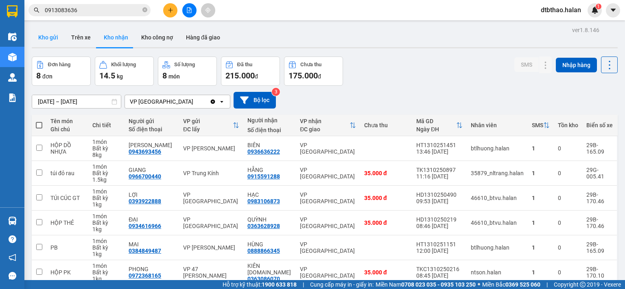
click at [38, 38] on button "Kho gửi" at bounding box center [48, 38] width 33 height 20
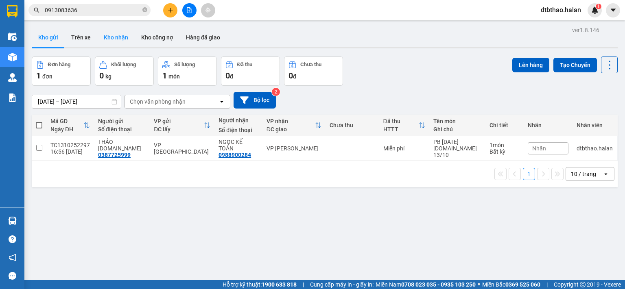
click at [115, 38] on button "Kho nhận" at bounding box center [115, 38] width 37 height 20
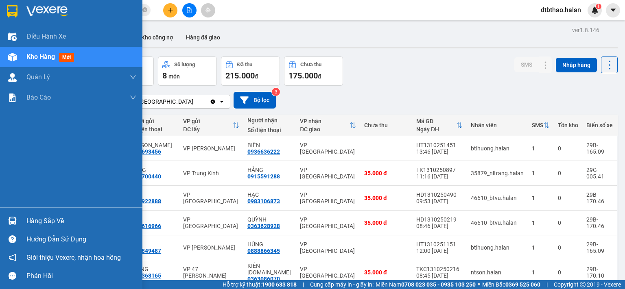
click at [30, 223] on div "Hàng sắp về" at bounding box center [81, 221] width 110 height 12
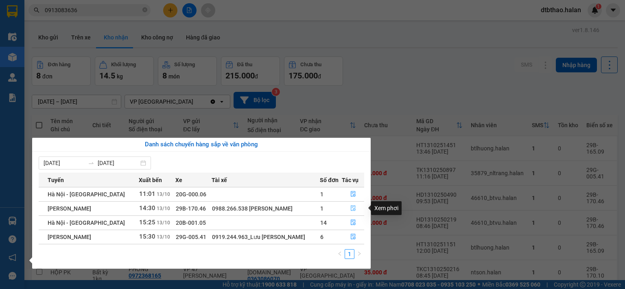
click at [348, 208] on button "button" at bounding box center [353, 208] width 22 height 13
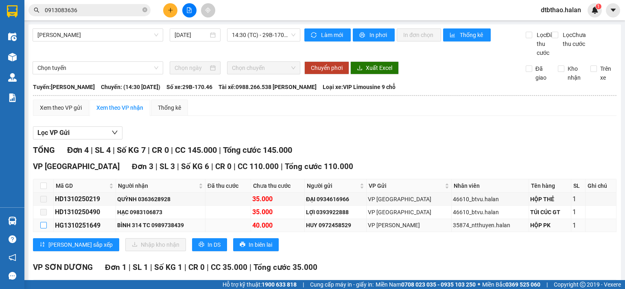
click at [41, 222] on input "checkbox" at bounding box center [43, 225] width 7 height 7
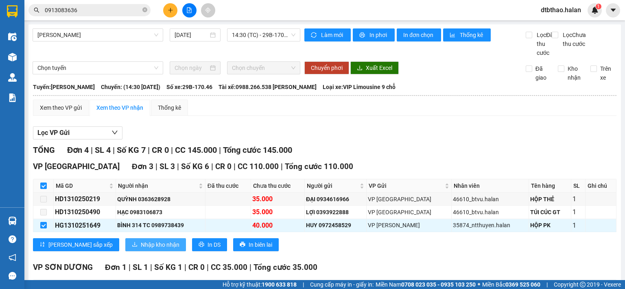
click at [141, 241] on span "Nhập kho nhận" at bounding box center [160, 245] width 39 height 9
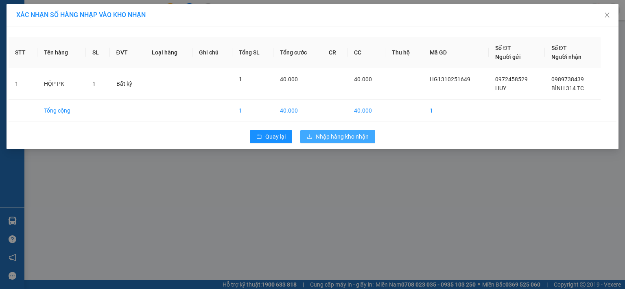
click at [316, 136] on span "Nhập hàng kho nhận" at bounding box center [342, 136] width 53 height 9
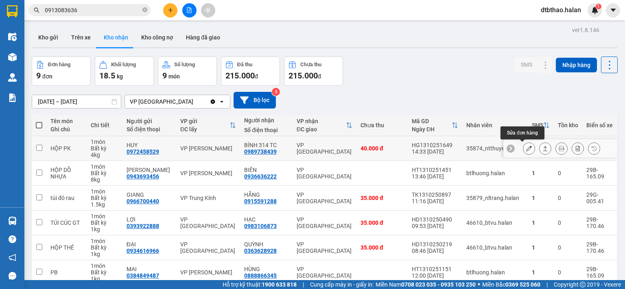
click at [526, 147] on icon at bounding box center [529, 149] width 6 height 6
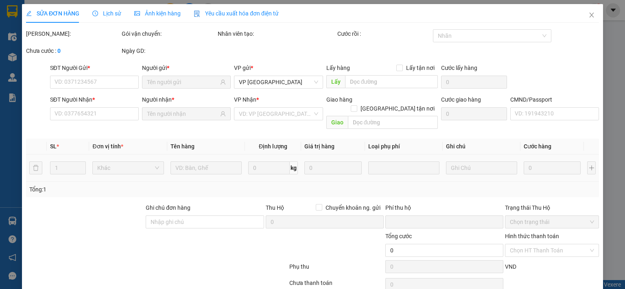
type input "0972458529"
type input "HUY"
type input "0989738439"
type input "BÌNH 314 TC"
type input "0"
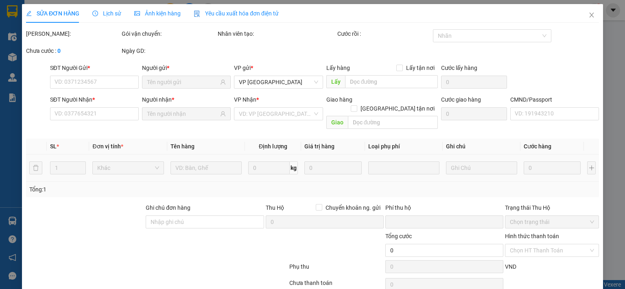
type input "40.000"
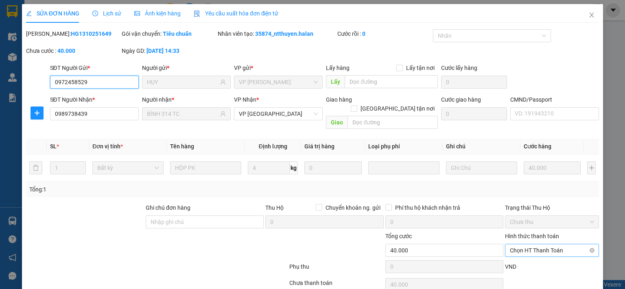
click at [539, 245] on span "Chọn HT Thanh Toán" at bounding box center [552, 251] width 84 height 12
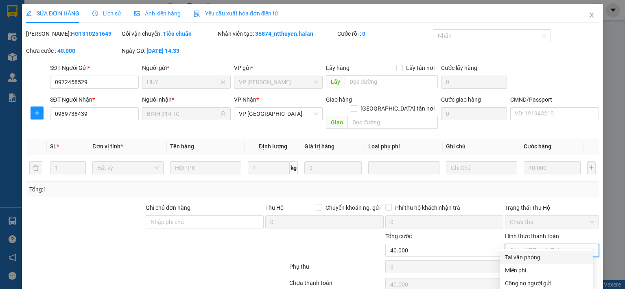
click at [534, 253] on div "Tại văn phòng" at bounding box center [546, 257] width 83 height 9
type input "0"
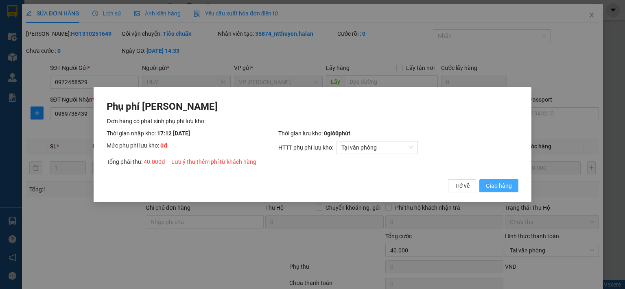
click at [503, 182] on span "Giao hàng" at bounding box center [499, 186] width 26 height 9
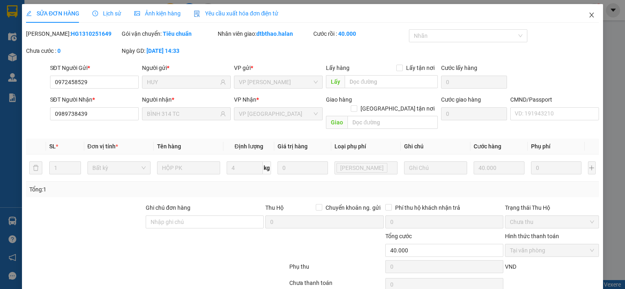
click at [590, 14] on icon "close" at bounding box center [592, 15] width 4 height 5
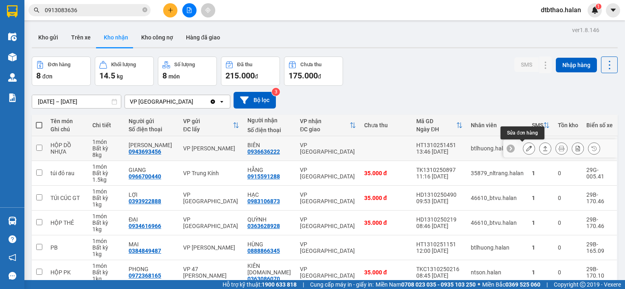
click at [526, 147] on icon at bounding box center [529, 149] width 6 height 6
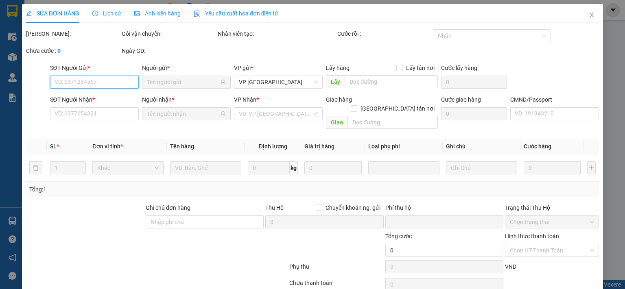
type input "0943693456"
type input "[PERSON_NAME]"
type input "0936636222"
type input "BIÊN"
type input "0"
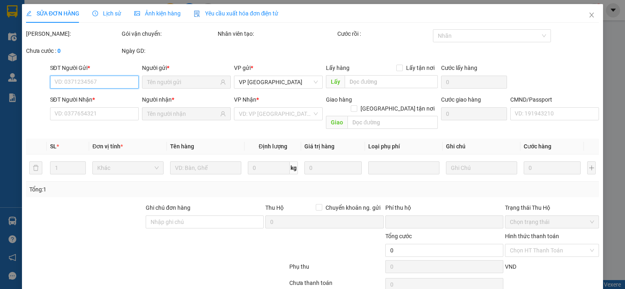
type input "40.000"
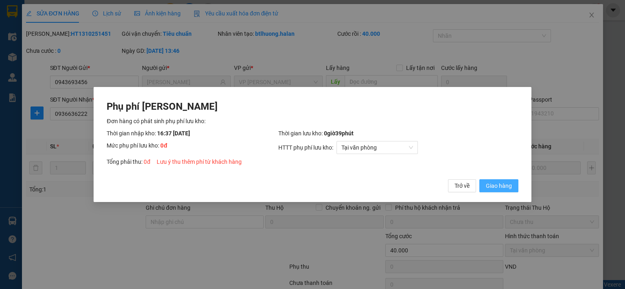
click at [501, 187] on span "Giao hàng" at bounding box center [499, 186] width 26 height 9
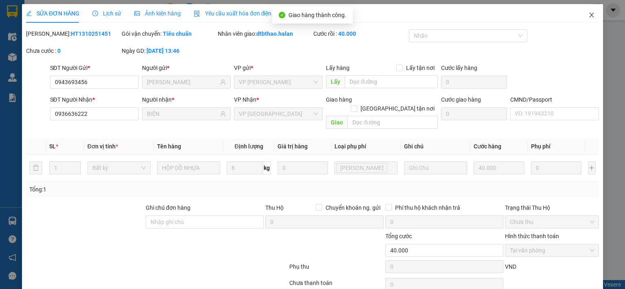
click at [588, 13] on icon "close" at bounding box center [591, 15] width 7 height 7
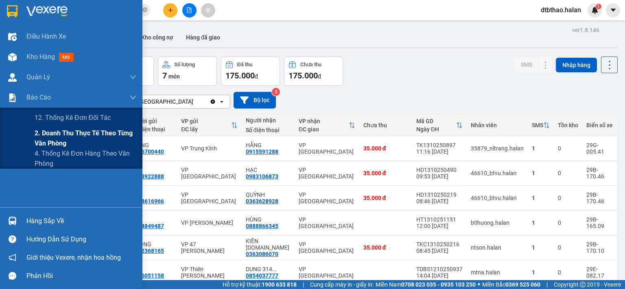
click at [46, 136] on span "2. Doanh thu thực tế theo từng văn phòng" at bounding box center [86, 138] width 102 height 20
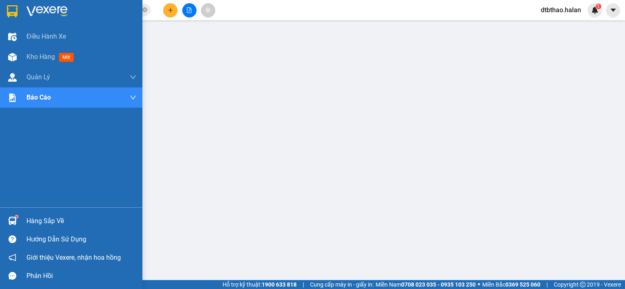
click at [24, 222] on div "Hàng sắp về" at bounding box center [71, 221] width 142 height 18
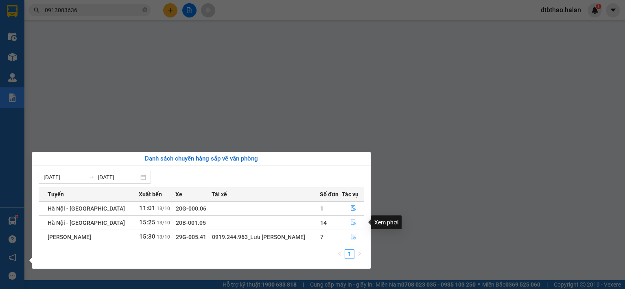
click at [352, 225] on icon "file-done" at bounding box center [353, 223] width 6 height 6
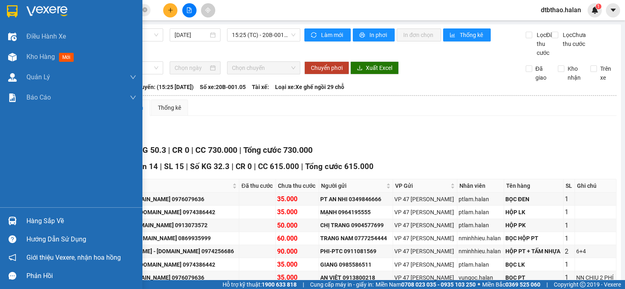
click at [41, 223] on div "Hàng sắp về" at bounding box center [81, 221] width 110 height 12
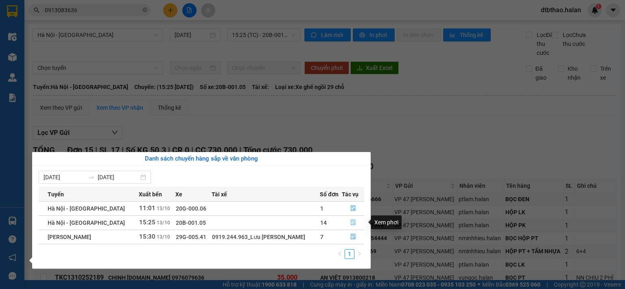
click at [351, 223] on icon "file-done" at bounding box center [353, 223] width 6 height 6
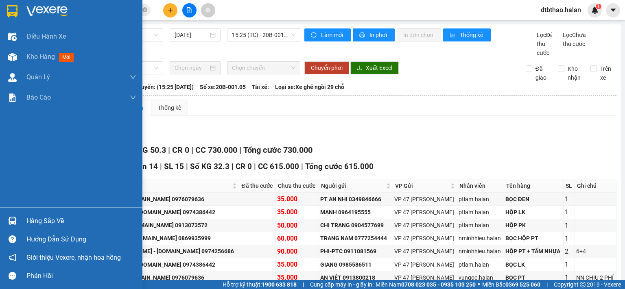
click at [38, 219] on div "Hàng sắp về" at bounding box center [81, 221] width 110 height 12
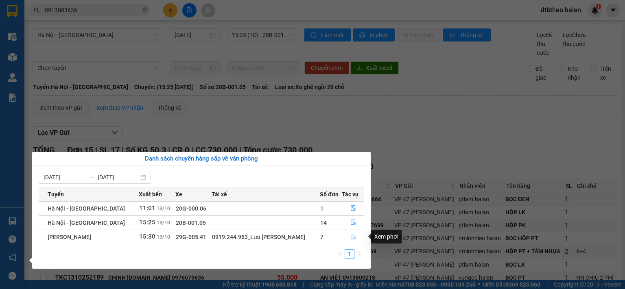
click at [355, 237] on button "button" at bounding box center [353, 237] width 22 height 13
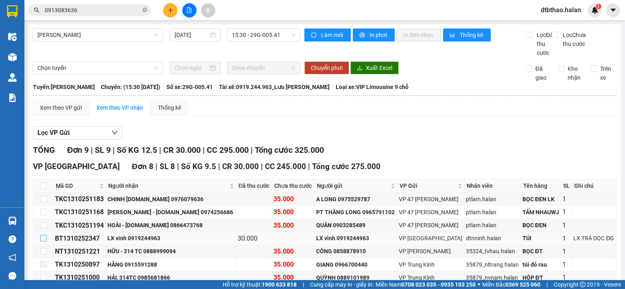
click at [42, 235] on input "checkbox" at bounding box center [43, 238] width 7 height 7
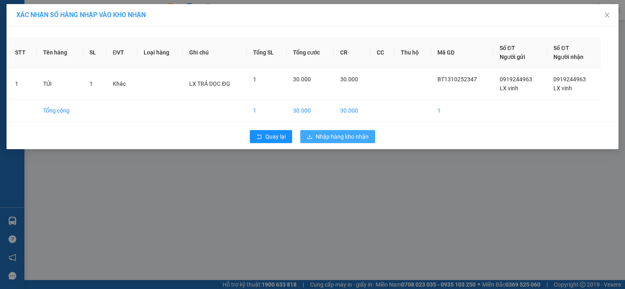
click at [343, 137] on span "Nhập hàng kho nhận" at bounding box center [342, 136] width 53 height 9
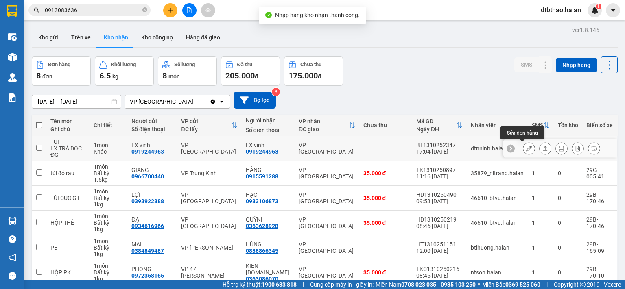
click at [526, 150] on icon at bounding box center [529, 149] width 6 height 6
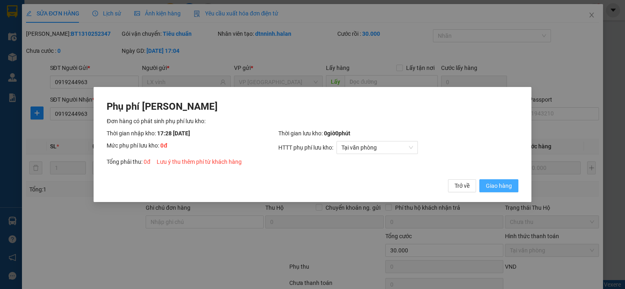
click at [490, 187] on span "Giao hàng" at bounding box center [499, 186] width 26 height 9
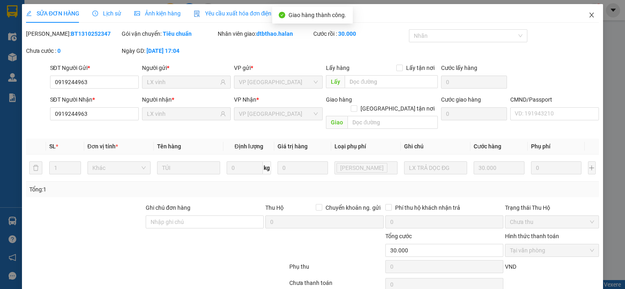
click at [588, 15] on icon "close" at bounding box center [591, 15] width 7 height 7
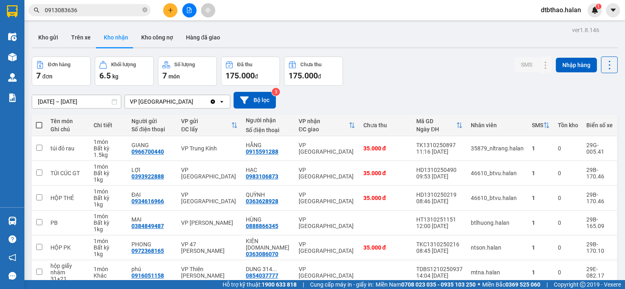
click at [29, 223] on div "ver 1.8.146 Kho gửi Trên xe Kho nhận Kho công nợ Hàng đã giao Đơn hàng 7 đơn Kh…" at bounding box center [324, 181] width 593 height 315
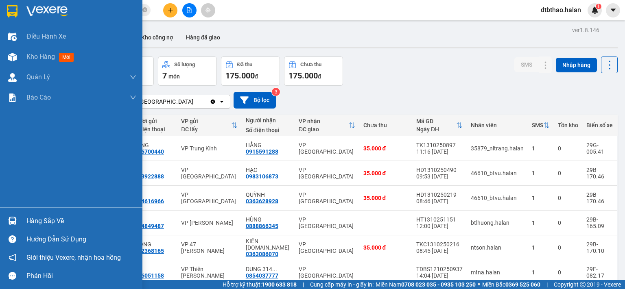
click at [41, 223] on div "Hàng sắp về" at bounding box center [81, 221] width 110 height 12
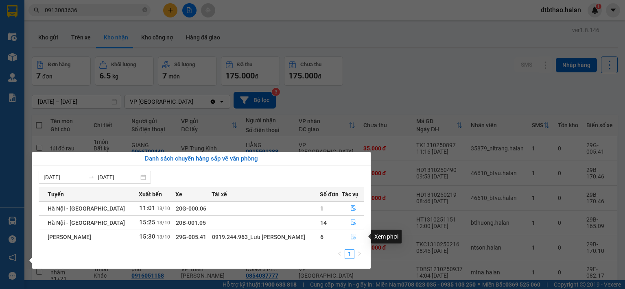
click at [351, 238] on icon "file-done" at bounding box center [353, 237] width 6 height 6
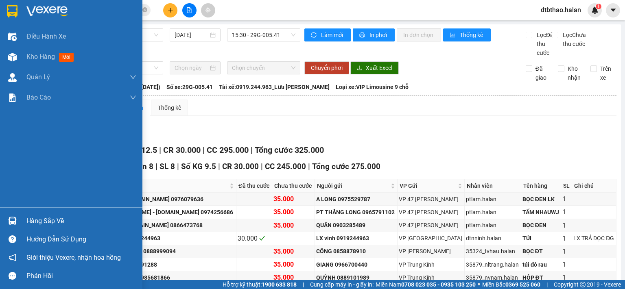
click at [42, 219] on div "Hàng sắp về" at bounding box center [81, 221] width 110 height 12
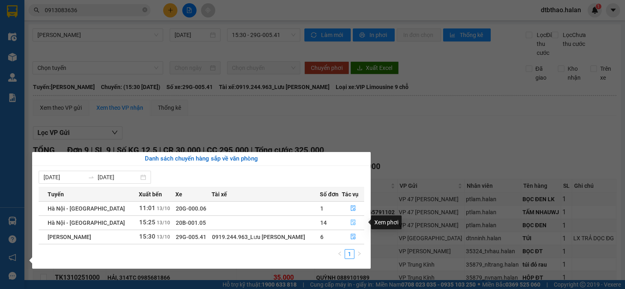
click at [351, 225] on icon "file-done" at bounding box center [353, 223] width 6 height 6
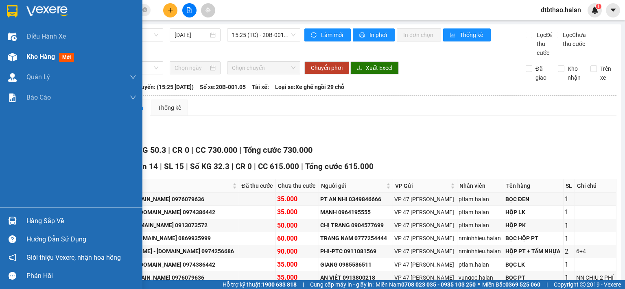
click at [26, 57] on div "Kho hàng mới" at bounding box center [71, 57] width 142 height 20
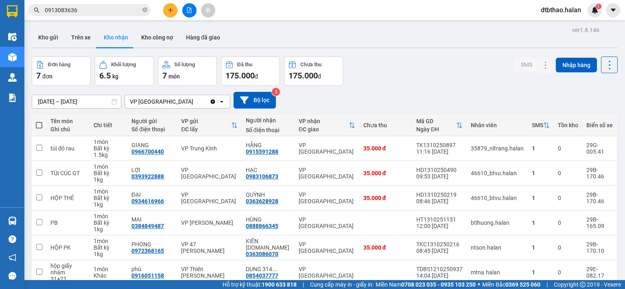
click at [616, 258] on main "ver 1.8.146 Kho gửi Trên xe Kho nhận Kho công nợ Hàng đã giao Đơn hàng 7 đơn Kh…" at bounding box center [312, 140] width 625 height 280
click at [50, 35] on button "Kho gửi" at bounding box center [48, 38] width 33 height 20
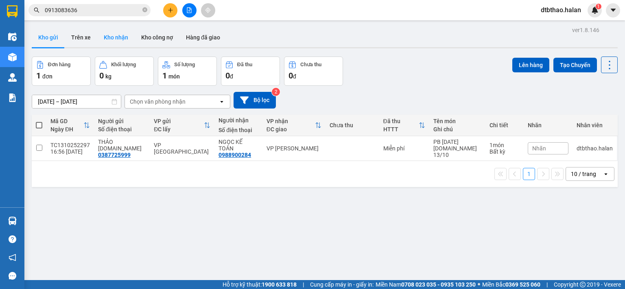
click at [111, 37] on button "Kho nhận" at bounding box center [115, 38] width 37 height 20
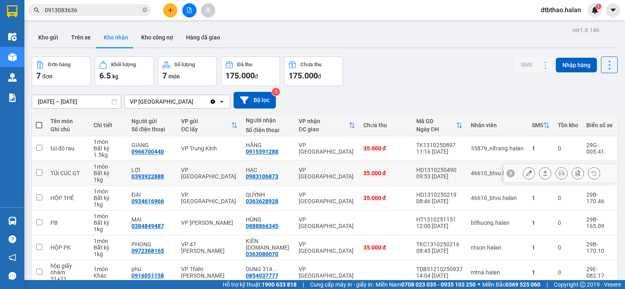
drag, startPoint x: 248, startPoint y: 114, endPoint x: 273, endPoint y: 118, distance: 26.0
click at [287, 161] on td "HẠC 0983106873" at bounding box center [268, 173] width 53 height 25
checkbox input "true"
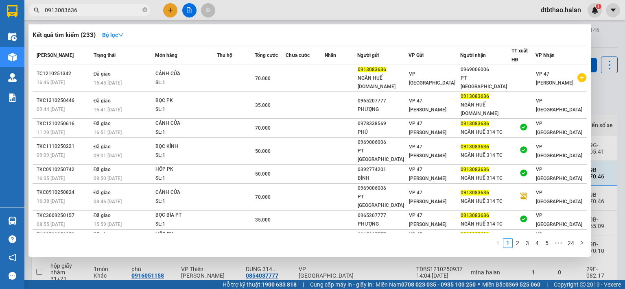
drag, startPoint x: 86, startPoint y: 14, endPoint x: 40, endPoint y: 14, distance: 46.0
click at [41, 14] on span "0913083636" at bounding box center [89, 10] width 122 height 12
paste input "83106873"
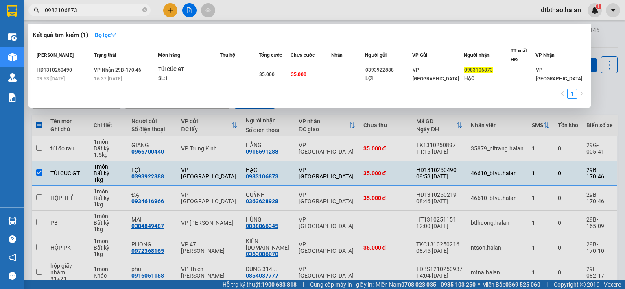
type input "0983106873"
click at [398, 259] on div at bounding box center [312, 144] width 625 height 289
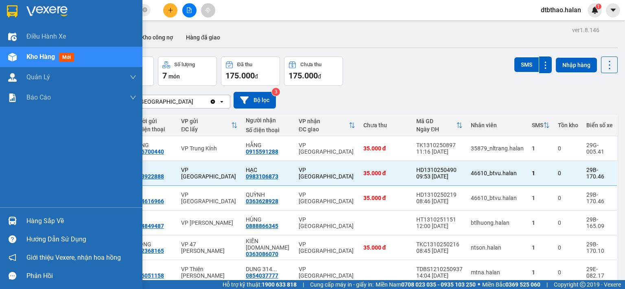
click at [46, 221] on div "Hàng sắp về" at bounding box center [81, 221] width 110 height 12
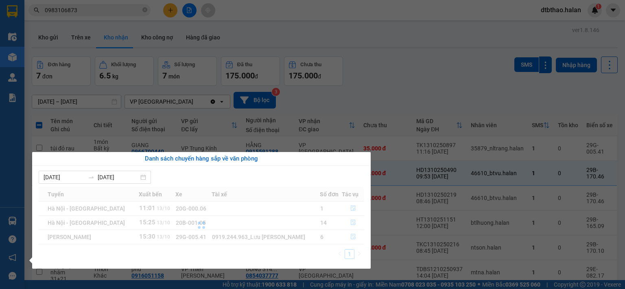
click at [426, 81] on section "Kết quả tìm kiếm ( 1 ) Bộ lọc Mã ĐH Trạng thái Món hàng Thu hộ Tổng cước Chưa c…" at bounding box center [312, 144] width 625 height 289
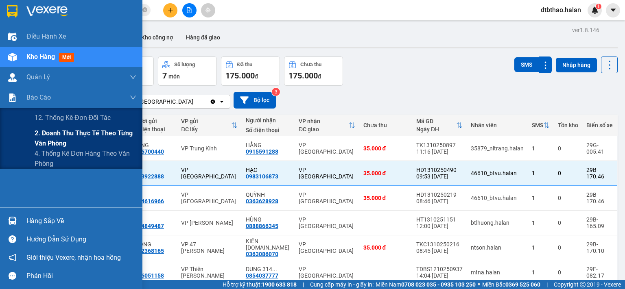
click at [52, 134] on span "2. Doanh thu thực tế theo từng văn phòng" at bounding box center [86, 138] width 102 height 20
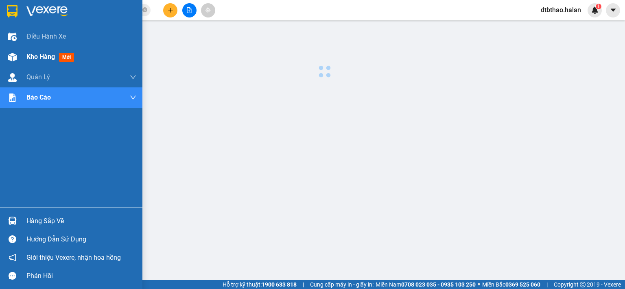
click at [42, 57] on span "Kho hàng" at bounding box center [40, 57] width 28 height 8
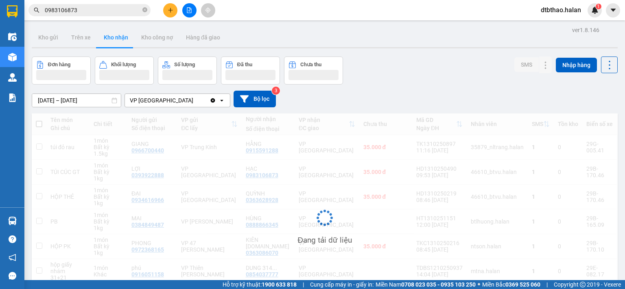
click at [115, 35] on button "Kho nhận" at bounding box center [115, 38] width 37 height 20
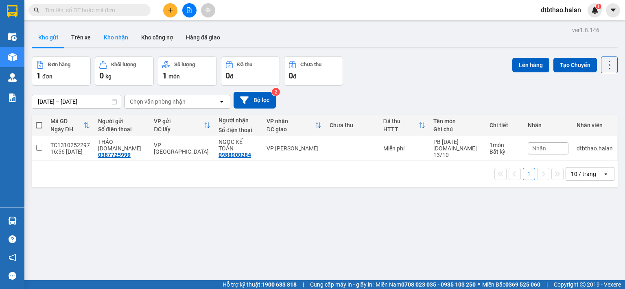
click at [122, 36] on button "Kho nhận" at bounding box center [115, 38] width 37 height 20
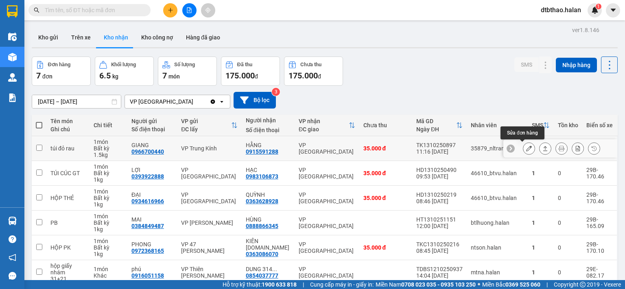
click at [526, 150] on icon at bounding box center [529, 149] width 6 height 6
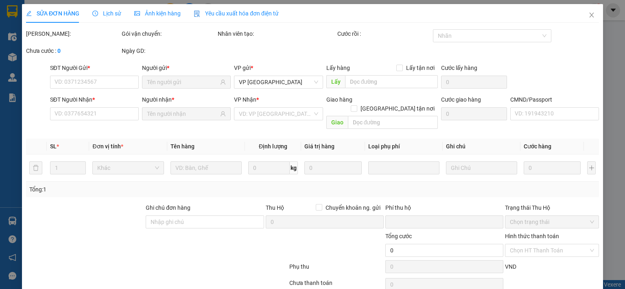
type input "0966700440"
type input "GIANG"
type input "0915591288"
type input "HẰNG"
type input "0"
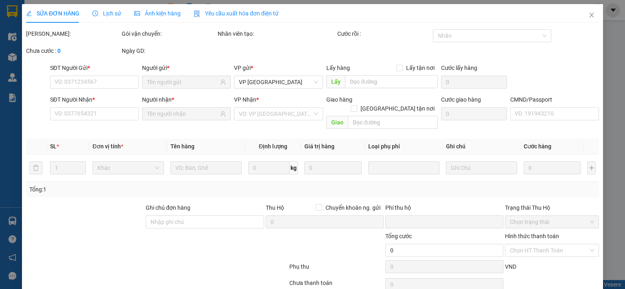
type input "35.000"
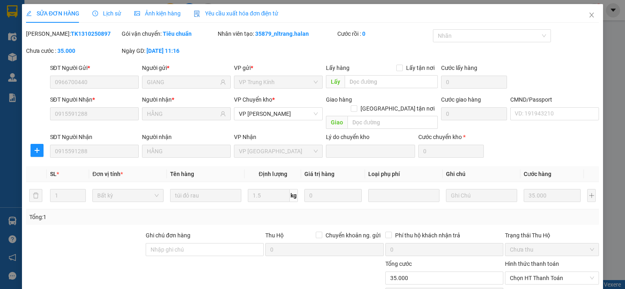
scroll to position [57, 0]
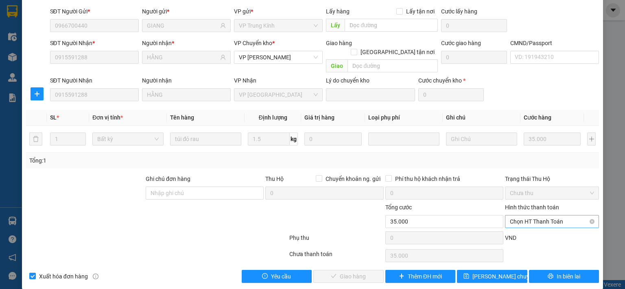
click at [531, 216] on span "Chọn HT Thanh Toán" at bounding box center [552, 222] width 84 height 12
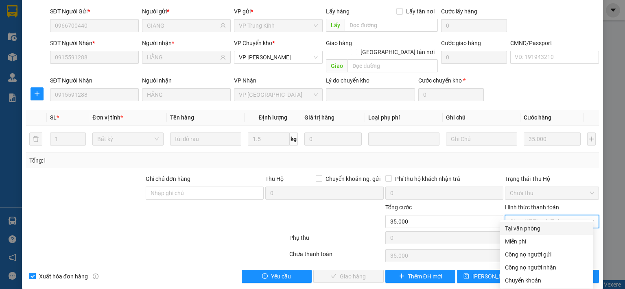
click at [534, 229] on div "Tại văn phòng" at bounding box center [546, 228] width 83 height 9
type input "0"
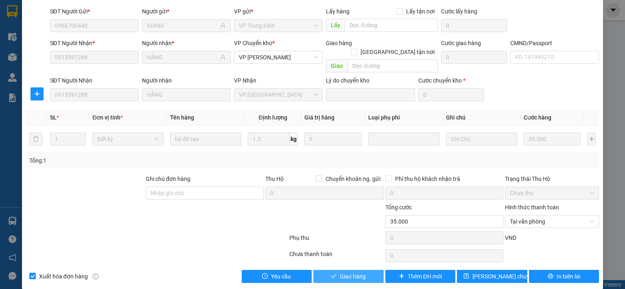
click at [370, 270] on button "Giao hàng" at bounding box center [348, 276] width 70 height 13
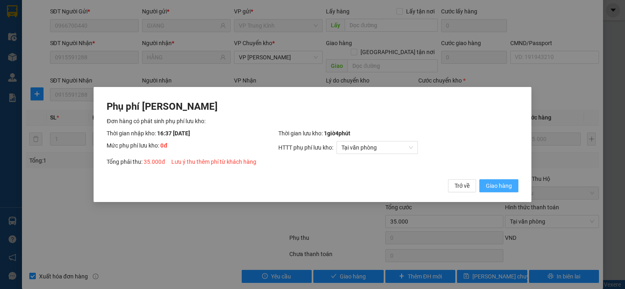
click at [499, 185] on span "Giao hàng" at bounding box center [499, 186] width 26 height 9
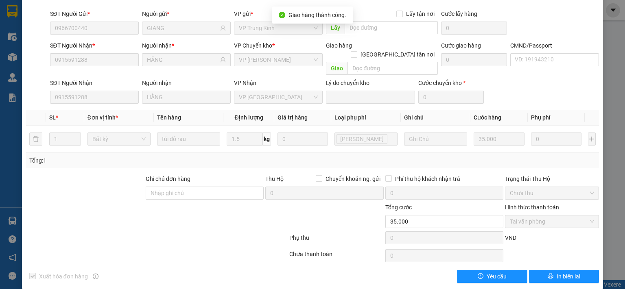
scroll to position [0, 0]
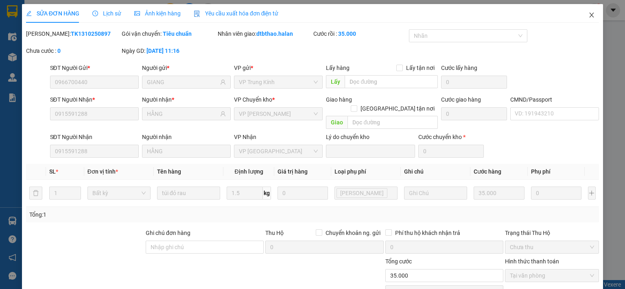
click at [588, 16] on icon "close" at bounding box center [591, 15] width 7 height 7
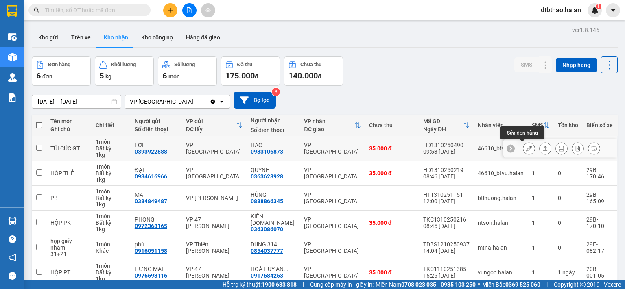
click at [526, 148] on icon at bounding box center [529, 149] width 6 height 6
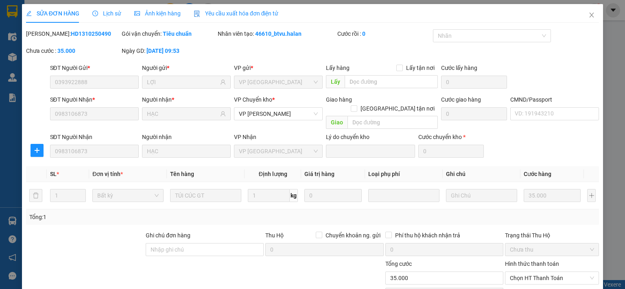
type input "0393922888"
type input "LỢI"
type input "0983106873"
type input "HẠC"
type input "0"
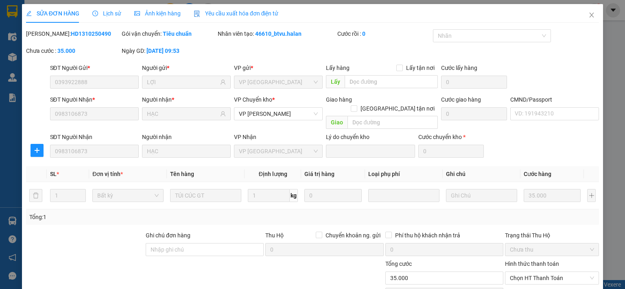
type input "35.000"
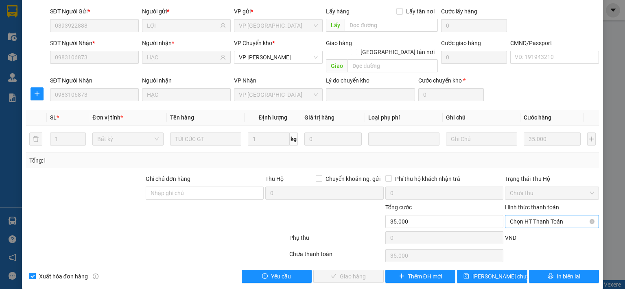
click at [526, 216] on span "Chọn HT Thanh Toán" at bounding box center [552, 222] width 84 height 12
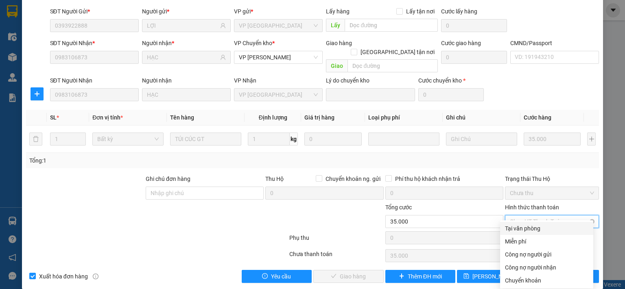
click at [522, 225] on div "Tại văn phòng" at bounding box center [546, 228] width 83 height 9
type input "0"
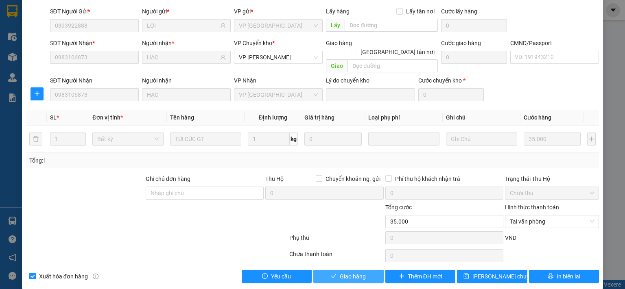
click at [355, 272] on span "Giao hàng" at bounding box center [353, 276] width 26 height 9
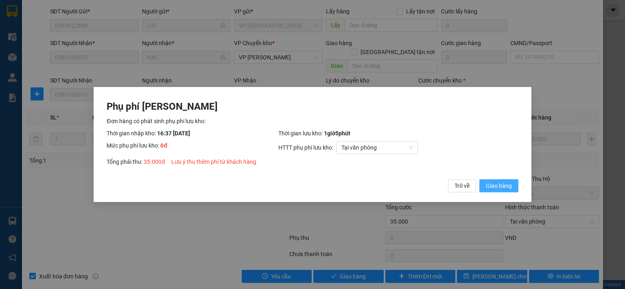
click at [499, 186] on span "Giao hàng" at bounding box center [499, 186] width 26 height 9
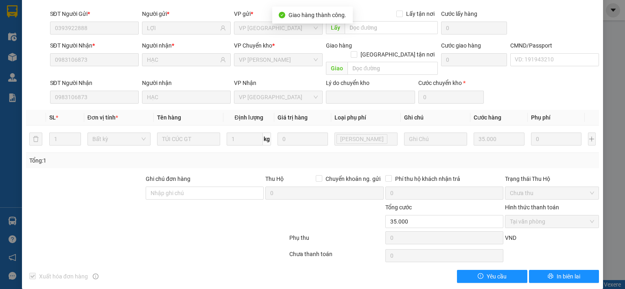
scroll to position [0, 0]
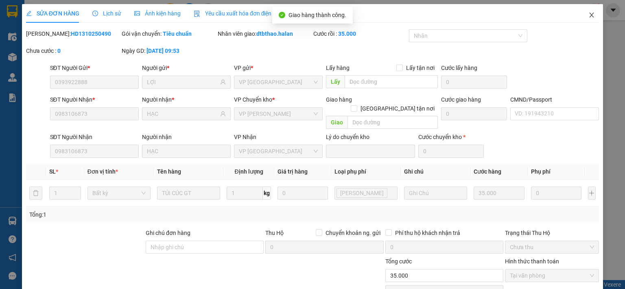
click at [588, 13] on icon "close" at bounding box center [591, 15] width 7 height 7
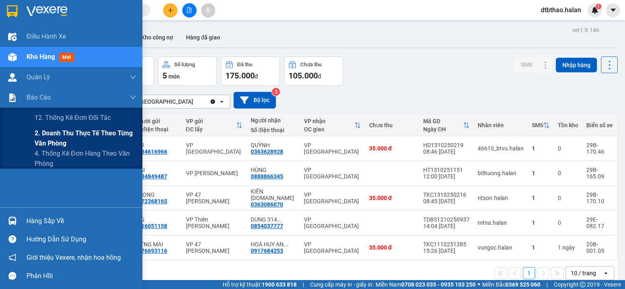
click at [55, 135] on span "2. Doanh thu thực tế theo từng văn phòng" at bounding box center [86, 138] width 102 height 20
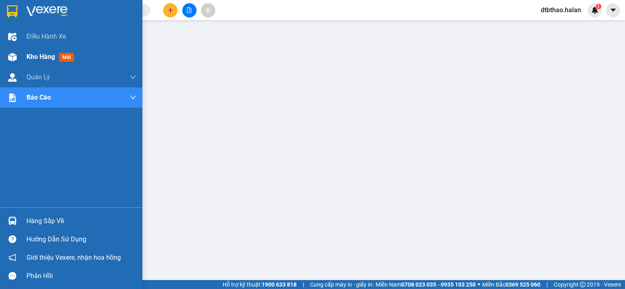
click at [43, 57] on span "Kho hàng" at bounding box center [40, 57] width 28 height 8
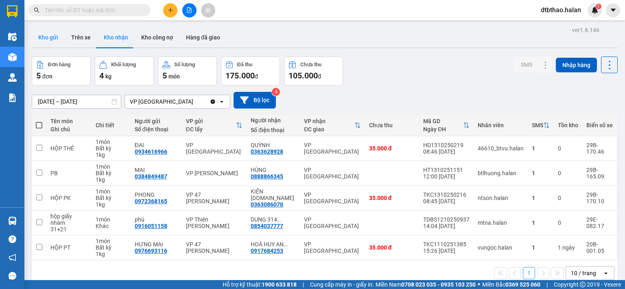
click at [48, 32] on button "Kho gửi" at bounding box center [48, 38] width 33 height 20
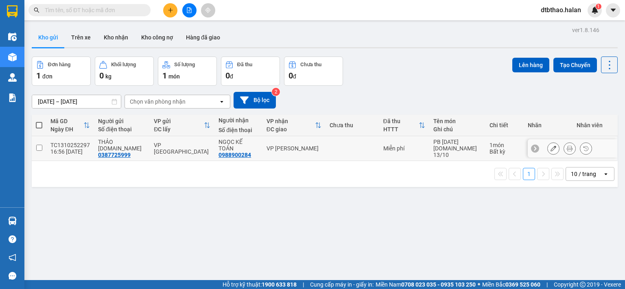
click at [40, 145] on input "checkbox" at bounding box center [39, 148] width 6 height 6
checkbox input "true"
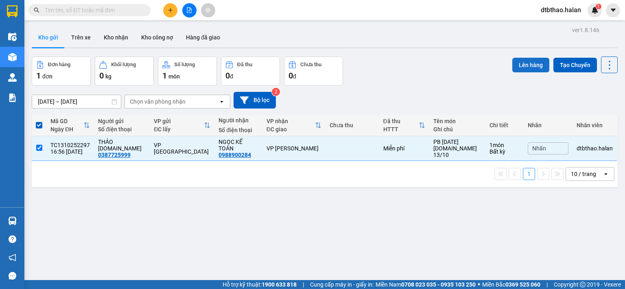
click at [524, 63] on button "Lên hàng" at bounding box center [530, 65] width 37 height 15
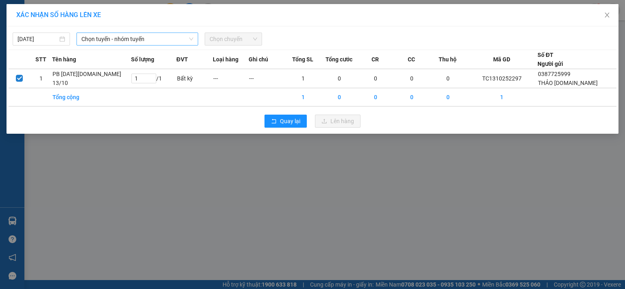
click at [173, 38] on span "Chọn tuyến - nhóm tuyến" at bounding box center [137, 39] width 112 height 12
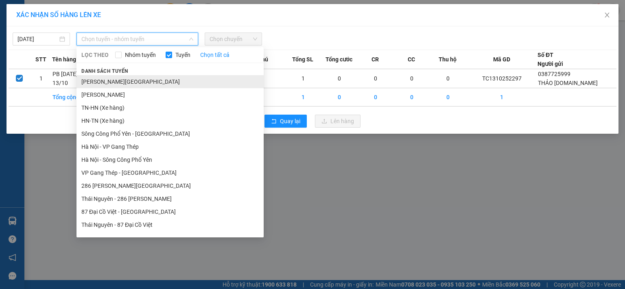
click at [142, 83] on li "[PERSON_NAME][GEOGRAPHIC_DATA]" at bounding box center [170, 81] width 187 height 13
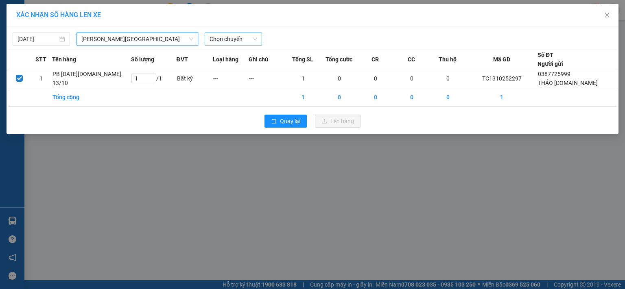
click at [226, 37] on span "Chọn chuyến" at bounding box center [234, 39] width 48 height 12
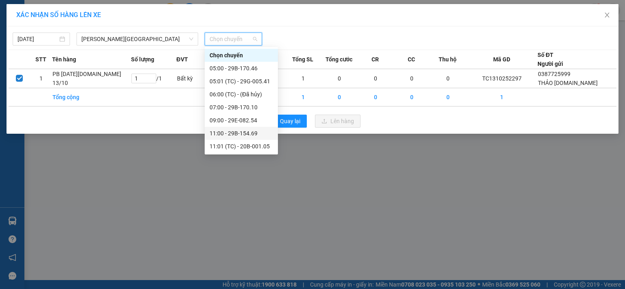
scroll to position [52, 0]
click at [256, 147] on div "19:00 - 29G-005.41" at bounding box center [241, 146] width 63 height 9
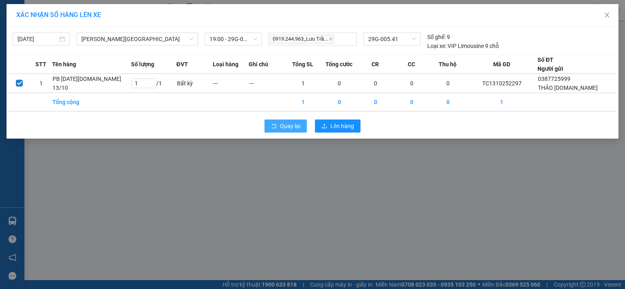
click at [293, 127] on span "Quay lại" at bounding box center [290, 126] width 20 height 9
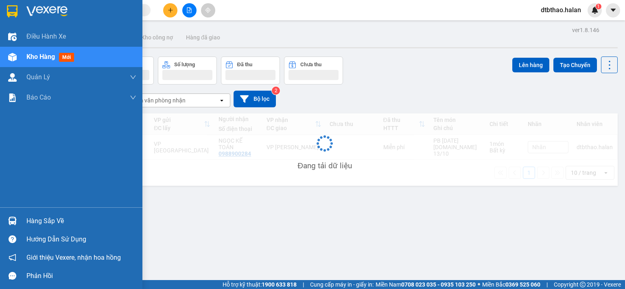
click at [54, 220] on div "Hàng sắp về" at bounding box center [81, 221] width 110 height 12
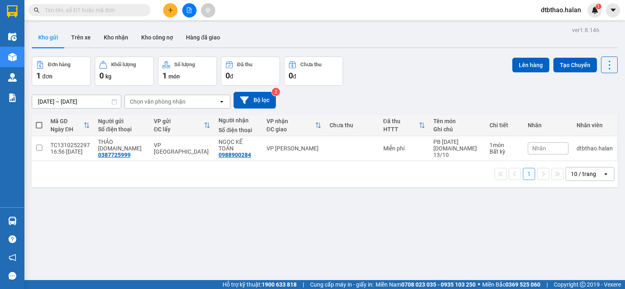
click at [398, 231] on section "Kết quả tìm kiếm ( 0 ) Bộ lọc No Data dtbthao.halan 1 Điều hành xe Kho hàng mới…" at bounding box center [312, 144] width 625 height 289
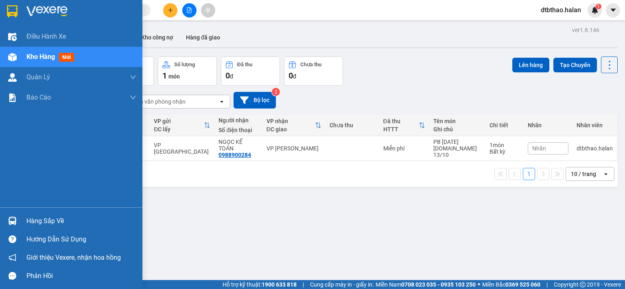
click at [33, 223] on div "Hàng sắp về" at bounding box center [81, 221] width 110 height 12
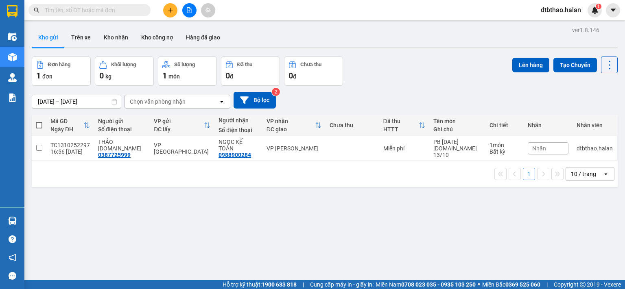
click at [431, 238] on section "Kết quả tìm kiếm ( 0 ) Bộ lọc No Data dtbthao.halan 1 Điều hành xe Kho hàng mới…" at bounding box center [312, 144] width 625 height 289
click at [110, 39] on button "Kho nhận" at bounding box center [115, 38] width 37 height 20
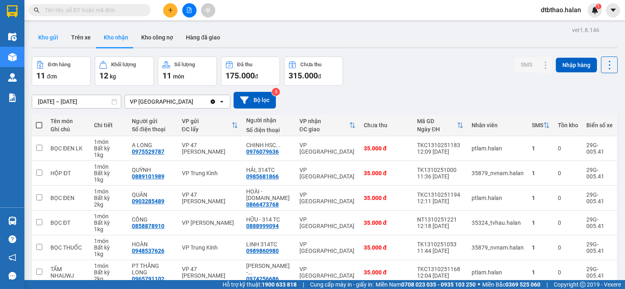
click at [50, 39] on button "Kho gửi" at bounding box center [48, 38] width 33 height 20
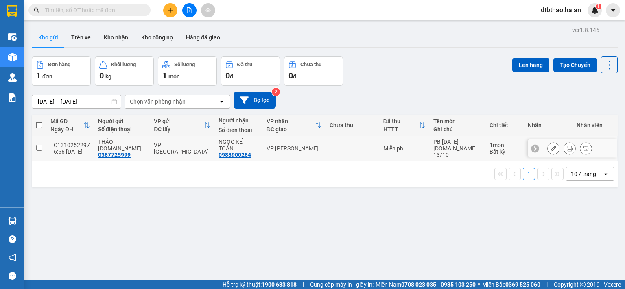
click at [38, 147] on input "checkbox" at bounding box center [39, 148] width 6 height 6
checkbox input "true"
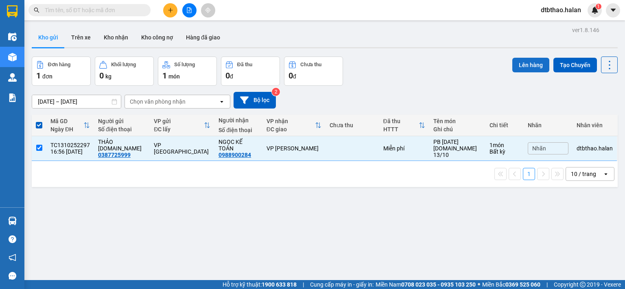
click at [523, 63] on button "Lên hàng" at bounding box center [530, 65] width 37 height 15
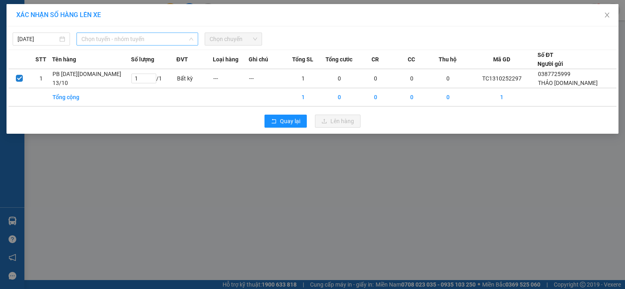
click at [106, 40] on span "Chọn tuyến - nhóm tuyến" at bounding box center [137, 39] width 112 height 12
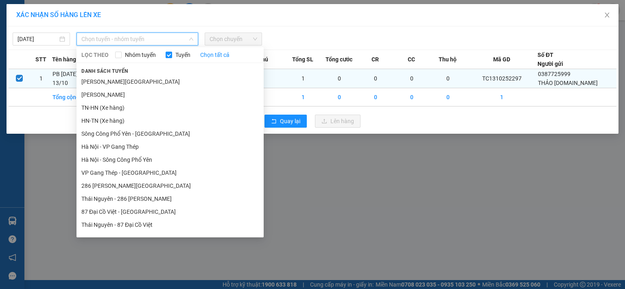
drag, startPoint x: 125, startPoint y: 81, endPoint x: 162, endPoint y: 74, distance: 36.9
click at [125, 81] on li "[PERSON_NAME][GEOGRAPHIC_DATA]" at bounding box center [170, 81] width 187 height 13
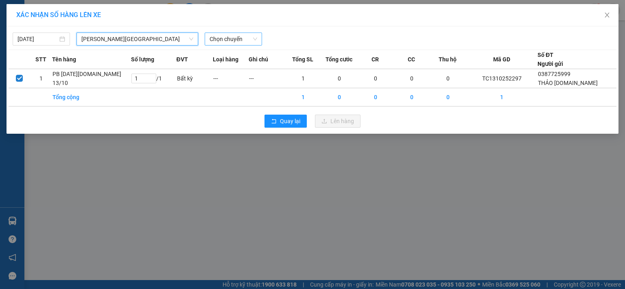
click at [244, 39] on span "Chọn chuyến" at bounding box center [234, 39] width 48 height 12
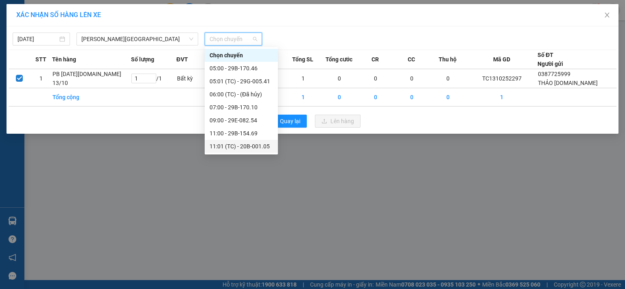
scroll to position [52, 0]
click at [244, 147] on div "19:00 - 29G-005.41" at bounding box center [241, 146] width 63 height 9
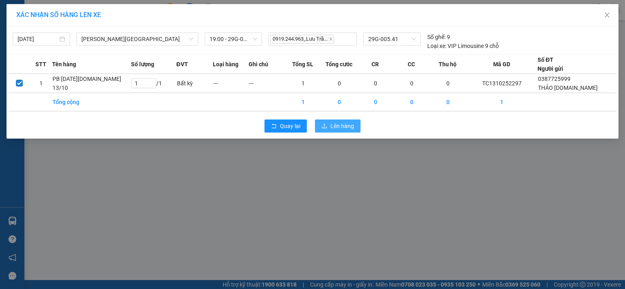
drag, startPoint x: 339, startPoint y: 123, endPoint x: 332, endPoint y: 127, distance: 7.3
click at [338, 125] on span "Lên hàng" at bounding box center [342, 126] width 24 height 9
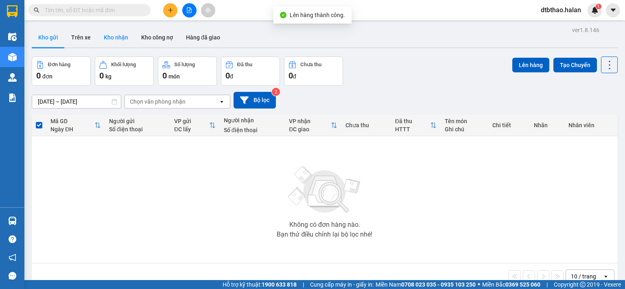
click at [118, 35] on button "Kho nhận" at bounding box center [115, 38] width 37 height 20
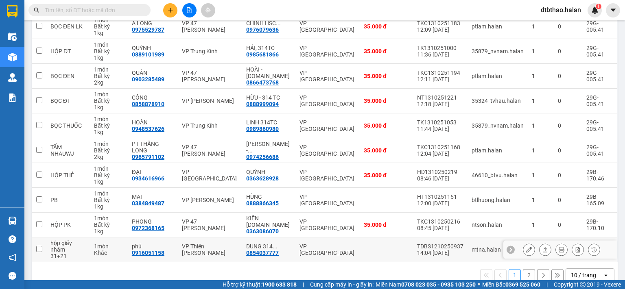
scroll to position [136, 0]
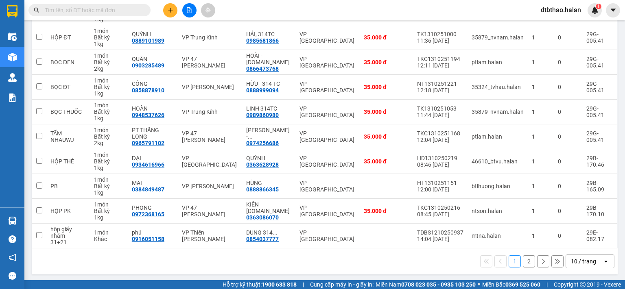
click at [523, 259] on button "2" at bounding box center [529, 262] width 12 height 12
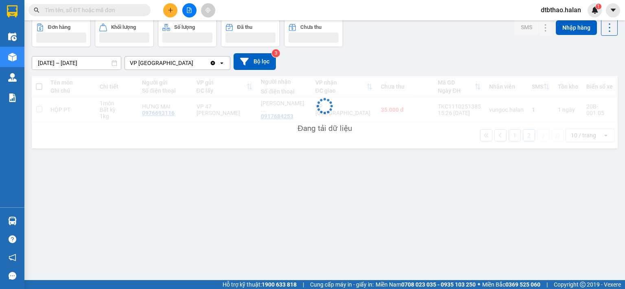
scroll to position [37, 0]
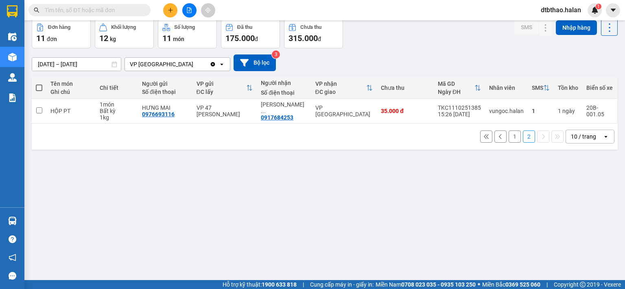
click at [509, 136] on button "1" at bounding box center [515, 137] width 12 height 12
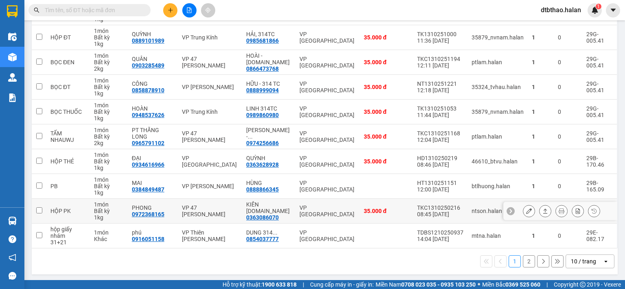
scroll to position [0, 0]
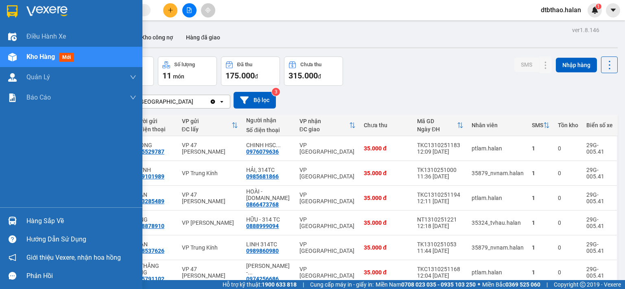
click at [31, 218] on div "Hàng sắp về" at bounding box center [81, 221] width 110 height 12
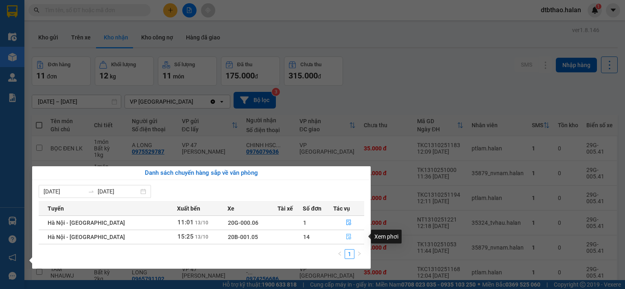
click at [346, 236] on icon "file-done" at bounding box center [349, 237] width 6 height 6
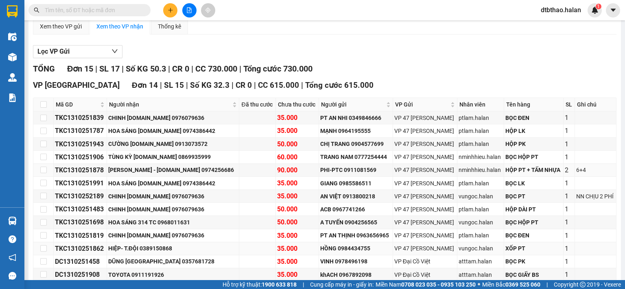
scroll to position [163, 0]
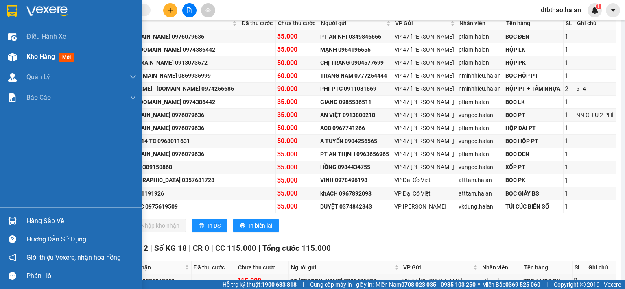
click at [36, 57] on span "Kho hàng" at bounding box center [40, 57] width 28 height 8
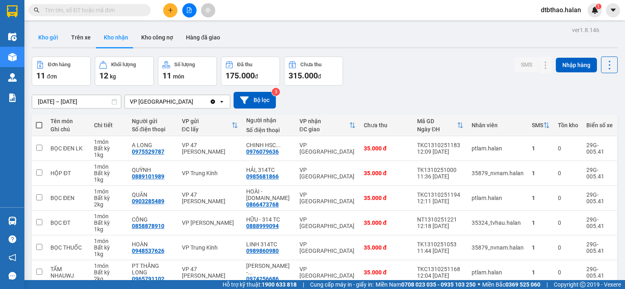
click at [49, 37] on button "Kho gửi" at bounding box center [48, 38] width 33 height 20
